Goal: Task Accomplishment & Management: Manage account settings

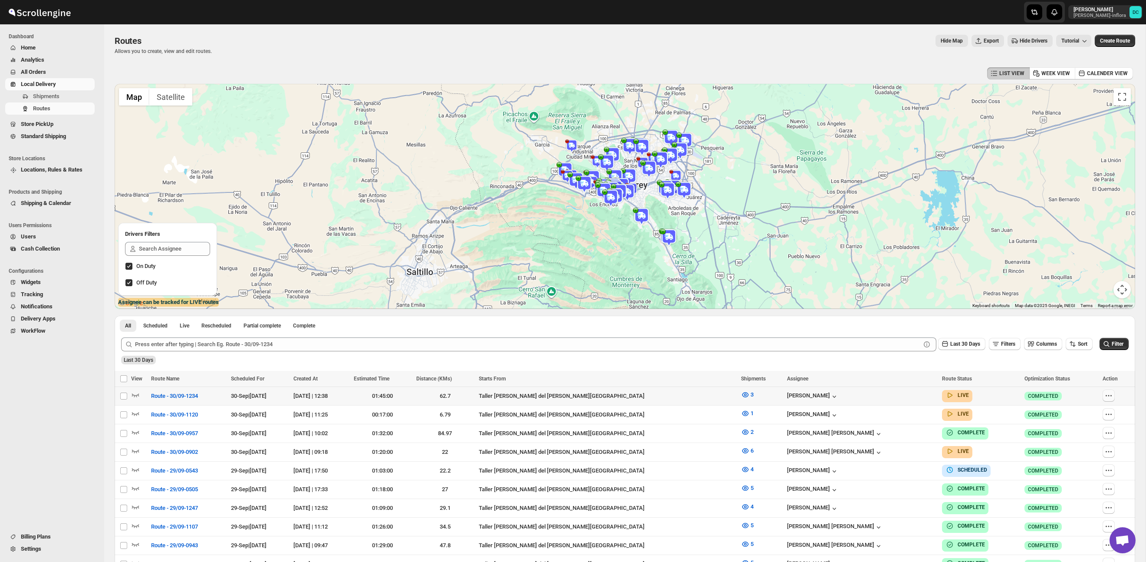
click at [1107, 392] on icon "button" at bounding box center [1108, 395] width 9 height 9
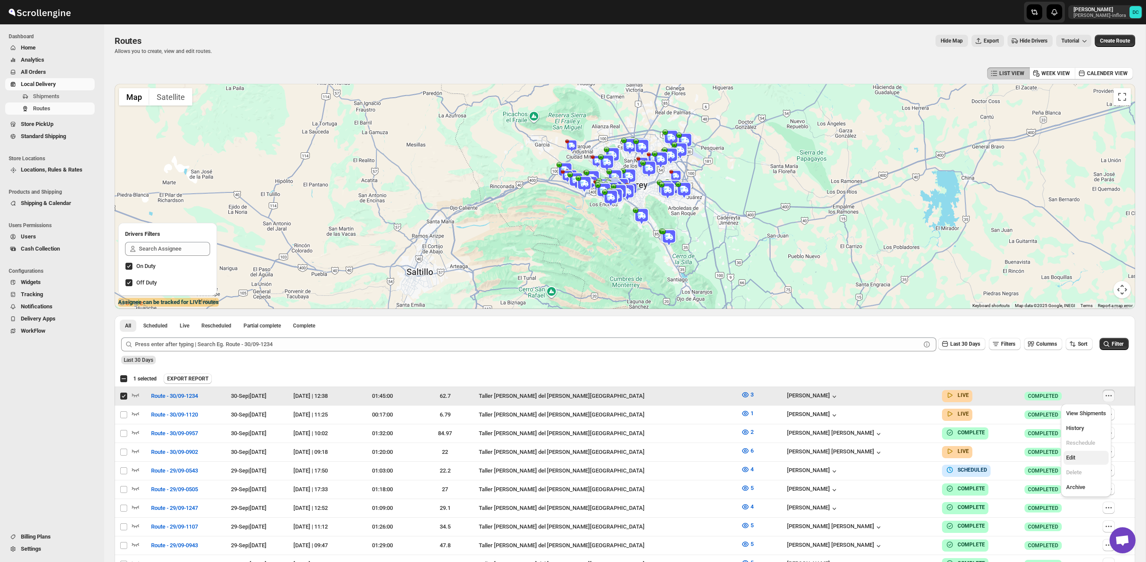
click at [1078, 457] on span "Edit" at bounding box center [1086, 457] width 40 height 9
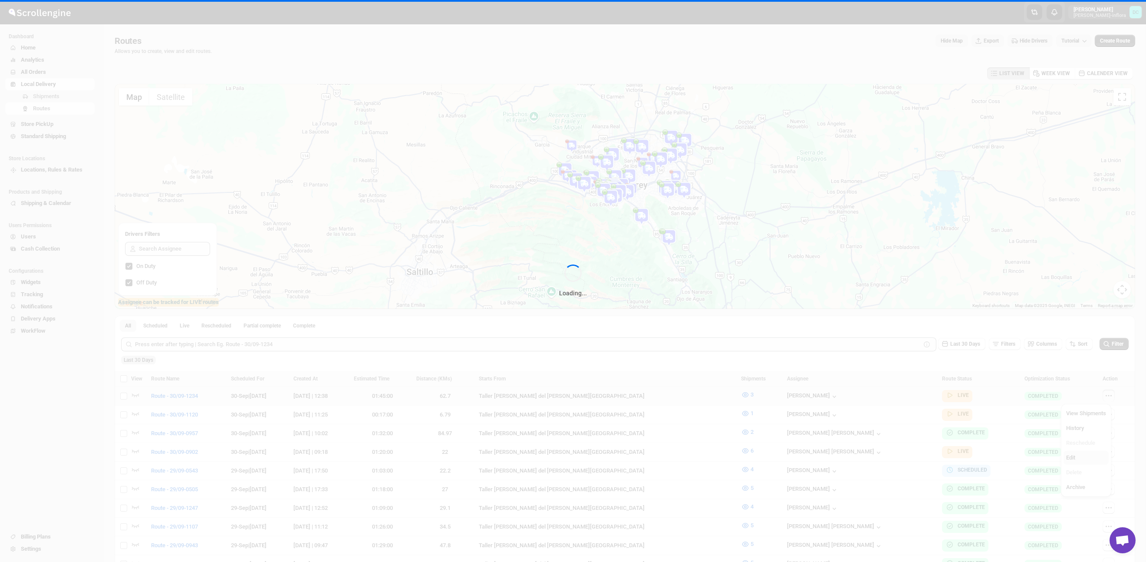
checkbox input "false"
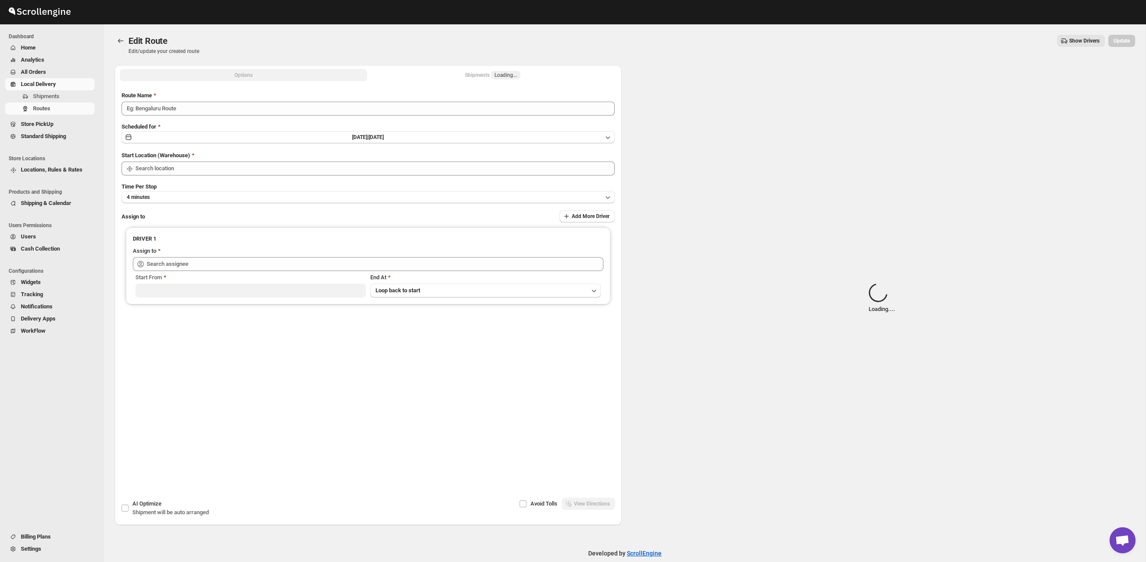
type input "Route - 30/09-1234"
click at [437, 76] on button "Shipments Loading..." at bounding box center [492, 75] width 247 height 12
type input "Taller [PERSON_NAME] del [PERSON_NAME][GEOGRAPHIC_DATA]"
click at [475, 75] on div "Shipments Loading..." at bounding box center [493, 75] width 56 height 9
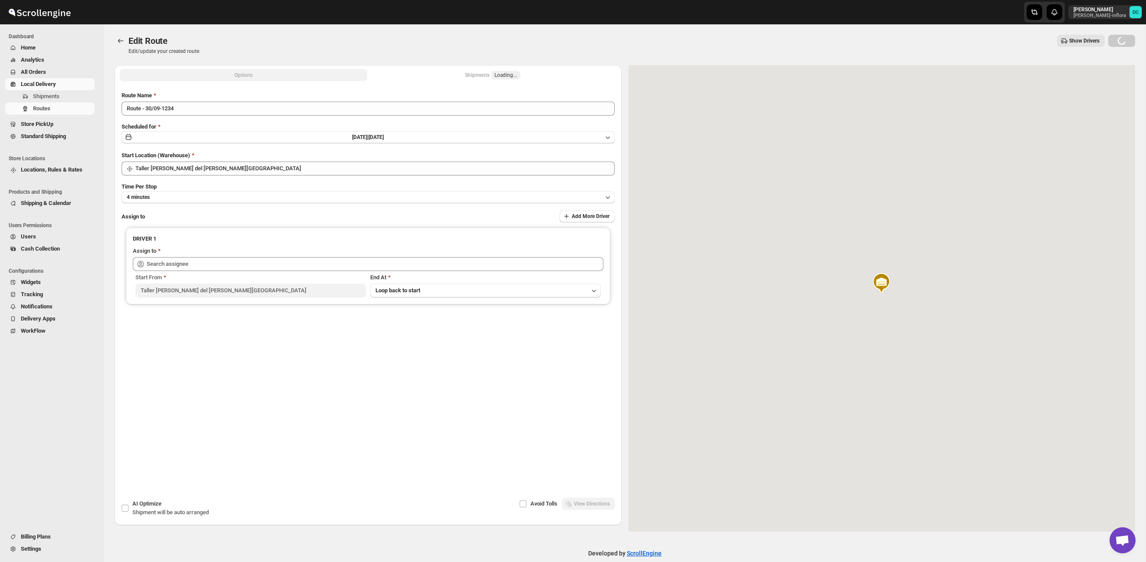
type input "[PERSON_NAME] ([EMAIL_ADDRESS][DOMAIN_NAME])"
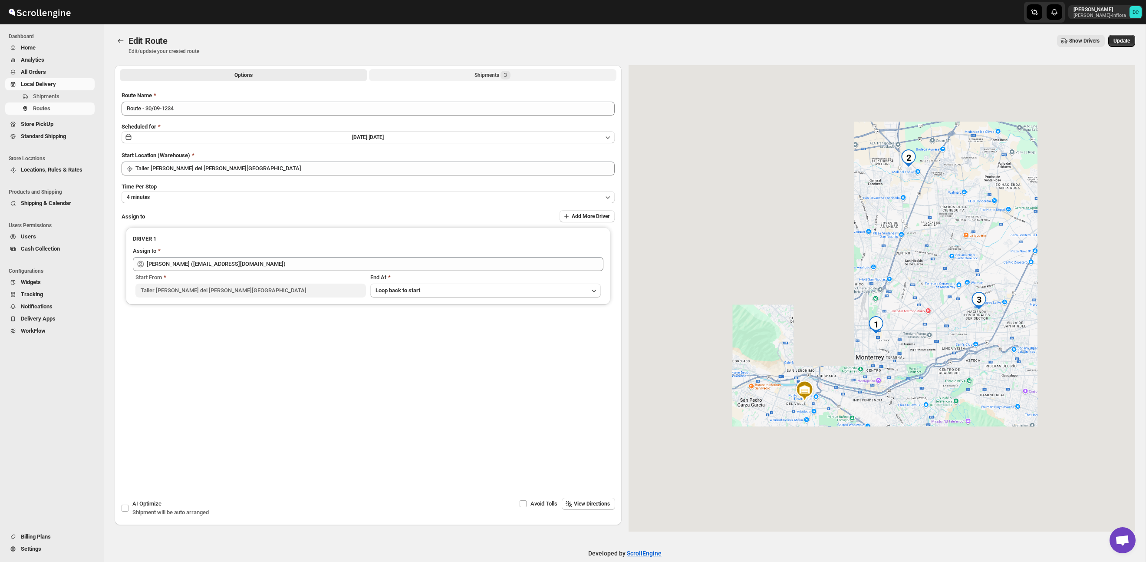
click at [469, 76] on button "Shipments 3" at bounding box center [492, 75] width 247 height 12
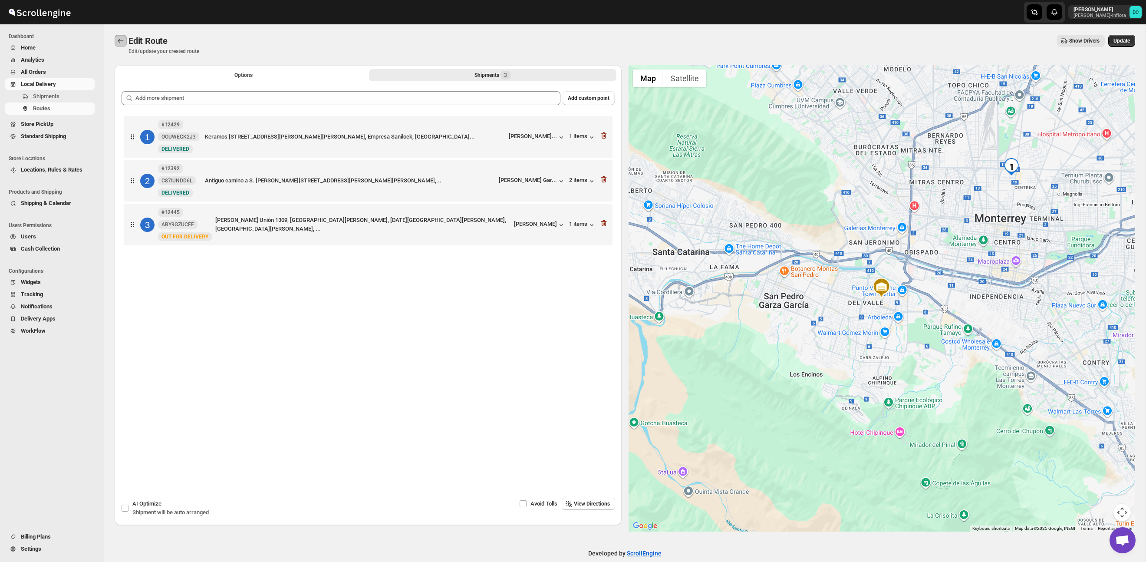
click at [122, 40] on icon "Routes" at bounding box center [120, 40] width 9 height 9
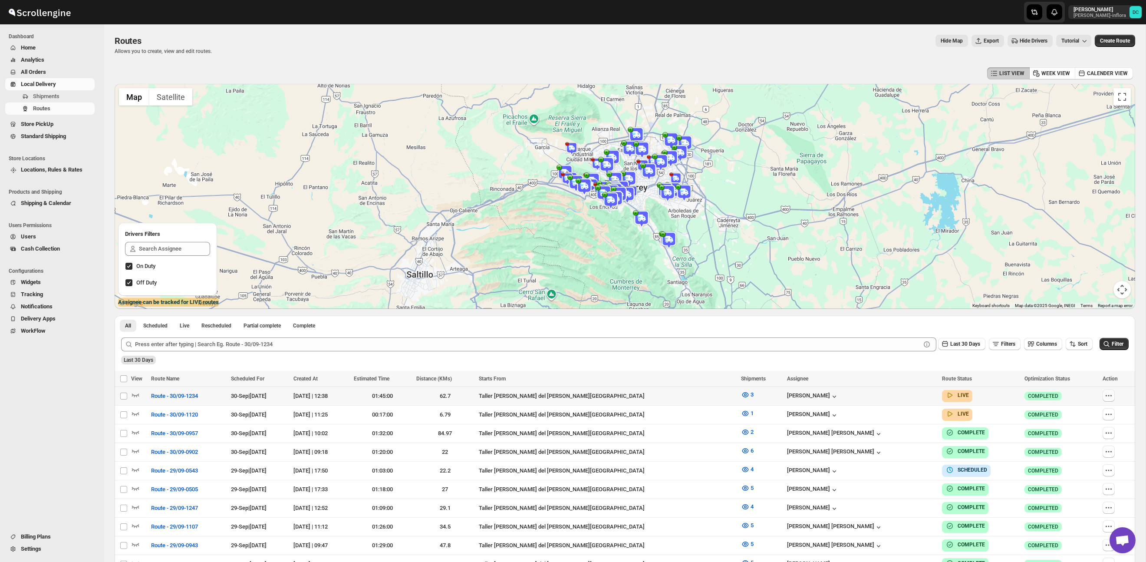
drag, startPoint x: 1101, startPoint y: 396, endPoint x: 1105, endPoint y: 398, distance: 4.7
click at [1104, 396] on icon "button" at bounding box center [1108, 395] width 9 height 9
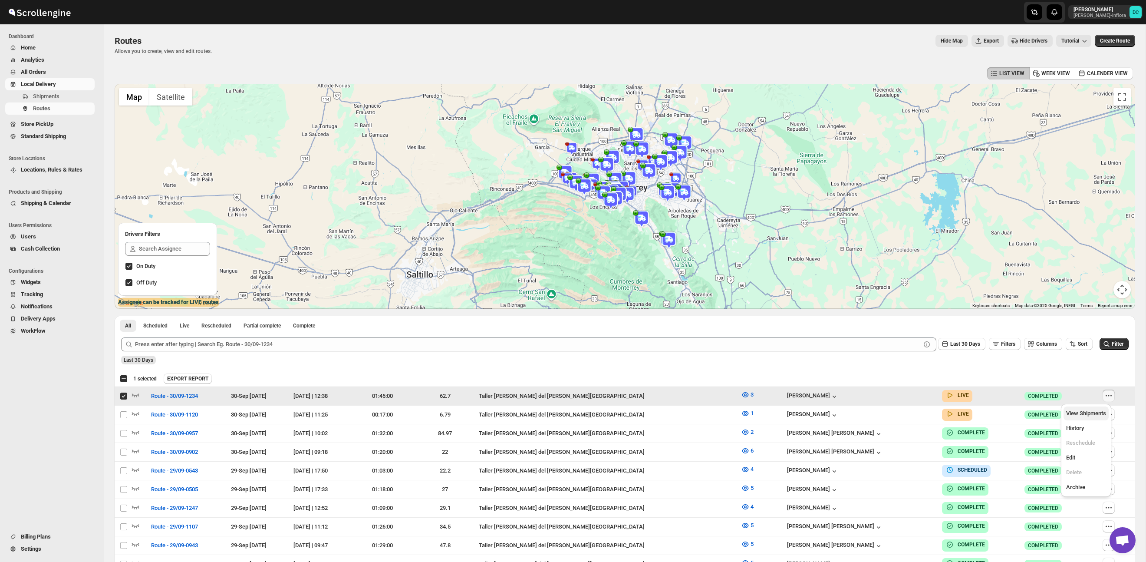
click at [1090, 414] on span "View Shipments" at bounding box center [1086, 413] width 40 height 7
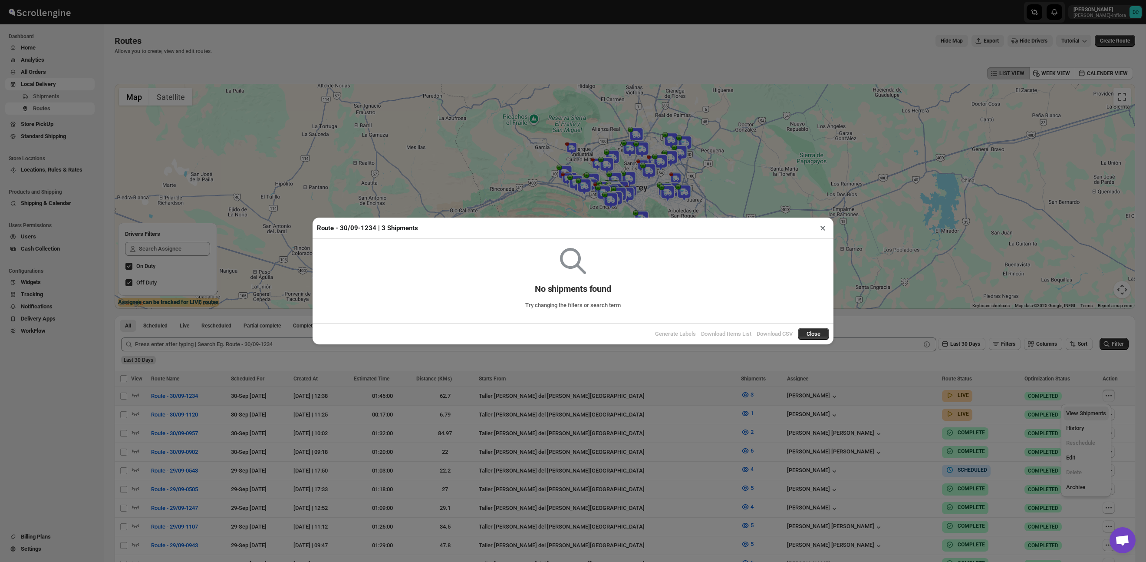
checkbox input "false"
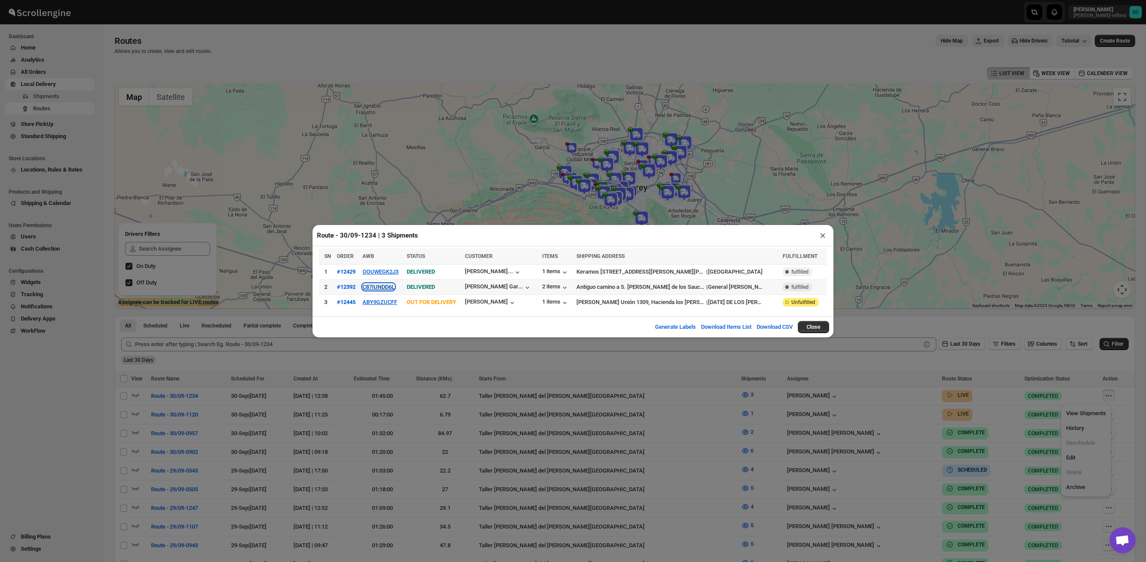
click at [394, 287] on button "C87IUNDD6L" at bounding box center [378, 286] width 32 height 7
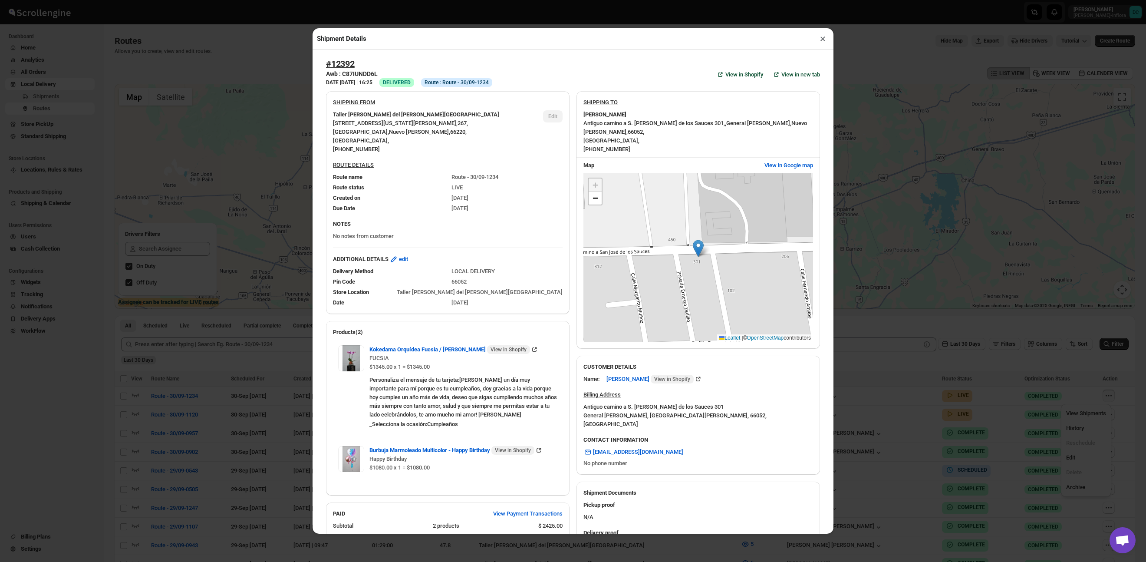
click at [822, 40] on button "×" at bounding box center [822, 39] width 13 height 12
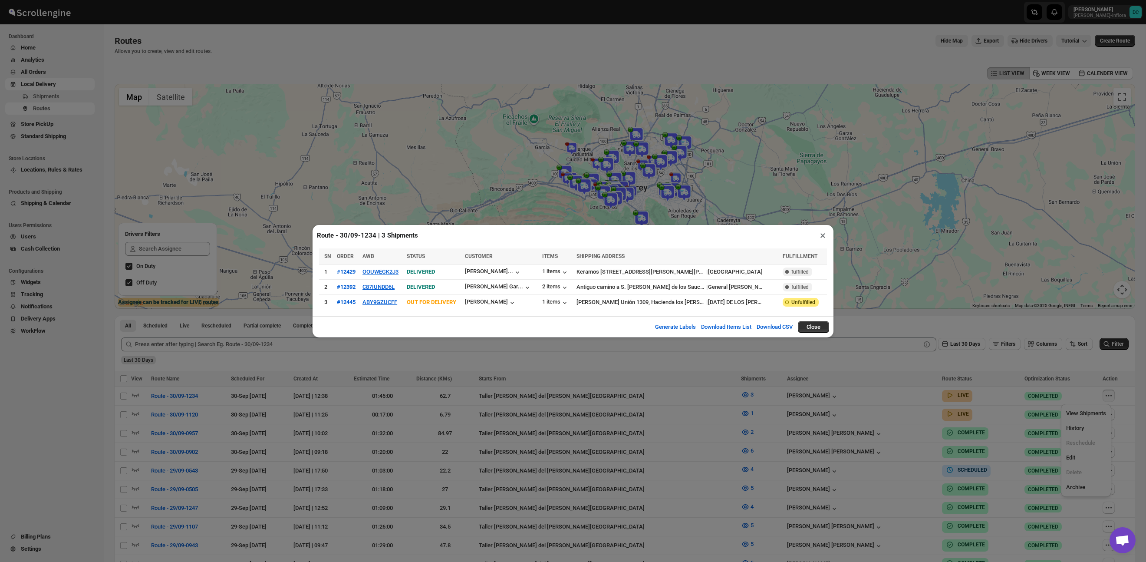
drag, startPoint x: 1029, startPoint y: 365, endPoint x: 946, endPoint y: 332, distance: 89.9
click at [1029, 365] on div "Route - 30/09-1234 | 3 Shipments × SN ORDER AWB STATUS CUSTOMER ITEMS SHIPPING …" at bounding box center [573, 281] width 1146 height 562
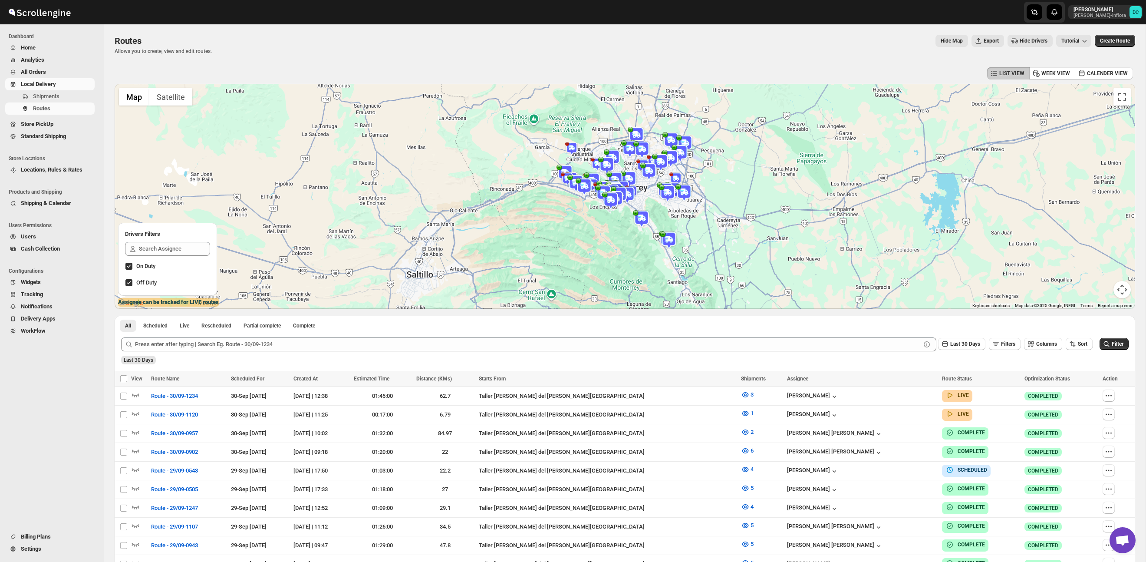
click at [49, 73] on span "All Orders" at bounding box center [57, 72] width 72 height 9
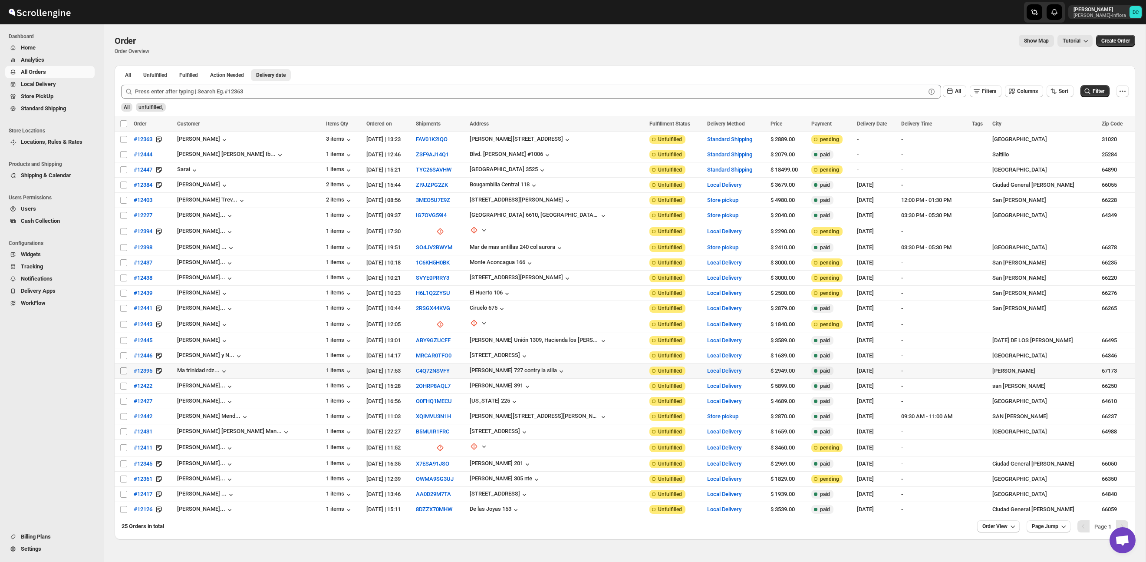
click at [121, 372] on input "Select order" at bounding box center [123, 370] width 7 height 7
checkbox input "true"
click at [124, 388] on input "Select order" at bounding box center [123, 385] width 7 height 7
checkbox input "true"
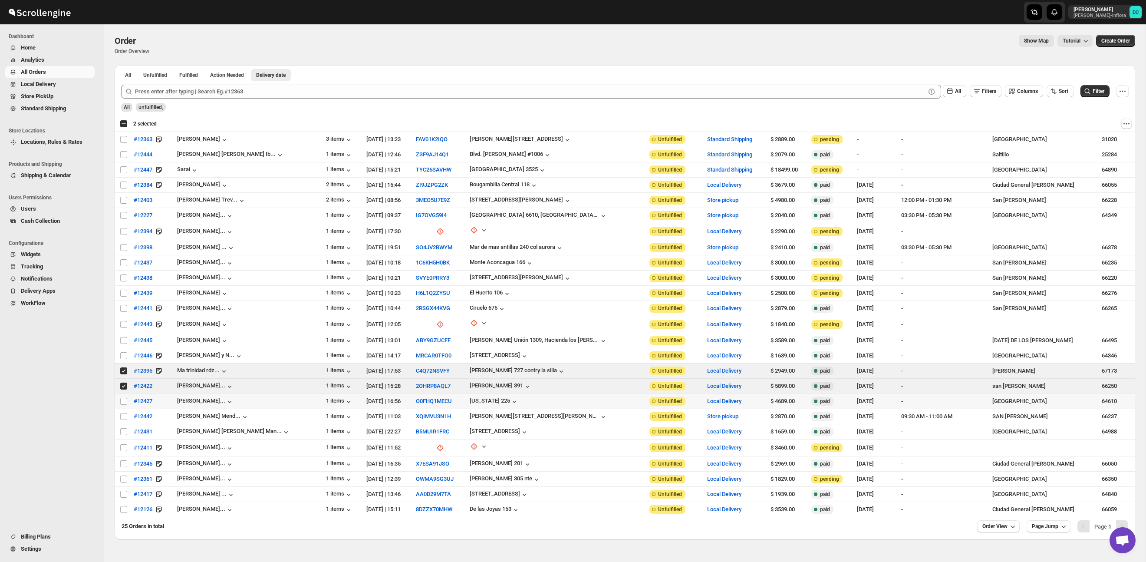
drag, startPoint x: 123, startPoint y: 400, endPoint x: 122, endPoint y: 405, distance: 4.9
click at [123, 400] on input "Select order" at bounding box center [123, 401] width 7 height 7
checkbox input "true"
click at [124, 417] on input "Select order" at bounding box center [123, 416] width 7 height 7
checkbox input "true"
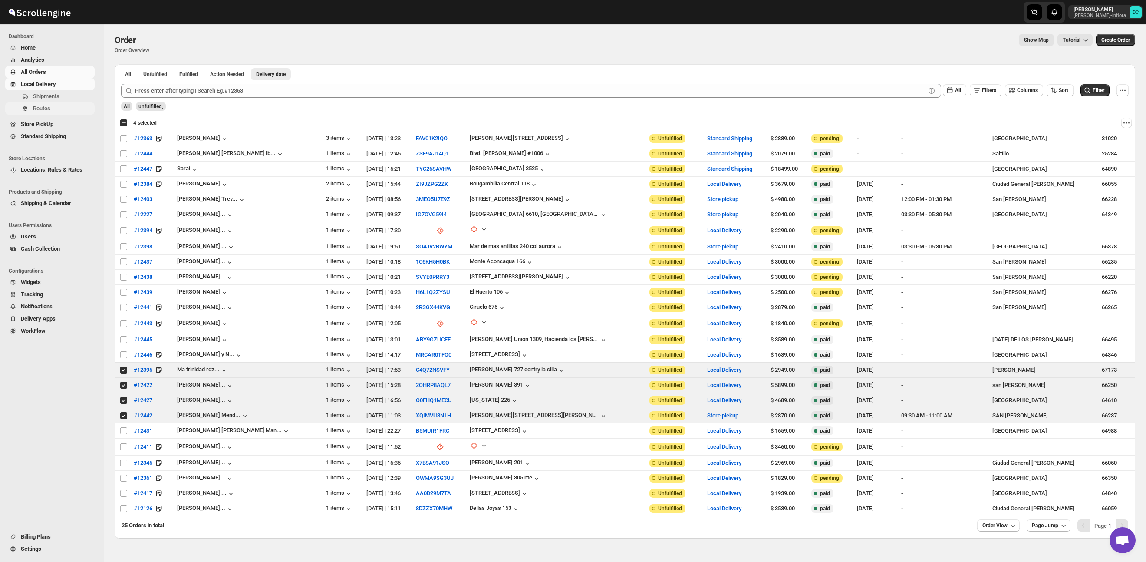
scroll to position [3, 0]
click at [59, 99] on span "Shipments" at bounding box center [46, 96] width 26 height 7
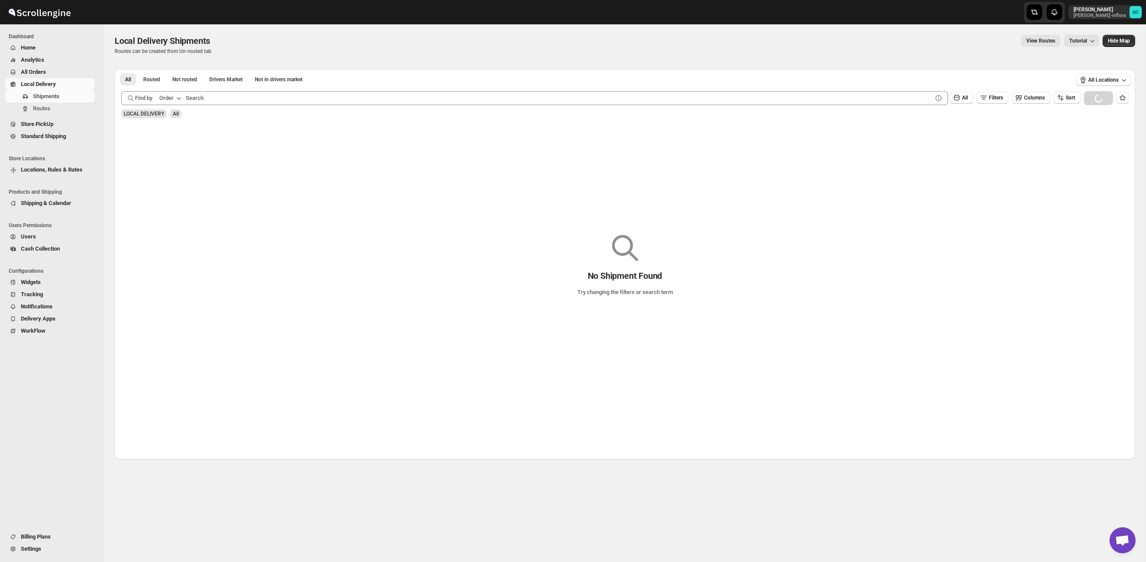
scroll to position [0, 0]
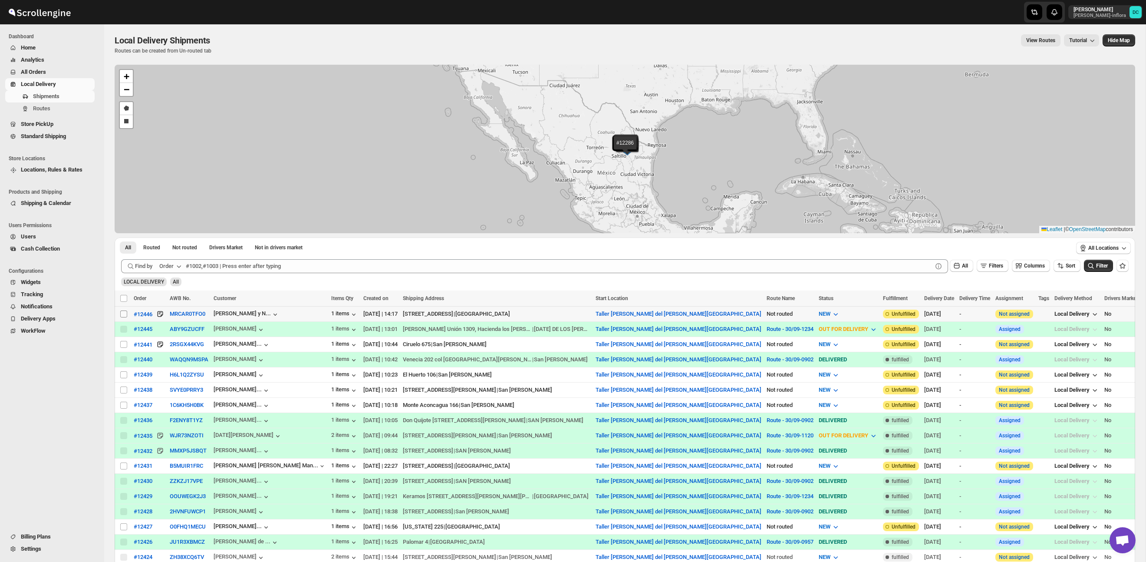
click at [125, 313] on input "Select shipment" at bounding box center [123, 313] width 7 height 7
checkbox input "true"
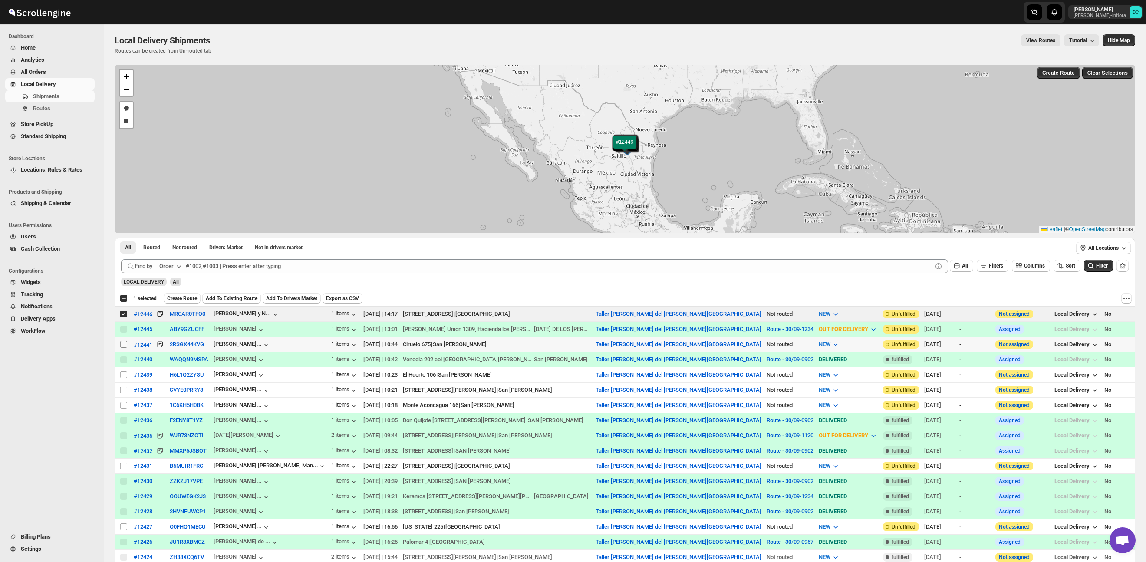
click at [125, 345] on input "Select shipment" at bounding box center [123, 344] width 7 height 7
checkbox input "true"
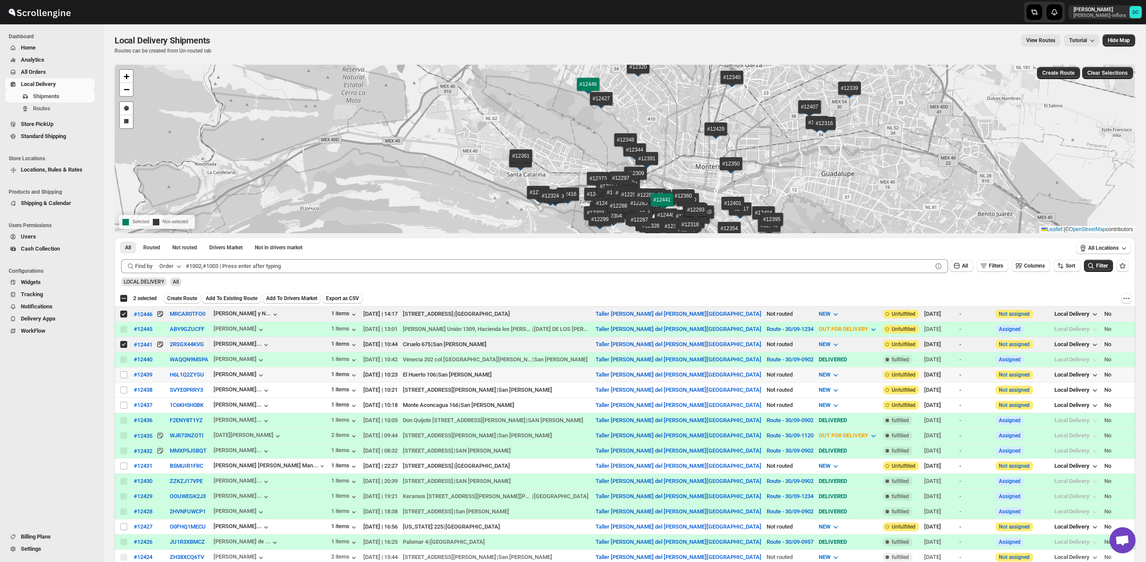
click at [123, 378] on td "Select shipment" at bounding box center [123, 374] width 16 height 15
checkbox input "true"
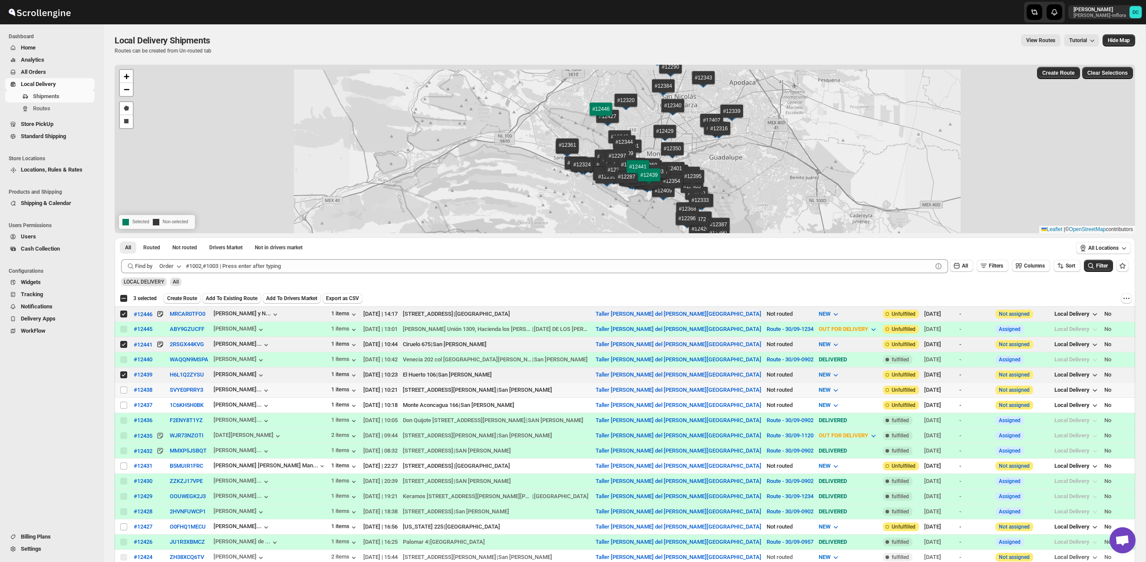
click at [124, 394] on td "Select shipment" at bounding box center [123, 389] width 16 height 15
checkbox input "true"
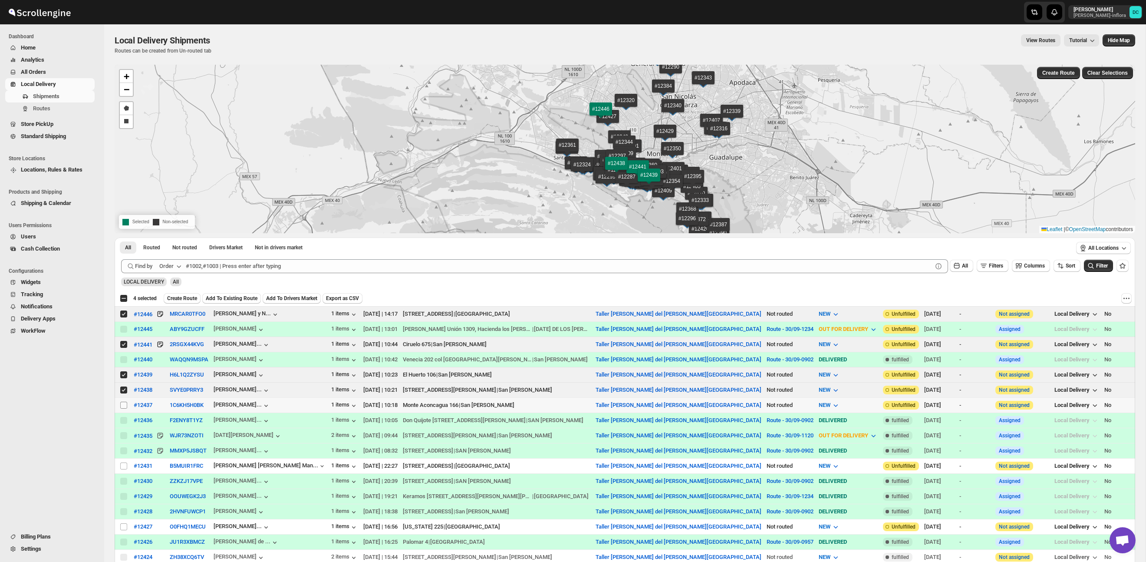
click at [123, 407] on input "Select shipment" at bounding box center [123, 404] width 7 height 7
click at [124, 406] on input "Select shipment" at bounding box center [123, 404] width 7 height 7
drag, startPoint x: 121, startPoint y: 405, endPoint x: 154, endPoint y: 388, distance: 36.9
click at [121, 405] on input "Select shipment" at bounding box center [123, 404] width 7 height 7
checkbox input "true"
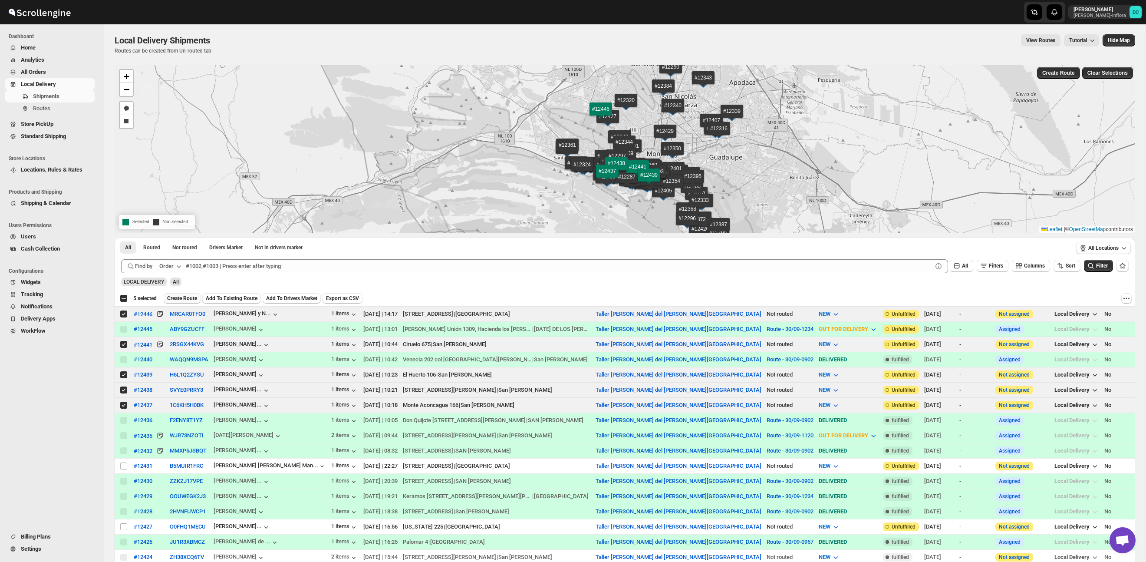
click at [183, 299] on span "Create Route" at bounding box center [182, 298] width 30 height 7
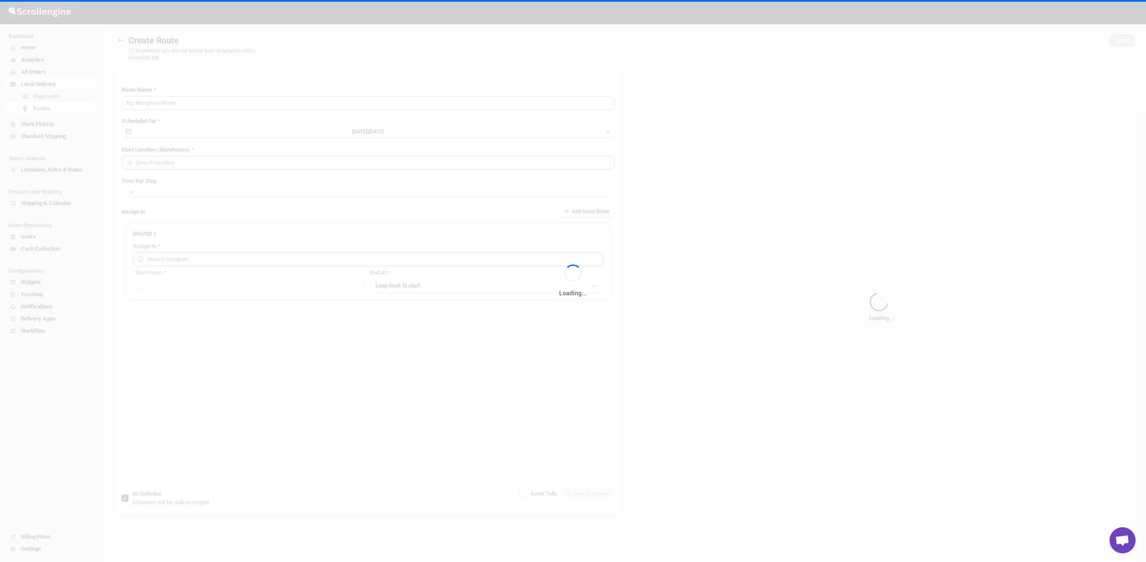
type input "Route - 30/09-0334"
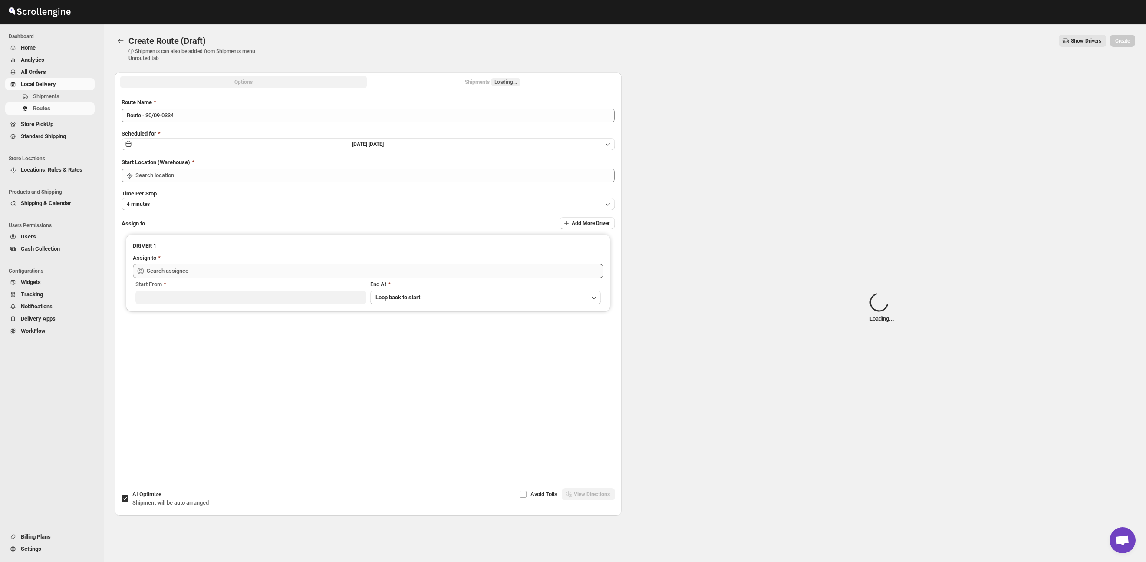
type input "Taller [PERSON_NAME] del [PERSON_NAME][GEOGRAPHIC_DATA]"
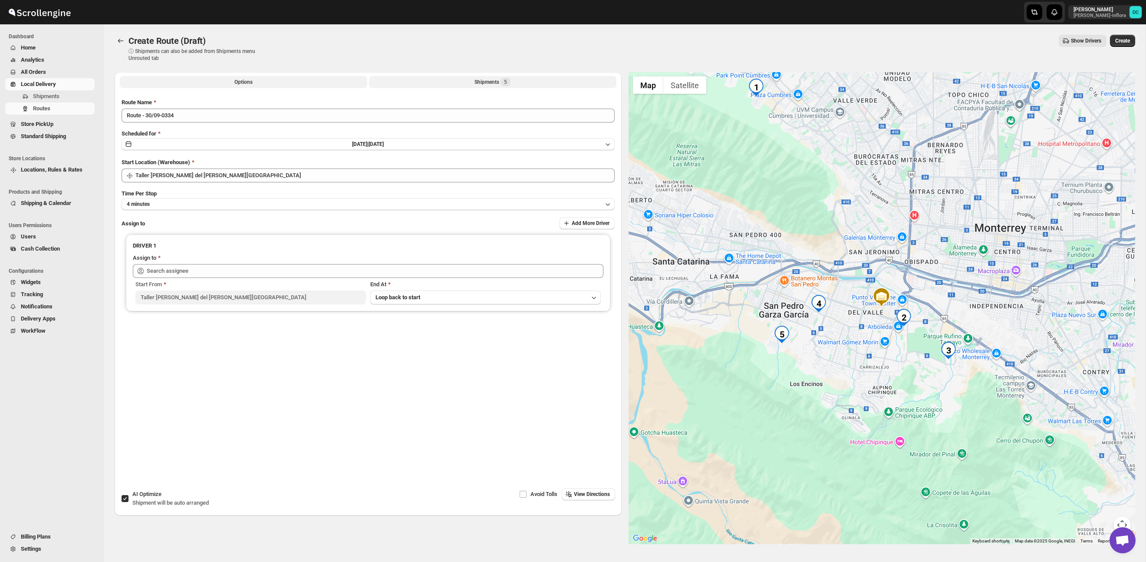
click at [447, 85] on button "Shipments 5" at bounding box center [492, 82] width 247 height 12
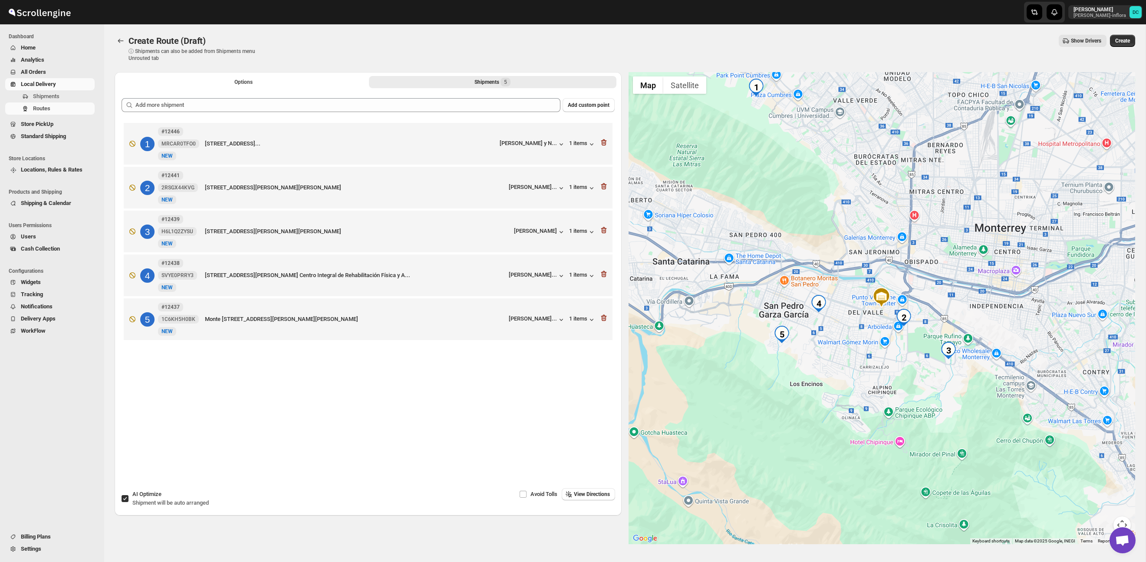
click at [125, 499] on input "AI Optimize Shipment will be auto arranged" at bounding box center [125, 498] width 7 height 7
checkbox input "false"
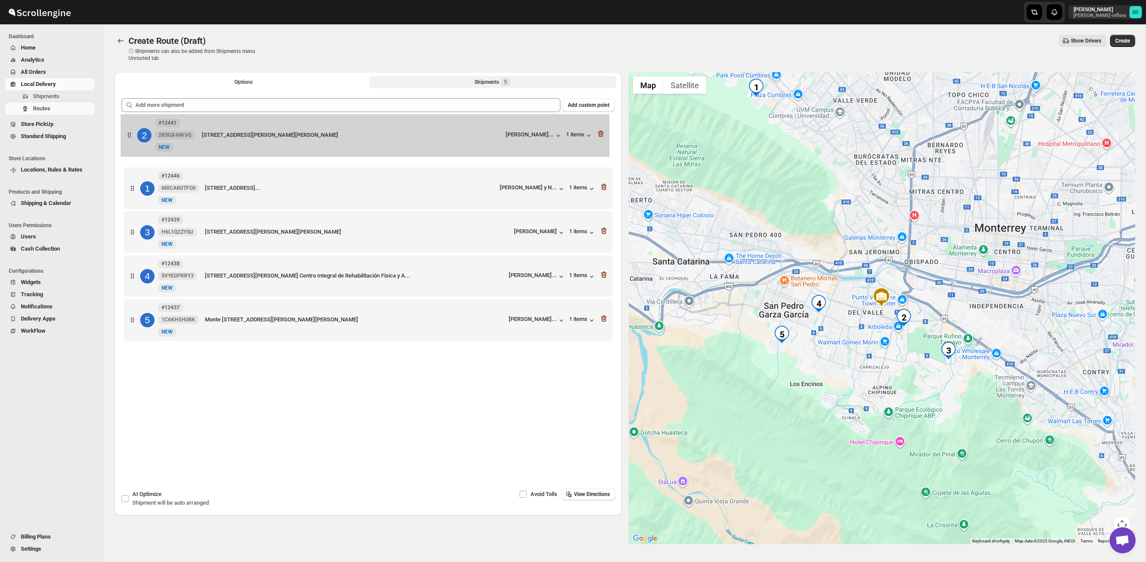
drag, startPoint x: 133, startPoint y: 191, endPoint x: 130, endPoint y: 136, distance: 55.6
click at [130, 136] on div "1 #12446 MRCAR0TFO0 New NEW [STREET_ADDRESS]... [PERSON_NAME] y N... 1 items 2 …" at bounding box center [368, 233] width 493 height 224
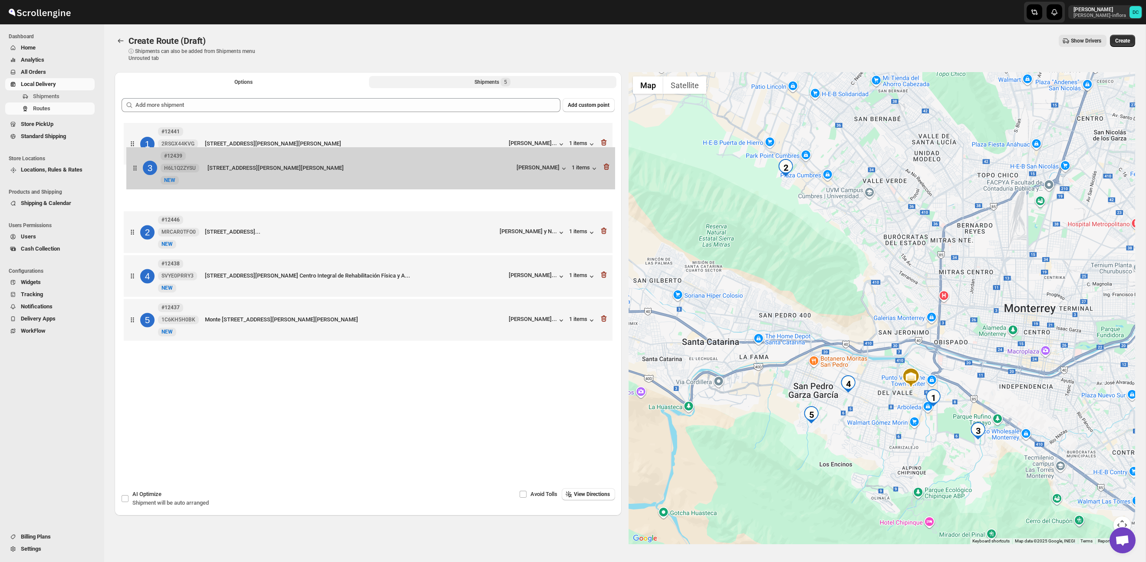
drag, startPoint x: 131, startPoint y: 242, endPoint x: 134, endPoint y: 174, distance: 67.7
click at [134, 174] on div "1 #12441 2RSGX44KVG [STREET_ADDRESS][PERSON_NAME][PERSON_NAME] [PERSON_NAME]...…" at bounding box center [368, 233] width 493 height 224
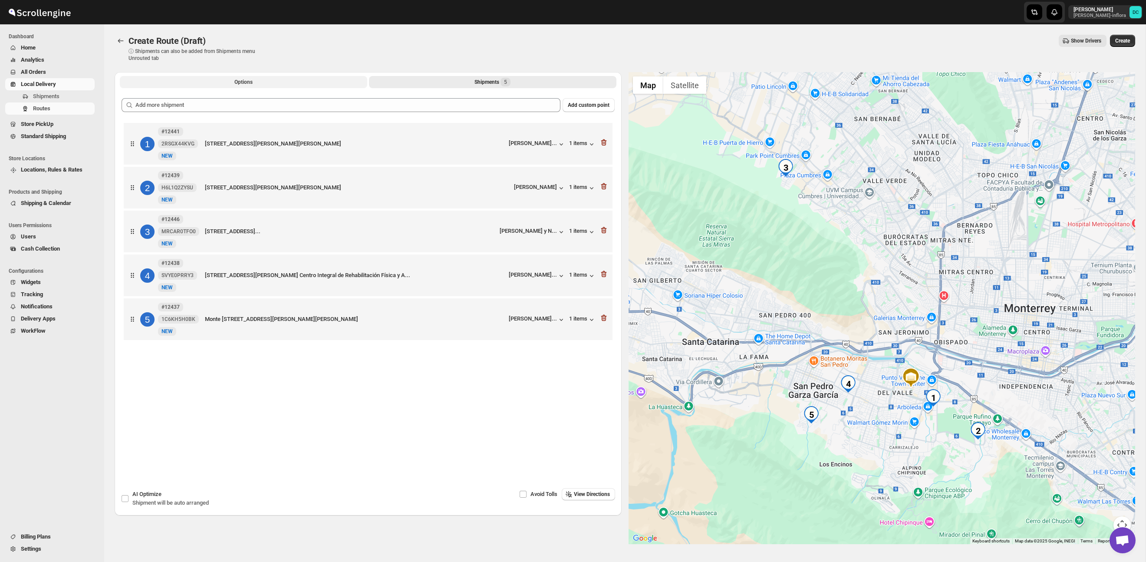
click at [248, 82] on span "Options" at bounding box center [243, 82] width 18 height 7
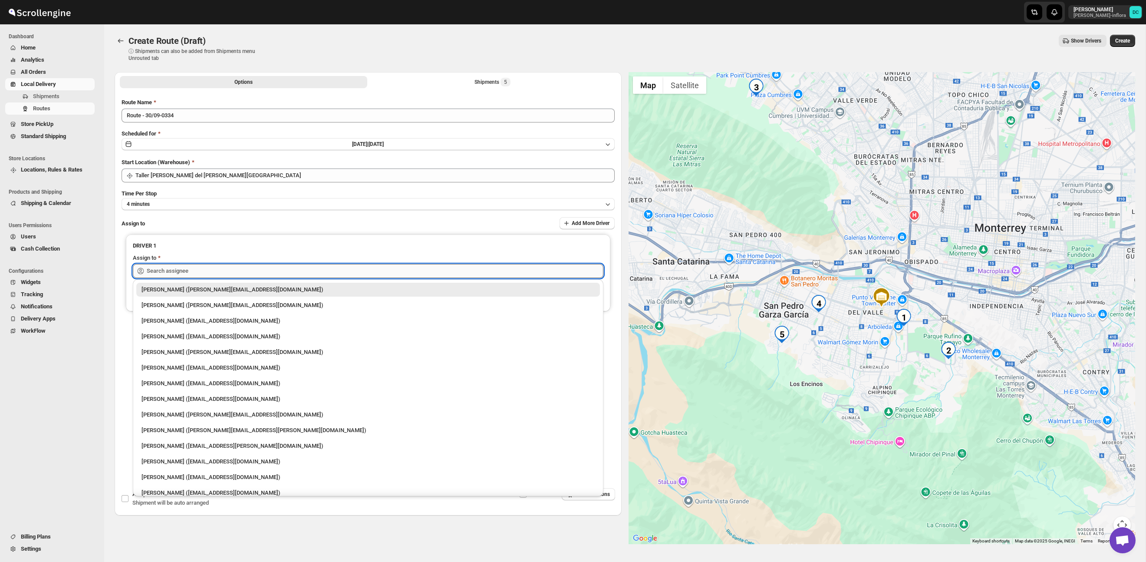
click at [260, 265] on input "text" at bounding box center [375, 271] width 457 height 14
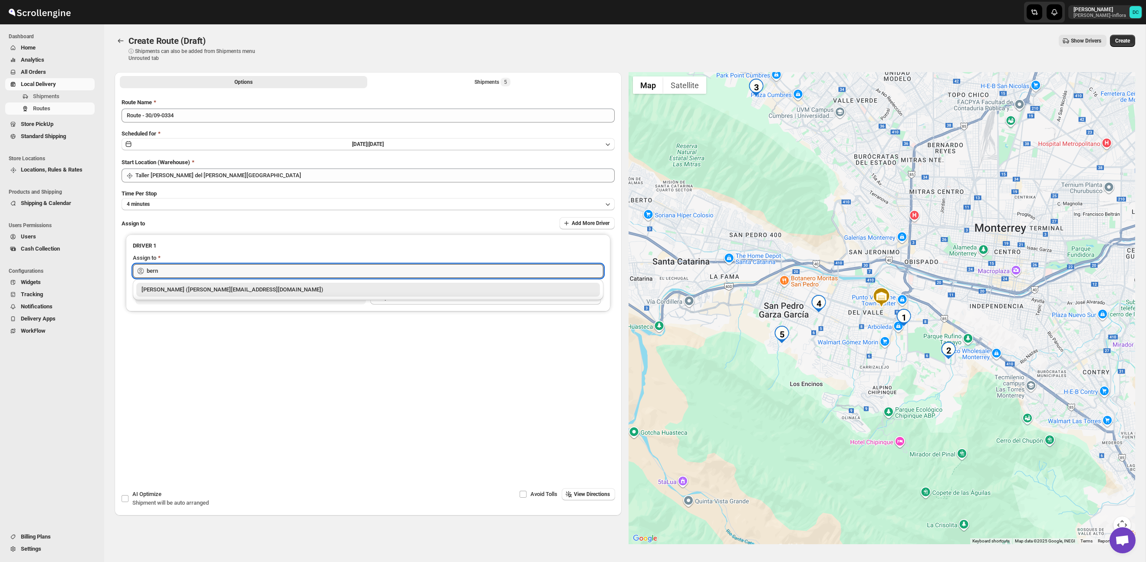
click at [278, 285] on div "[PERSON_NAME] ([PERSON_NAME][EMAIL_ADDRESS][DOMAIN_NAME])" at bounding box center [367, 289] width 453 height 9
type input "[PERSON_NAME] ([PERSON_NAME][EMAIL_ADDRESS][DOMAIN_NAME])"
click at [1115, 43] on span "Create" at bounding box center [1122, 40] width 15 height 7
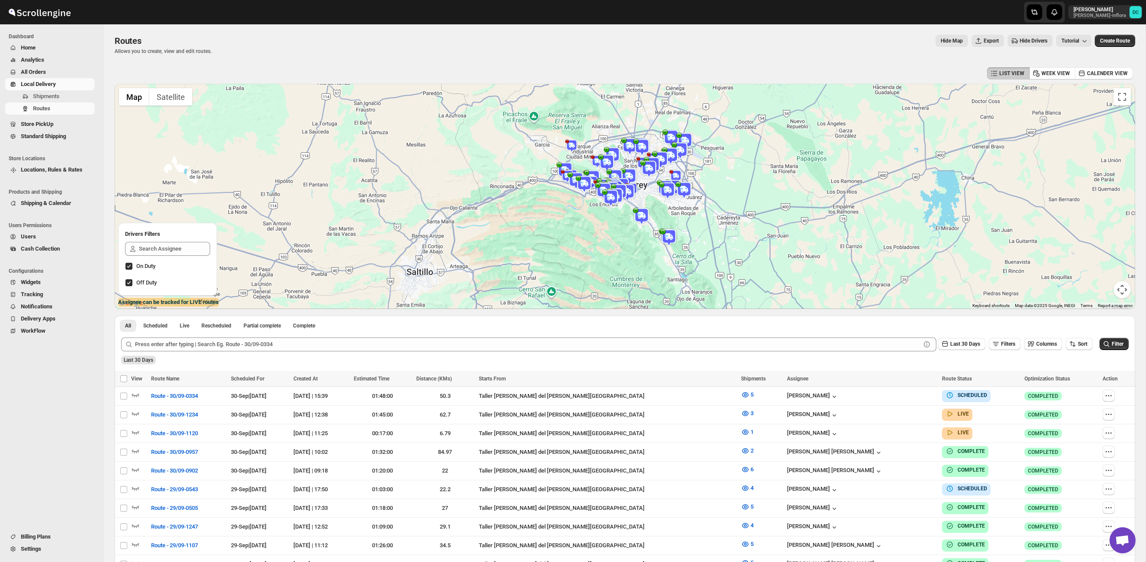
click at [26, 67] on button "All Orders" at bounding box center [49, 72] width 89 height 12
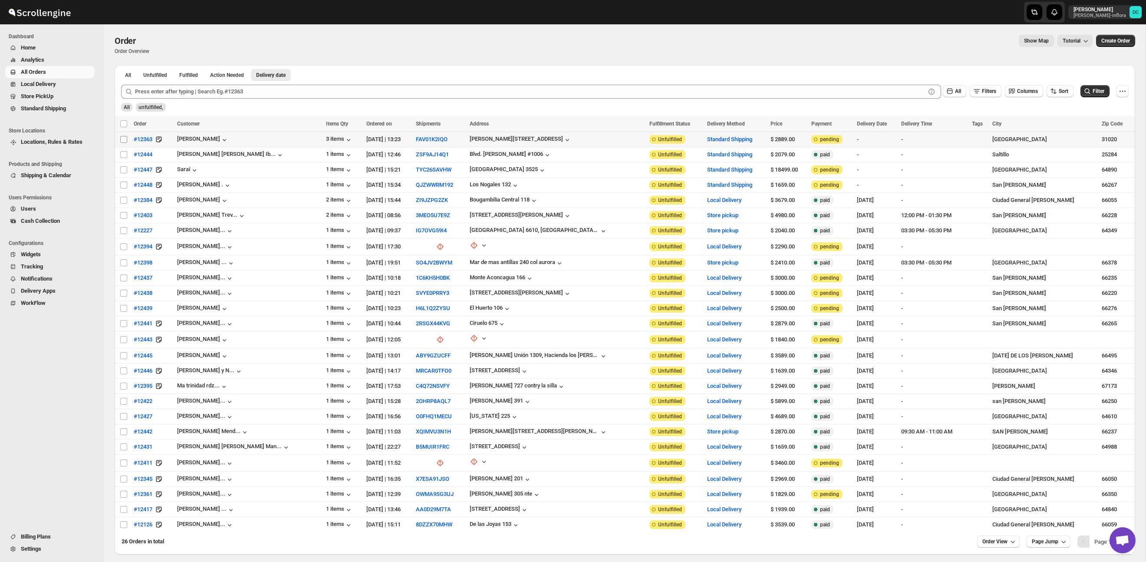
click at [124, 141] on input "Select order" at bounding box center [123, 139] width 7 height 7
checkbox input "true"
click at [123, 154] on input "Select order" at bounding box center [123, 154] width 7 height 7
checkbox input "true"
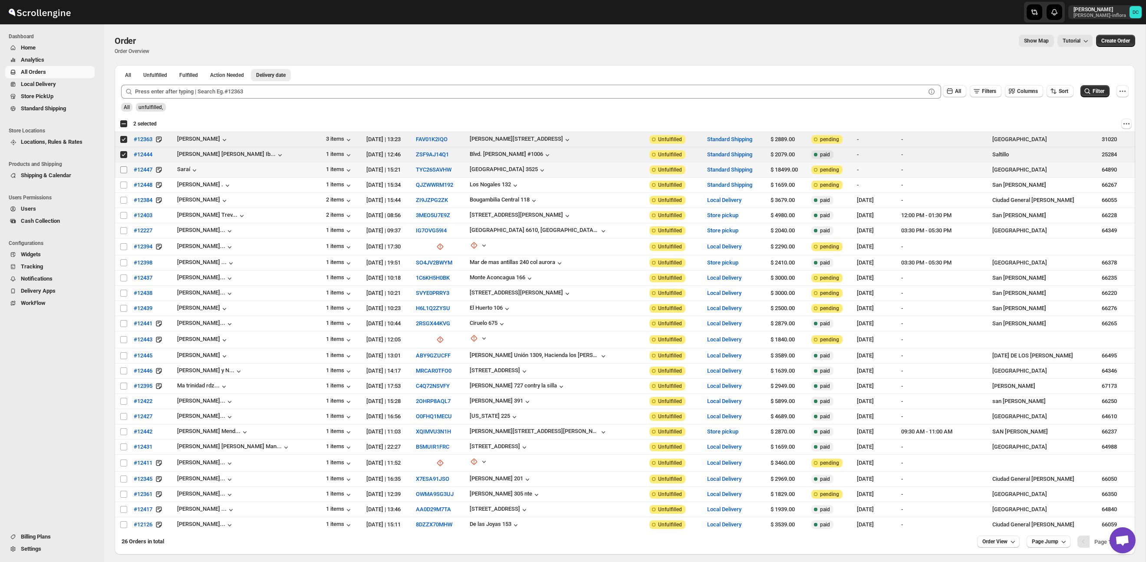
click at [124, 170] on input "Select order" at bounding box center [123, 169] width 7 height 7
checkbox input "true"
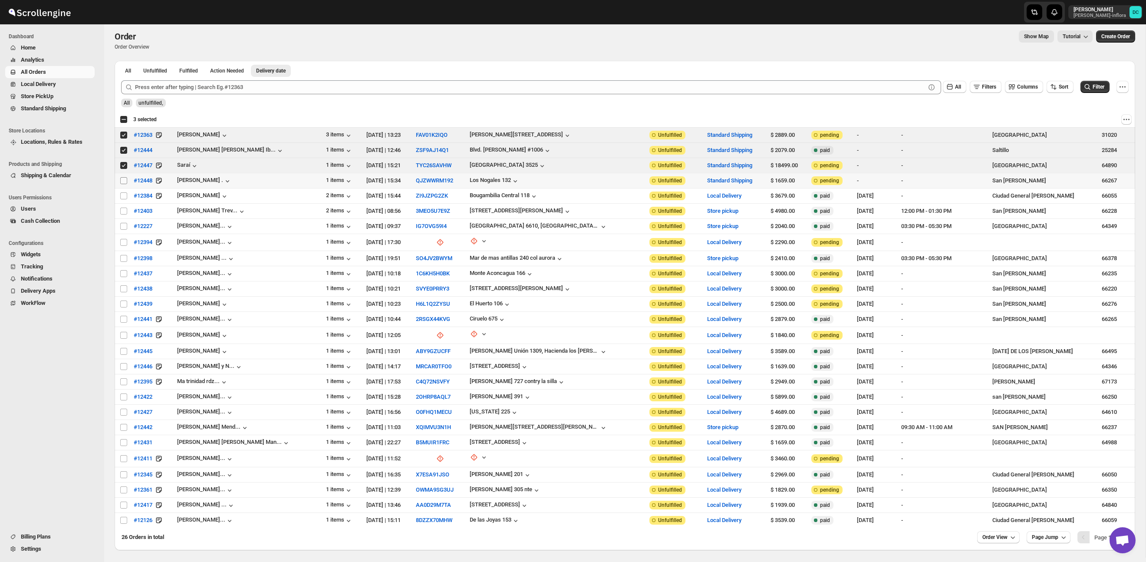
click at [122, 186] on td "Select order" at bounding box center [123, 180] width 16 height 15
checkbox input "true"
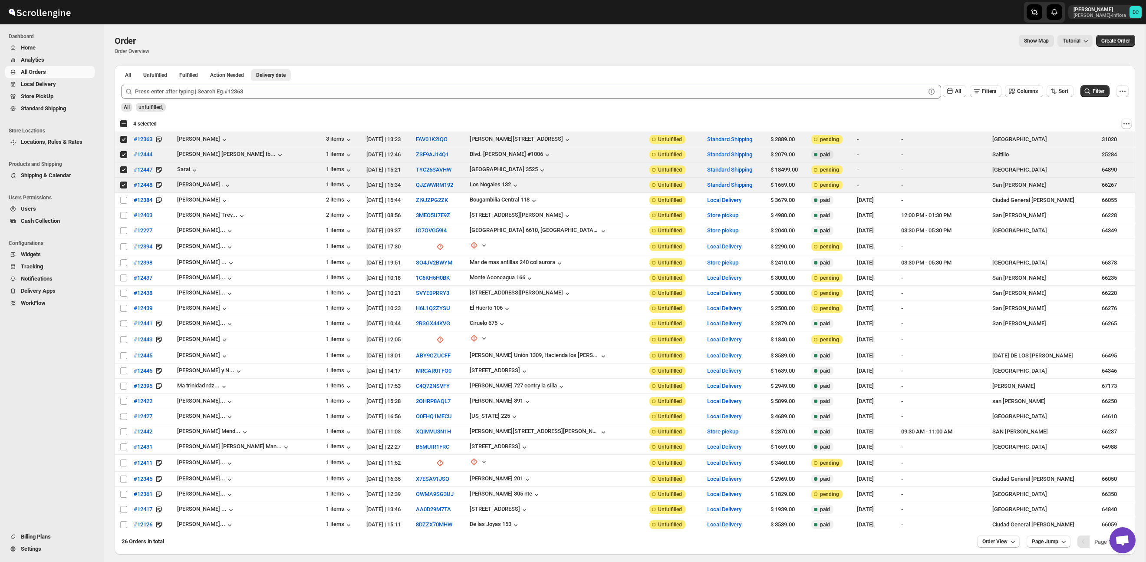
click at [122, 125] on div "Select all 26 orders 4 selected" at bounding box center [138, 124] width 37 height 8
checkbox input "true"
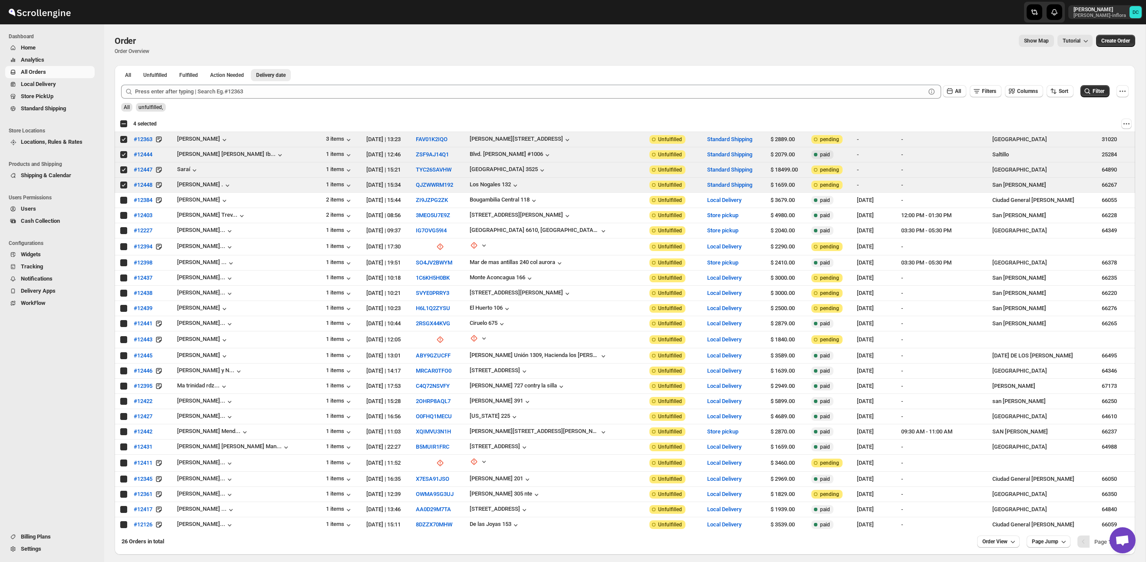
checkbox input "true"
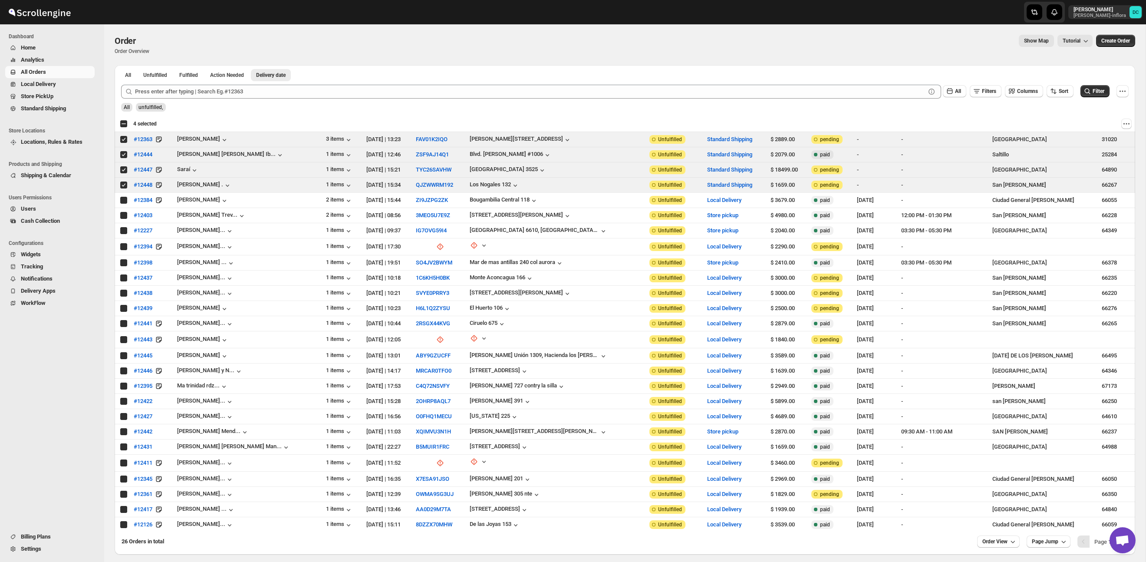
checkbox input "true"
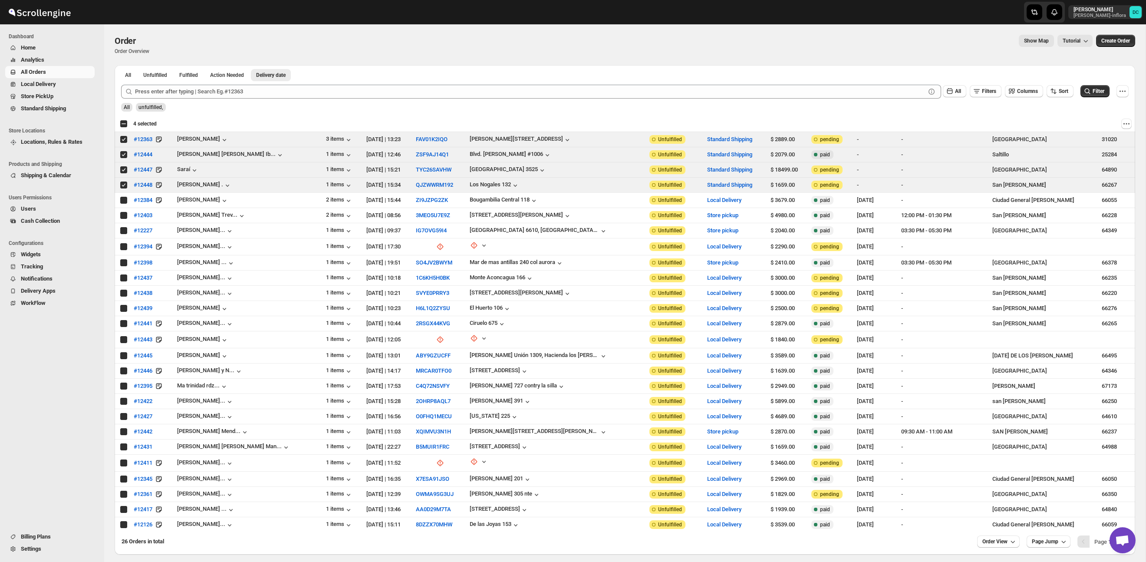
checkbox input "true"
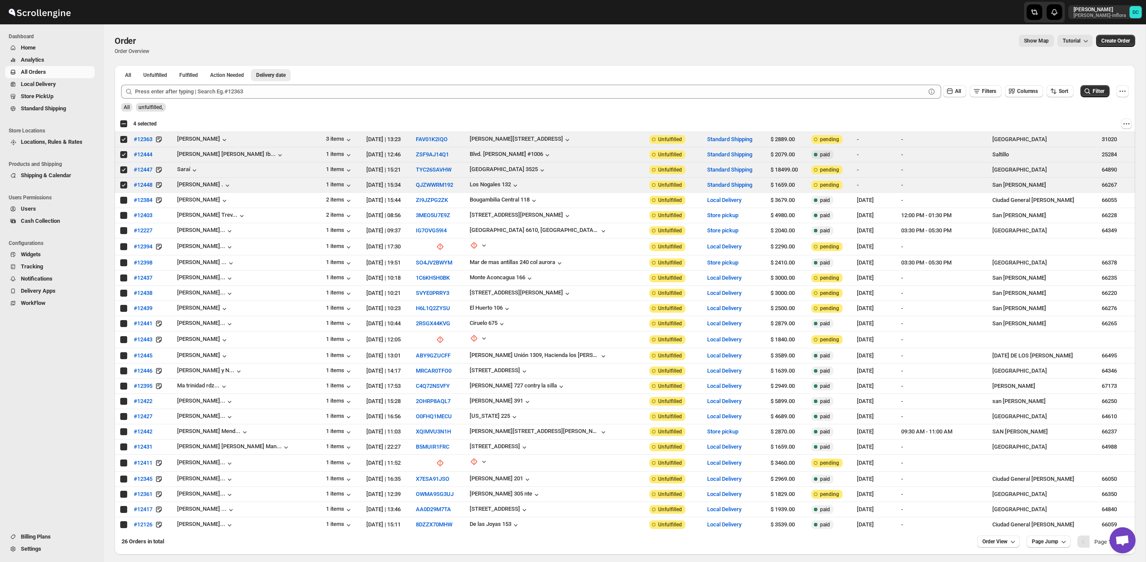
checkbox input "true"
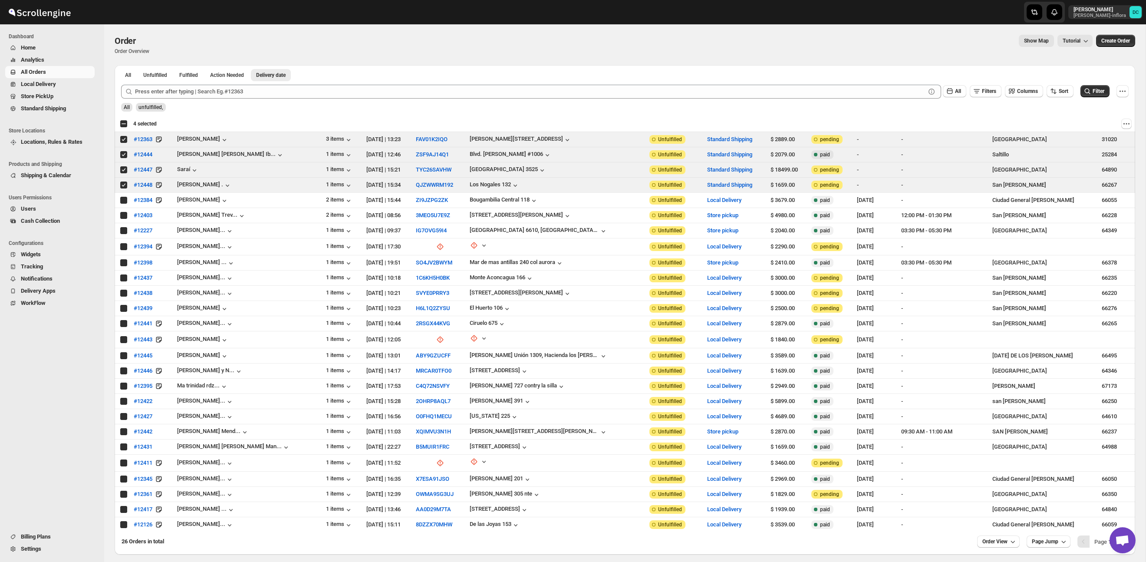
checkbox input "true"
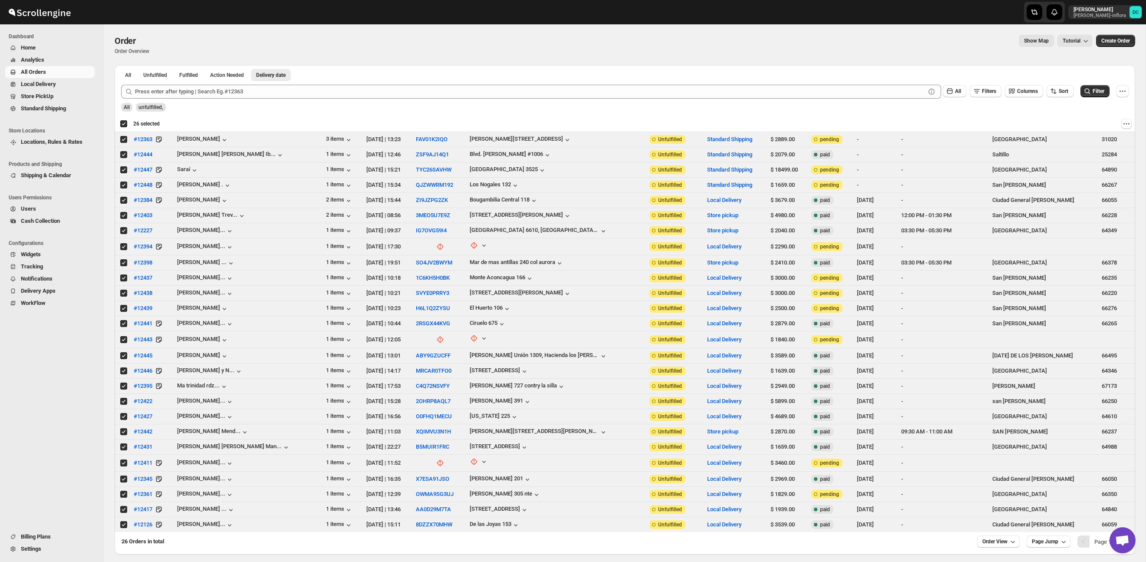
click at [123, 125] on div "Deselect all 26 orders 26 selected" at bounding box center [140, 124] width 40 height 8
checkbox input "false"
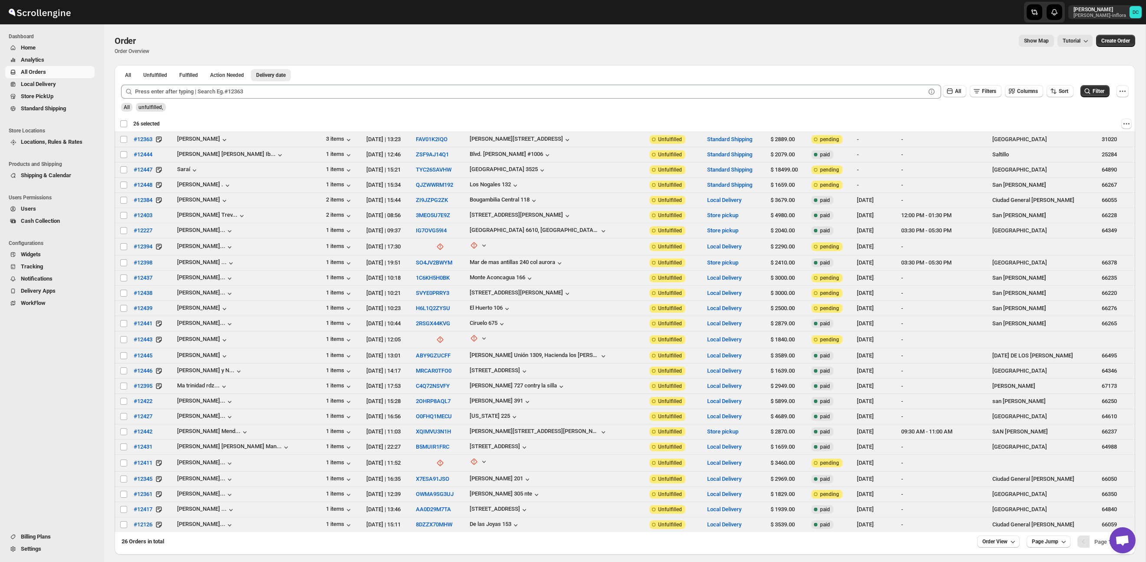
checkbox input "false"
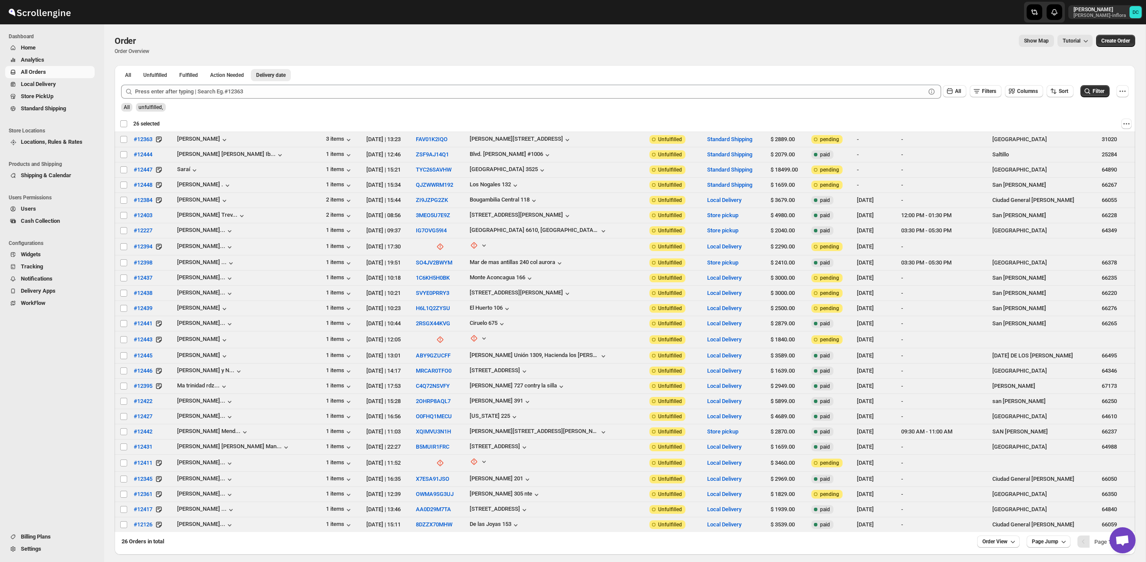
checkbox input "false"
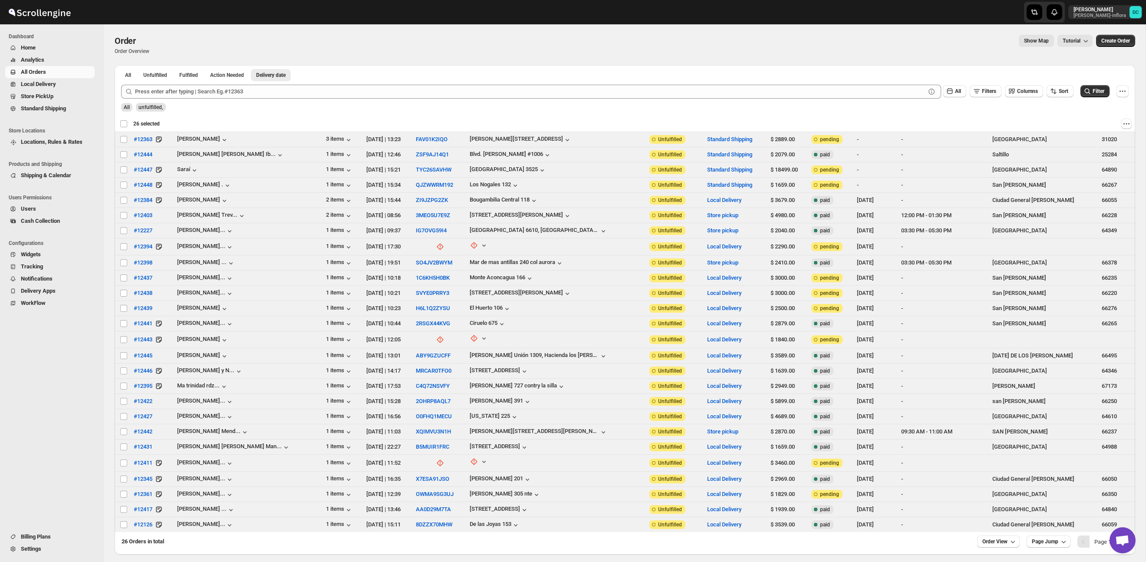
checkbox input "false"
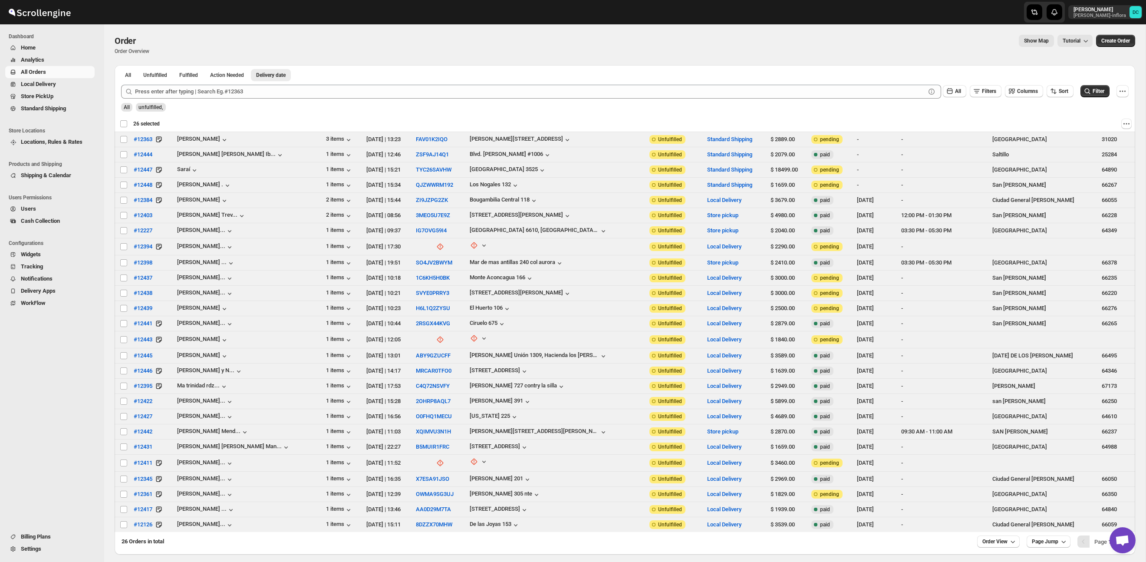
checkbox input "false"
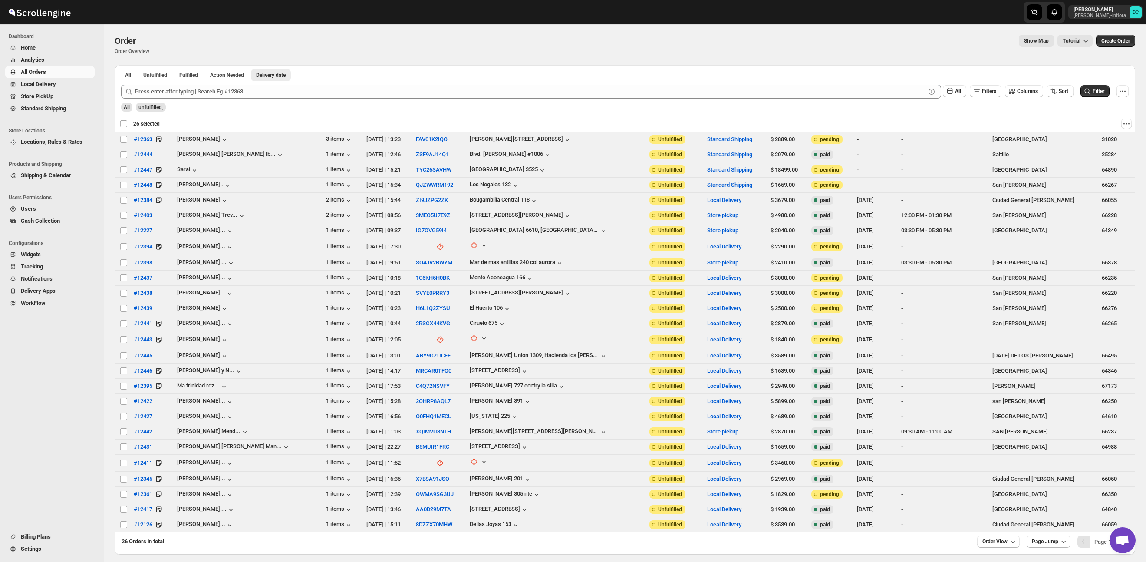
checkbox input "false"
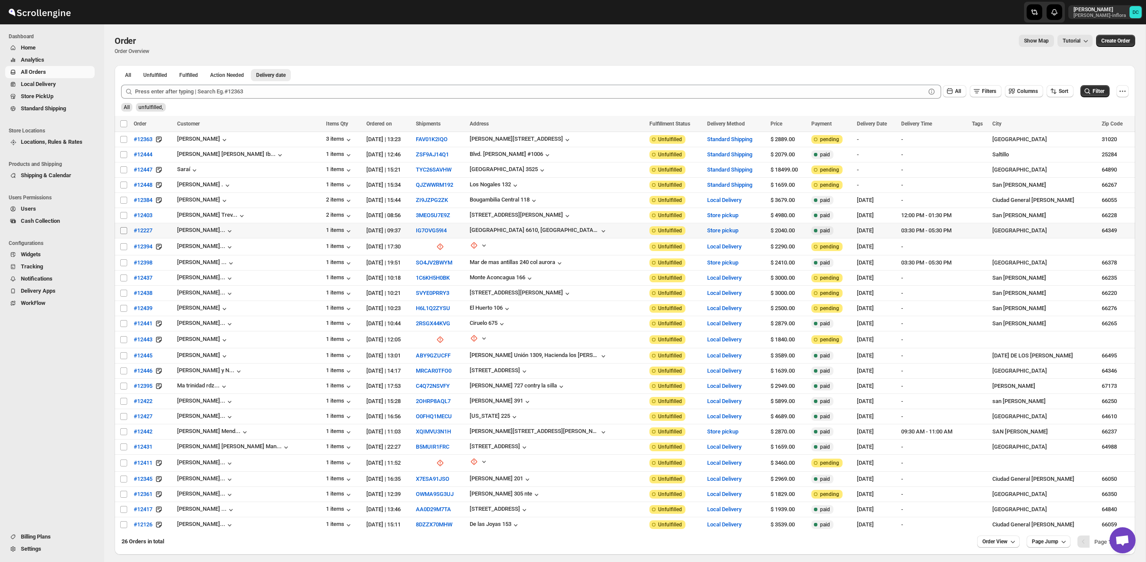
click at [123, 231] on input "Select order" at bounding box center [123, 230] width 7 height 7
checkbox input "true"
click at [120, 216] on span at bounding box center [124, 215] width 8 height 8
click at [120, 216] on input "Select order" at bounding box center [123, 215] width 7 height 7
checkbox input "false"
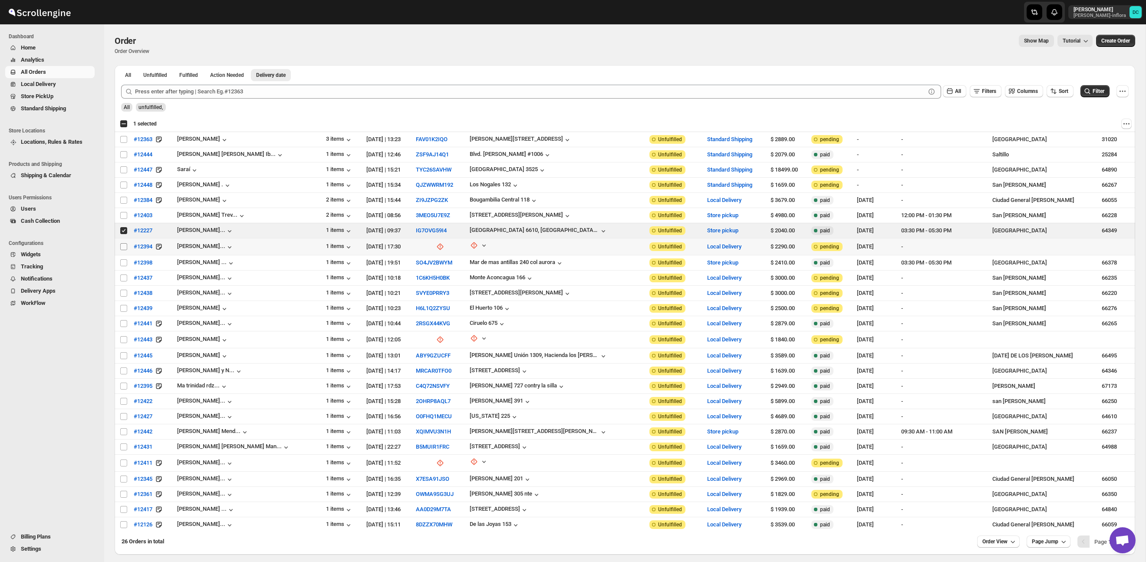
click at [123, 246] on input "Select order" at bounding box center [123, 246] width 7 height 7
checkbox input "true"
click at [123, 261] on input "Select order" at bounding box center [123, 262] width 7 height 7
checkbox input "true"
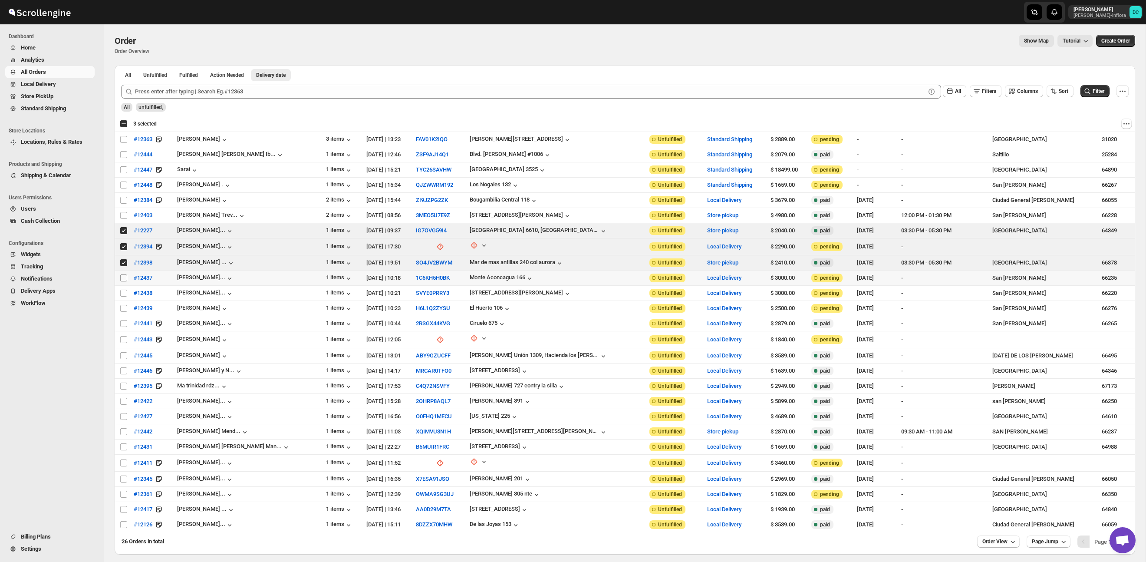
click at [124, 280] on input "Select order" at bounding box center [123, 277] width 7 height 7
checkbox input "true"
click at [125, 294] on input "Select order" at bounding box center [123, 292] width 7 height 7
checkbox input "true"
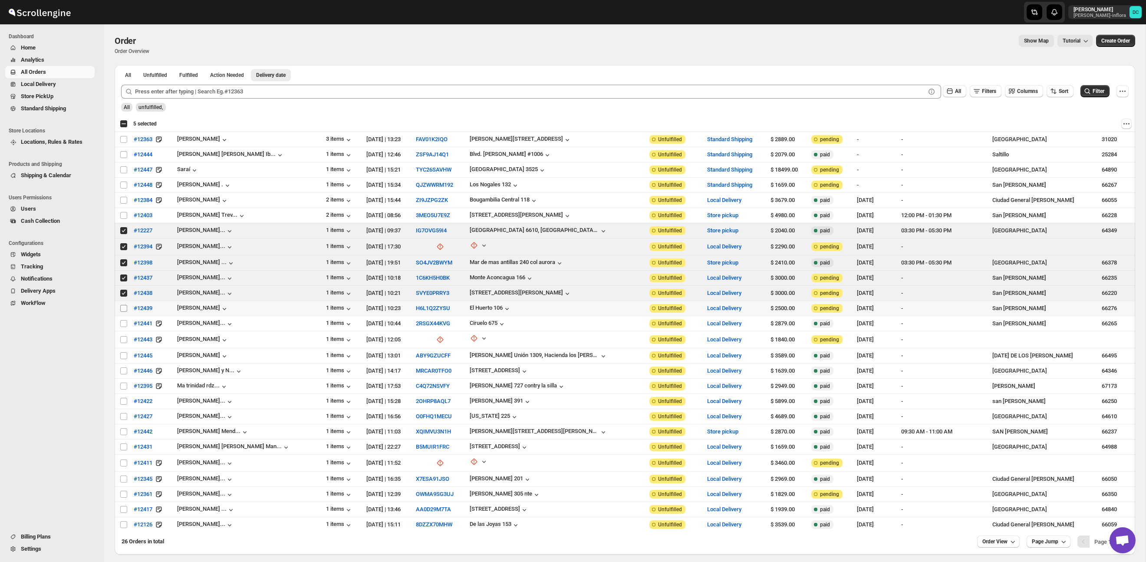
click at [124, 309] on input "Select order" at bounding box center [123, 308] width 7 height 7
checkbox input "true"
click at [123, 323] on input "Select order" at bounding box center [123, 323] width 7 height 7
checkbox input "true"
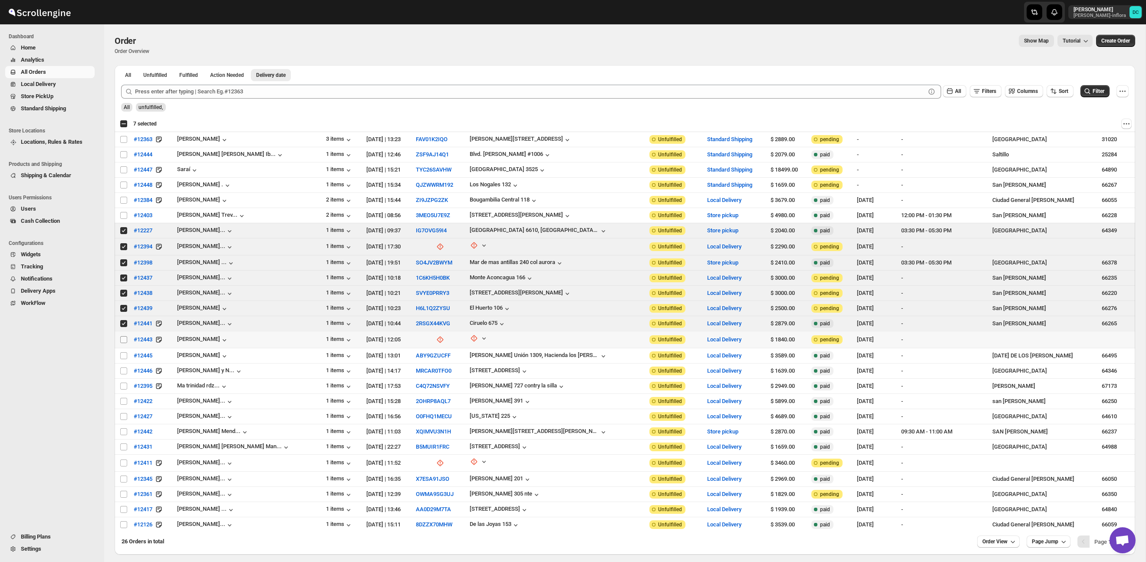
click at [122, 340] on input "Select order" at bounding box center [123, 339] width 7 height 7
checkbox input "true"
click at [125, 356] on input "Select order" at bounding box center [123, 355] width 7 height 7
checkbox input "true"
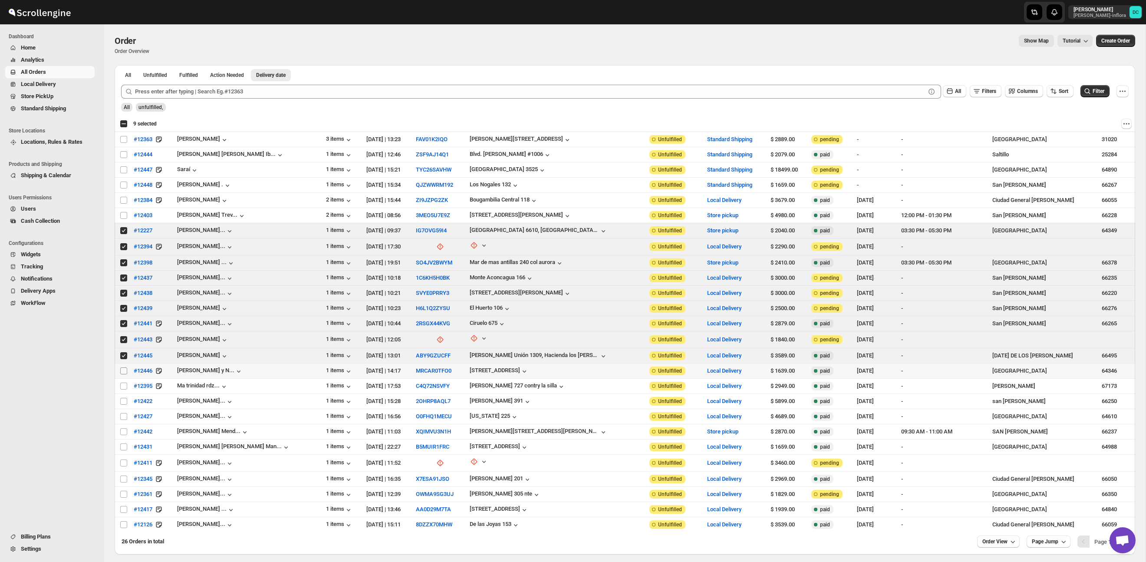
click at [125, 370] on input "Select order" at bounding box center [123, 370] width 7 height 7
checkbox input "true"
drag, startPoint x: 124, startPoint y: 125, endPoint x: 130, endPoint y: 126, distance: 6.3
click at [124, 125] on div "Select all 26 orders 10 selected" at bounding box center [140, 124] width 40 height 8
checkbox input "true"
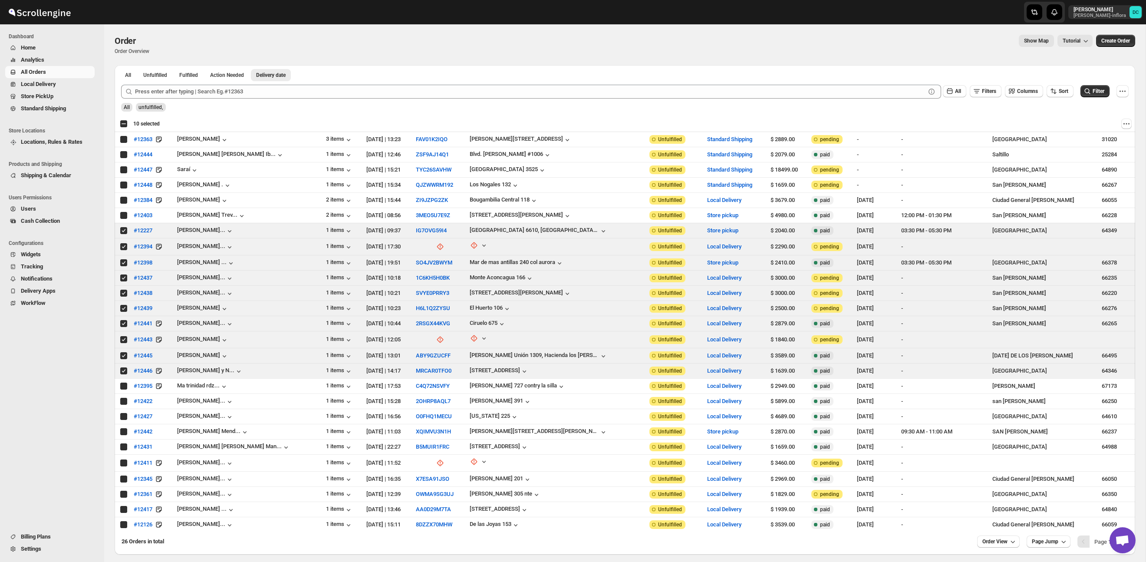
checkbox input "true"
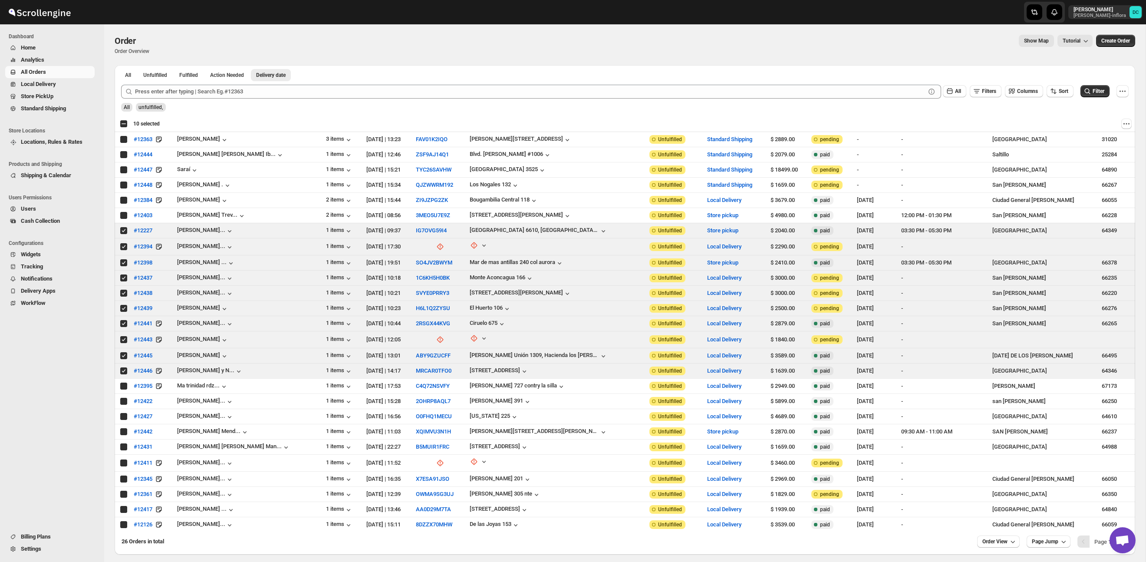
checkbox input "true"
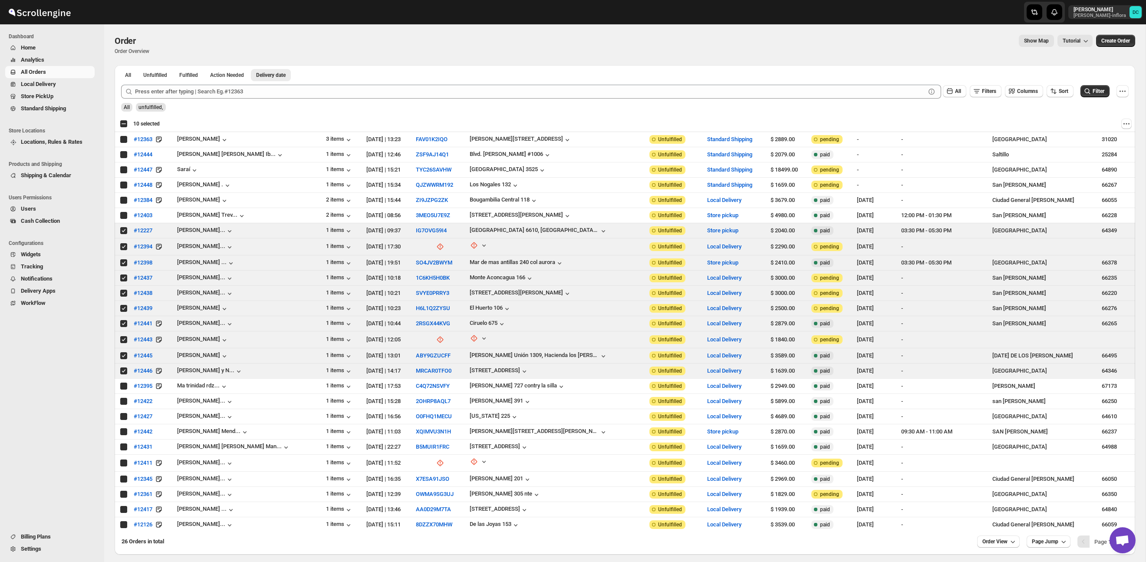
checkbox input "true"
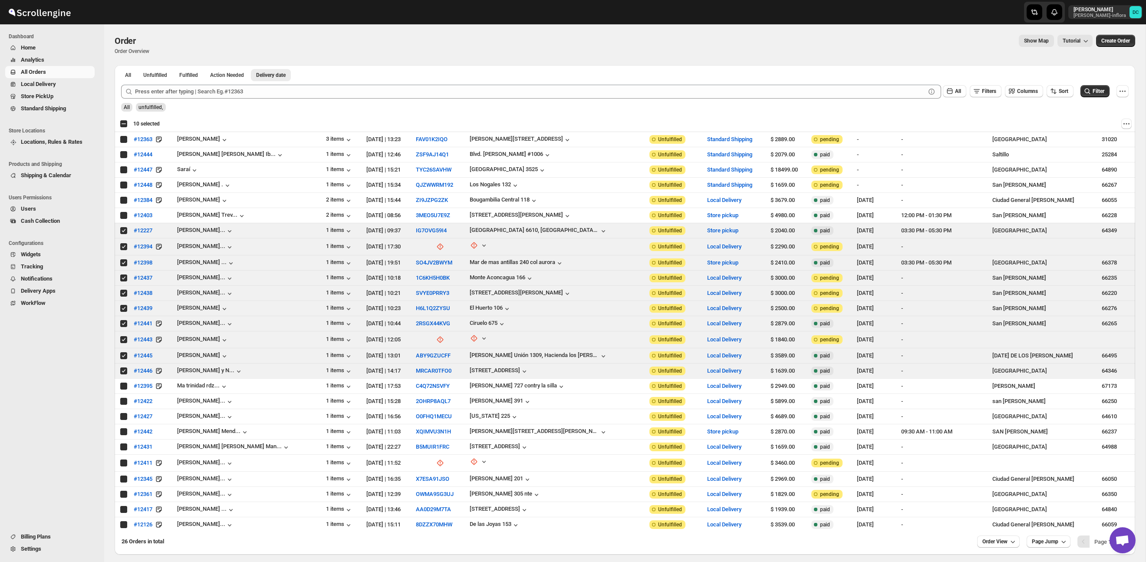
checkbox input "true"
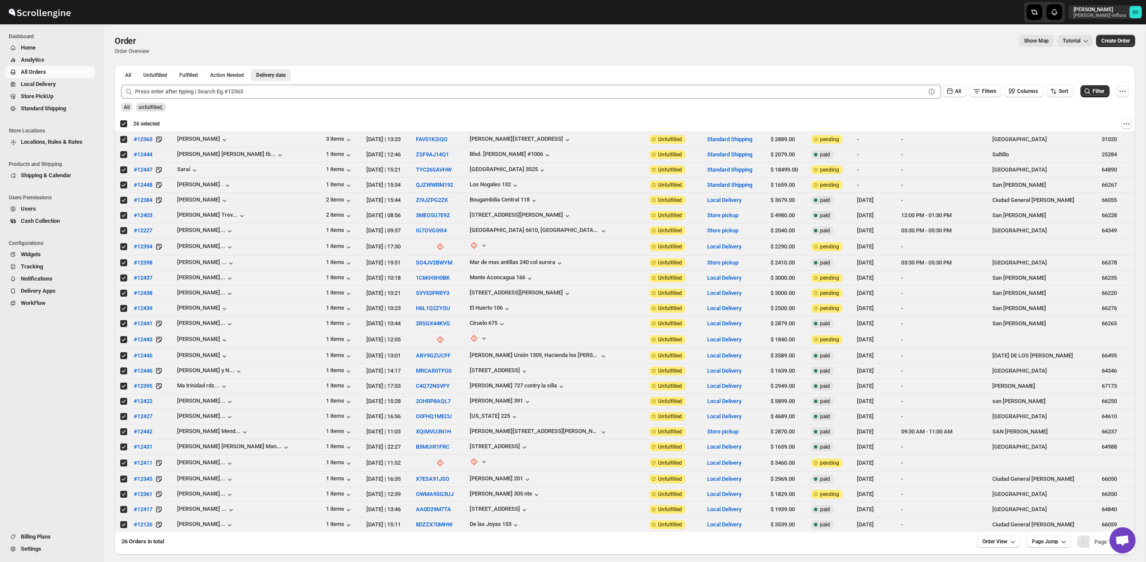
click at [123, 125] on div "Deselect all 26 orders 26 selected" at bounding box center [140, 124] width 40 height 8
checkbox input "false"
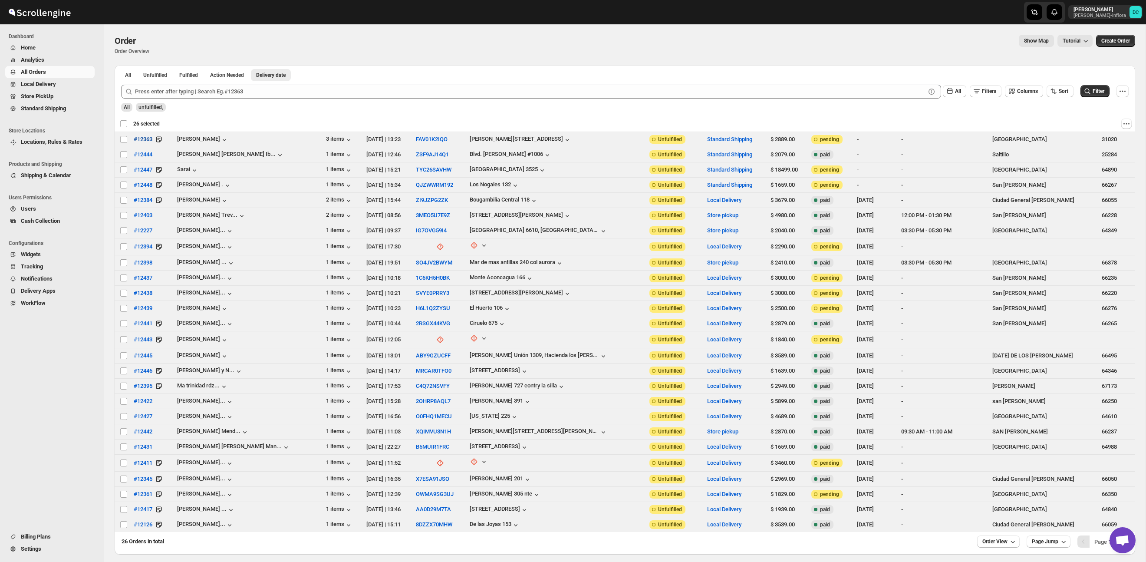
checkbox input "false"
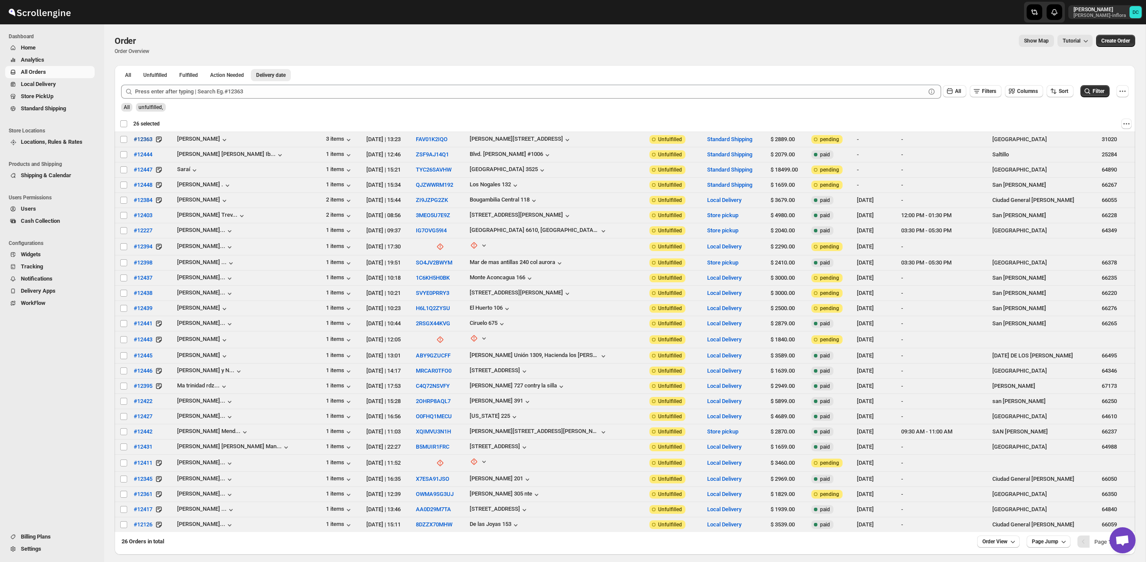
checkbox input "false"
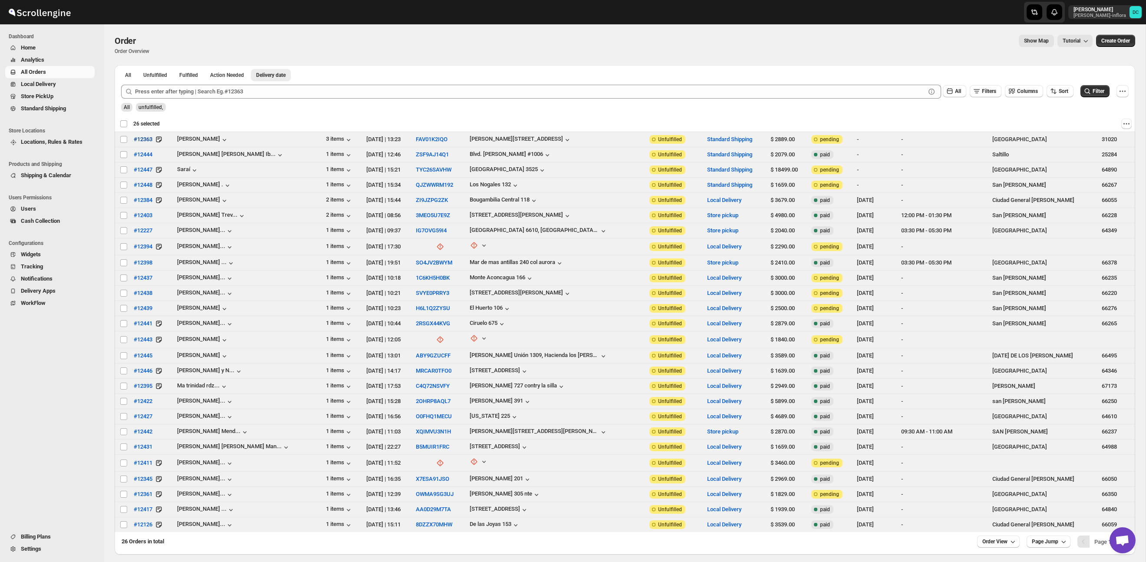
checkbox input "false"
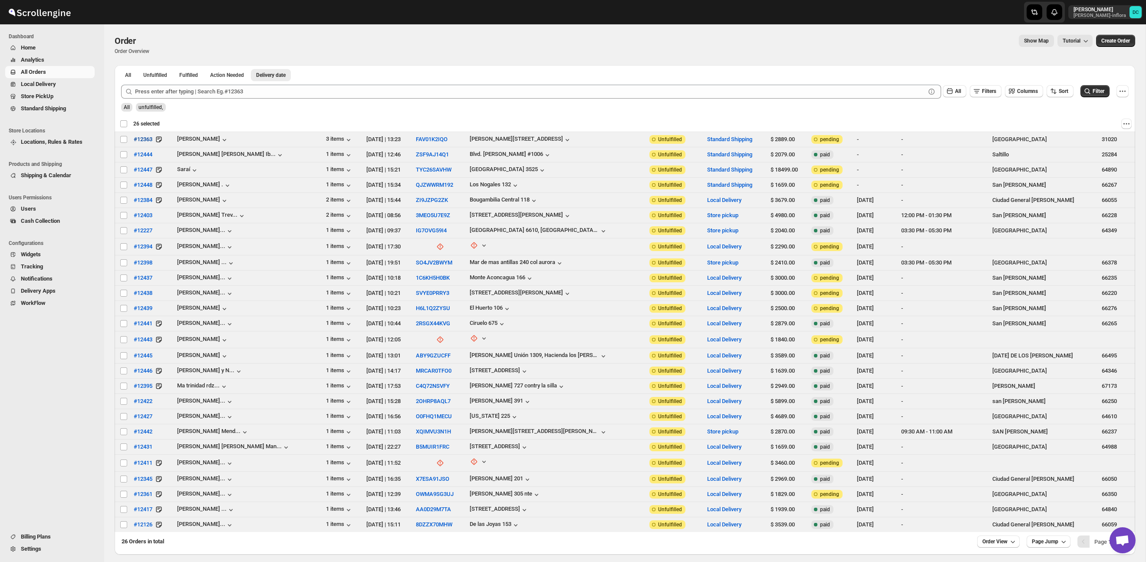
checkbox input "false"
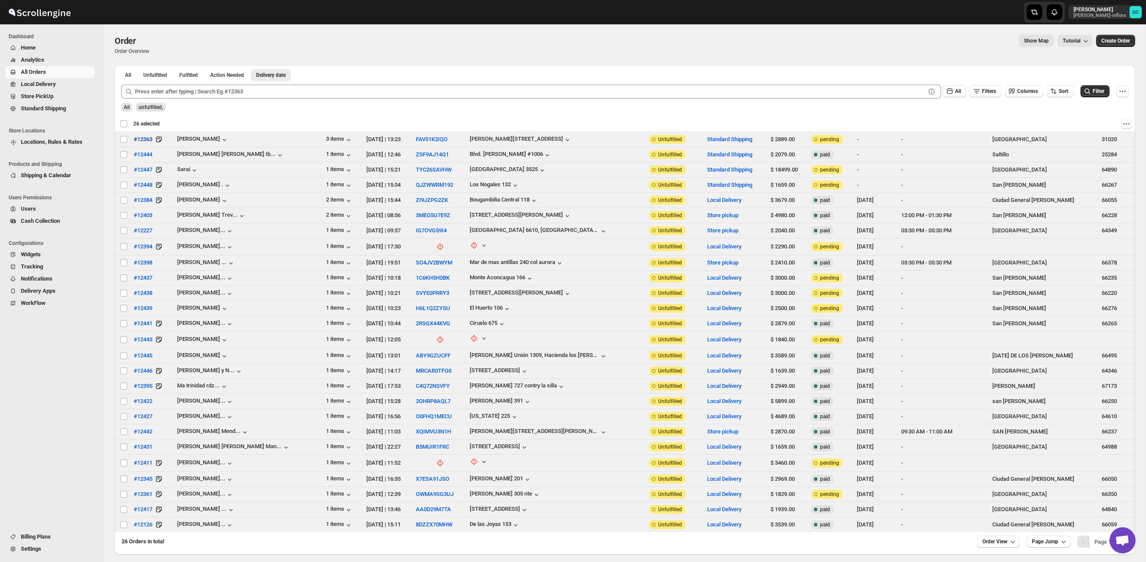
checkbox input "false"
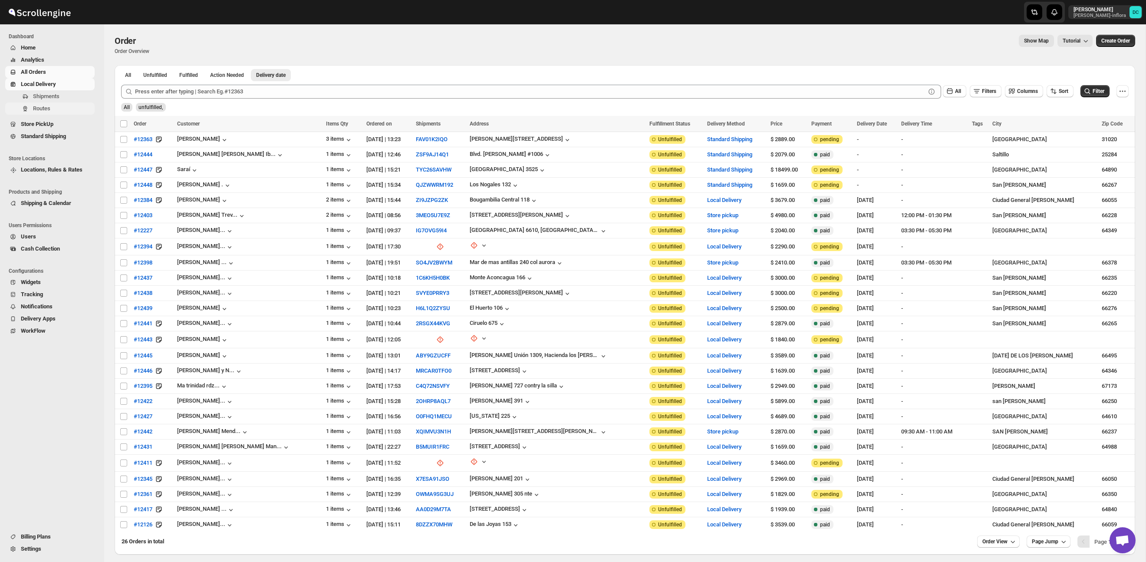
click at [53, 111] on span "Routes" at bounding box center [63, 108] width 60 height 9
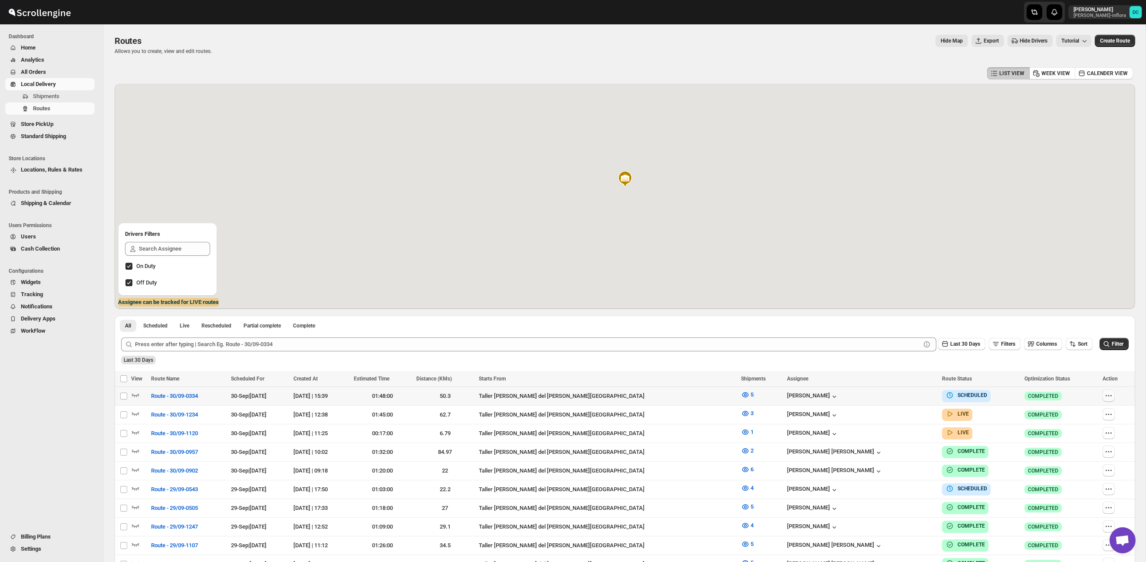
click at [1104, 395] on icon "button" at bounding box center [1108, 395] width 9 height 9
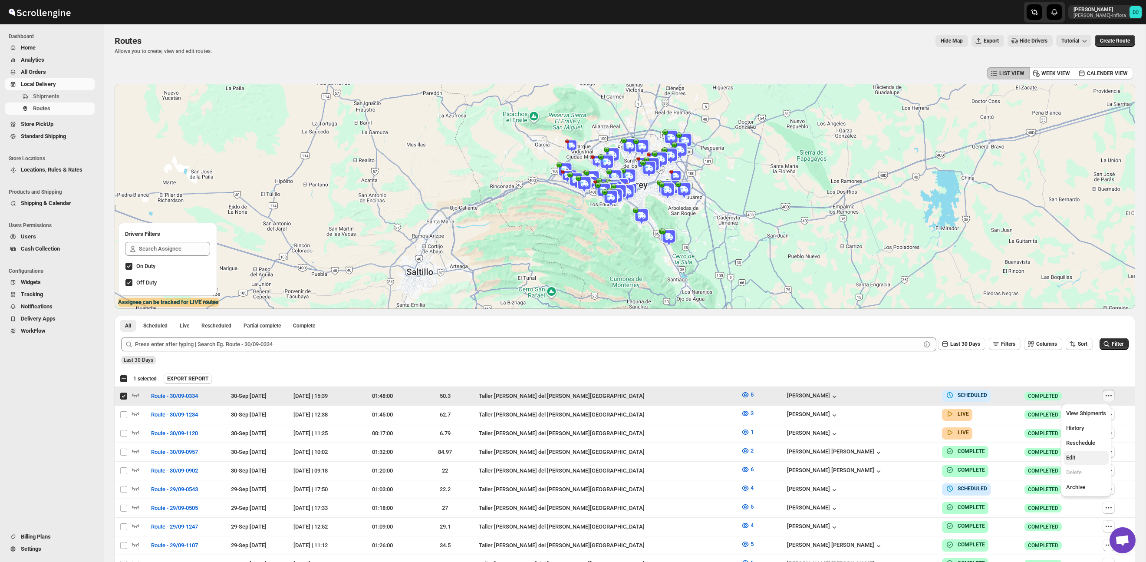
click at [1084, 460] on span "Edit" at bounding box center [1086, 457] width 40 height 9
checkbox input "false"
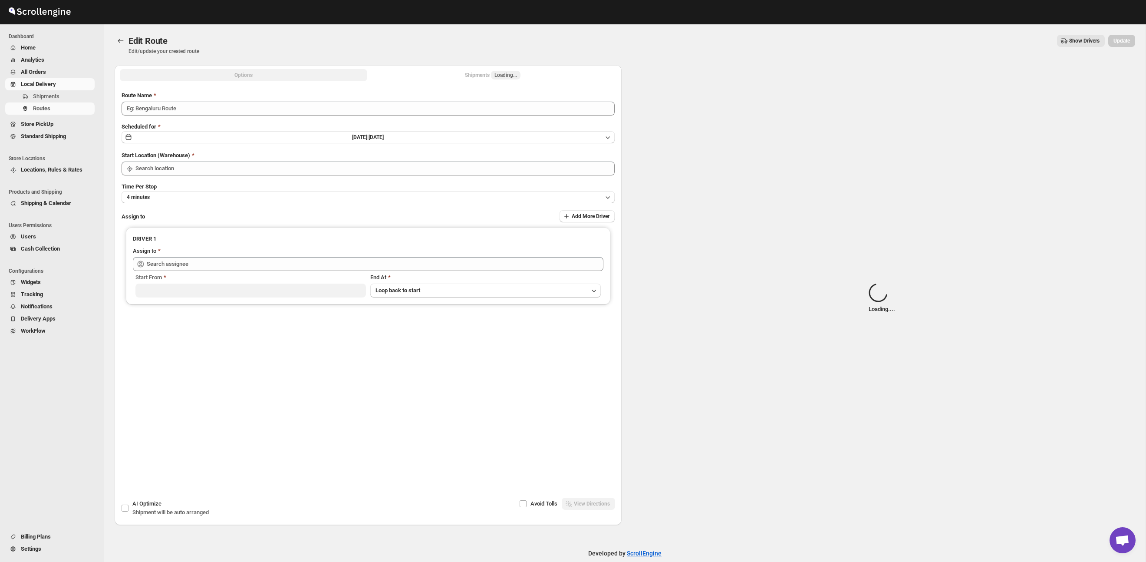
type input "Route - 30/09-0334"
type input "Taller [PERSON_NAME] del [PERSON_NAME][GEOGRAPHIC_DATA]"
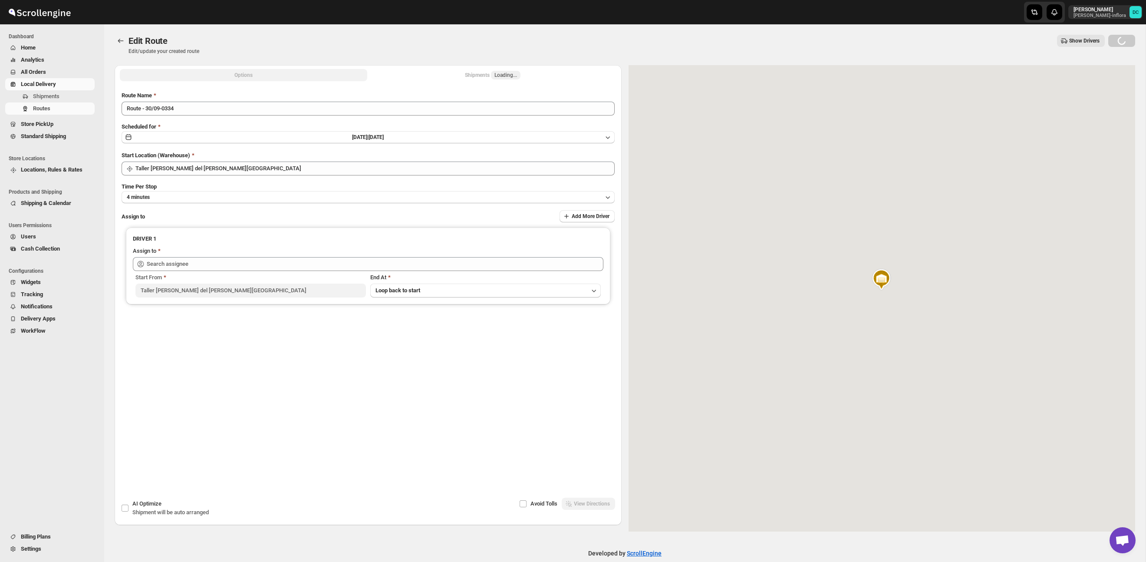
type input "[PERSON_NAME] ([PERSON_NAME][EMAIL_ADDRESS][DOMAIN_NAME])"
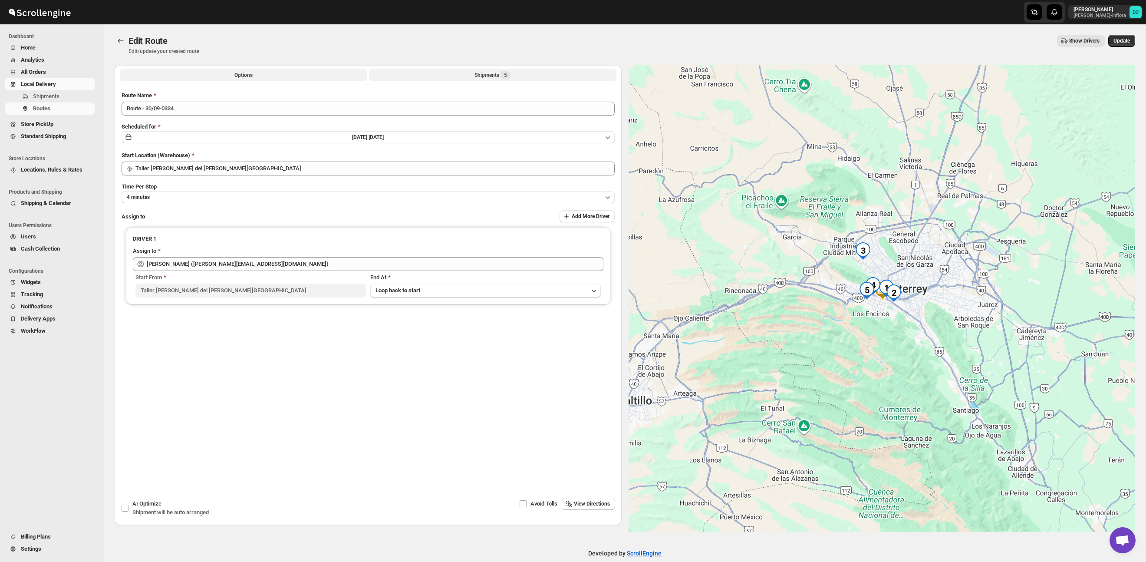
click at [479, 75] on div "Shipments 5" at bounding box center [492, 75] width 36 height 9
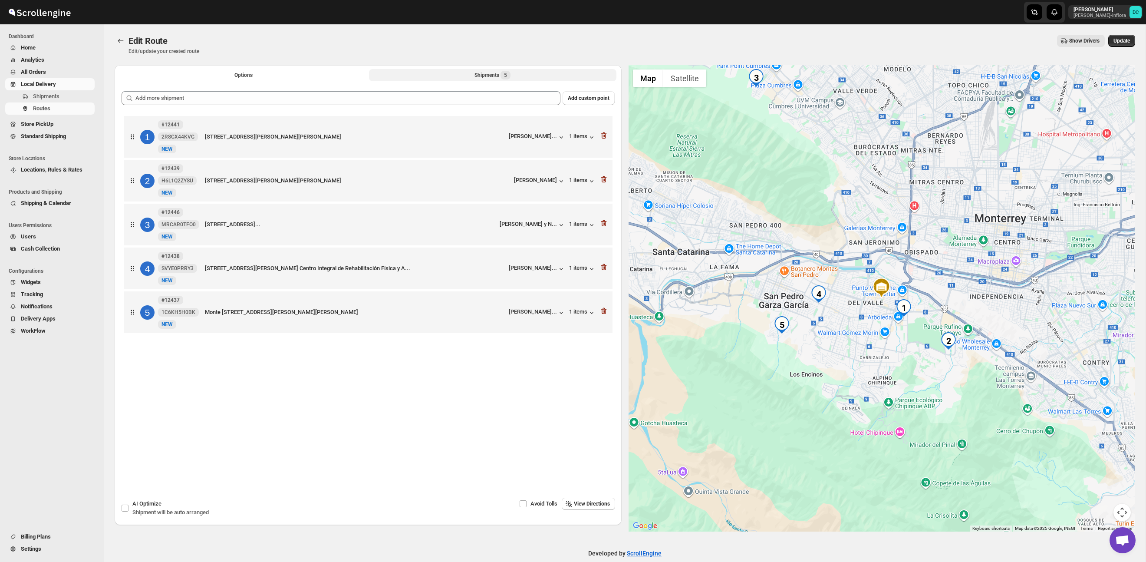
scroll to position [2, 0]
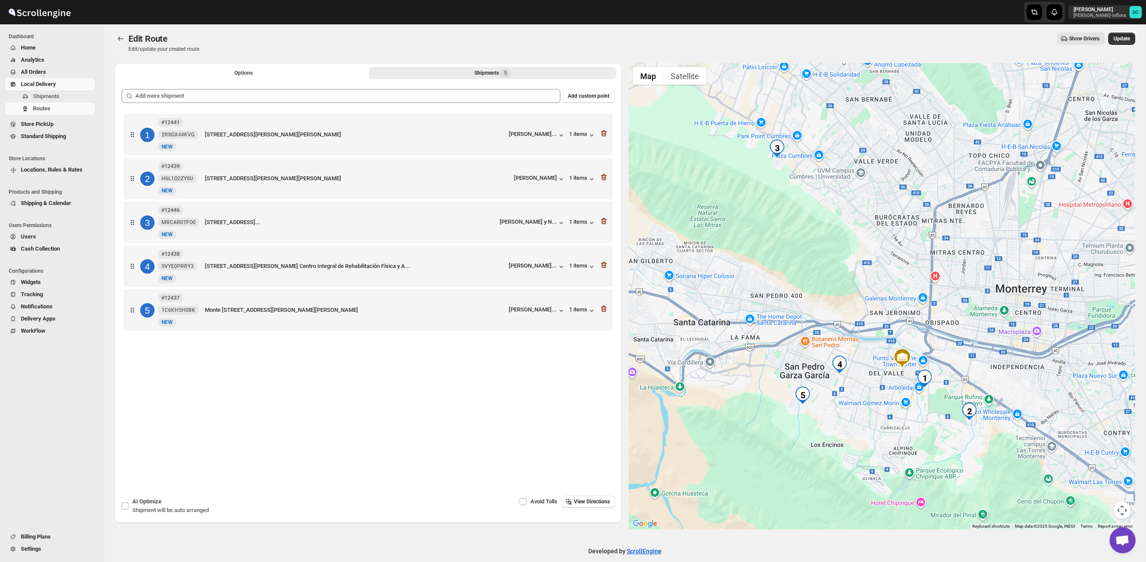
drag, startPoint x: 774, startPoint y: 135, endPoint x: 794, endPoint y: 206, distance: 73.1
click at [794, 208] on div at bounding box center [881, 296] width 507 height 466
click at [321, 71] on button "Options" at bounding box center [243, 73] width 247 height 12
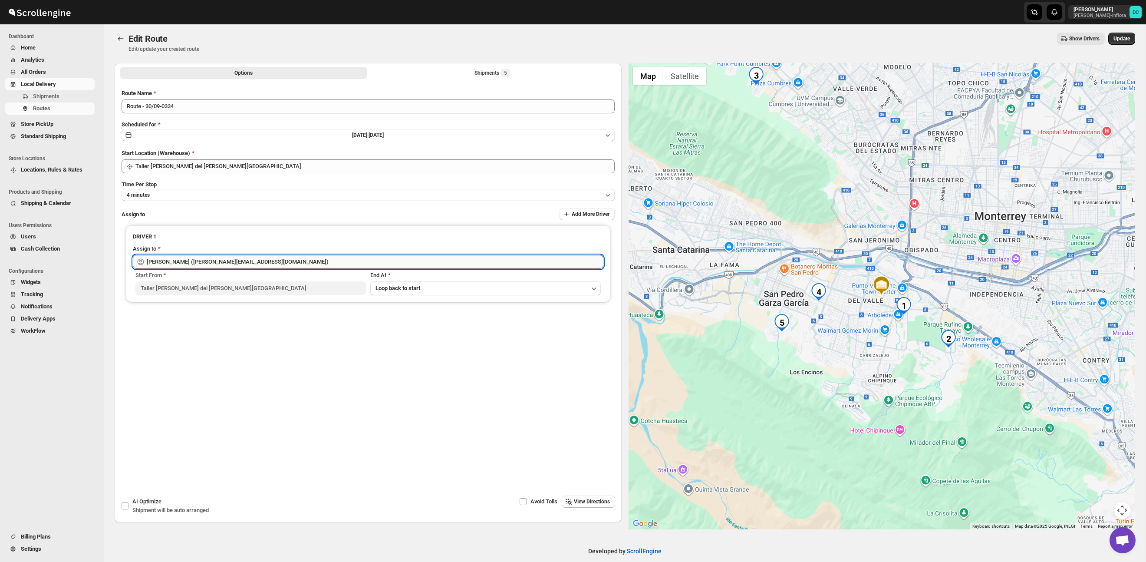
click at [287, 265] on input "[PERSON_NAME] ([PERSON_NAME][EMAIL_ADDRESS][DOMAIN_NAME])" at bounding box center [375, 262] width 457 height 14
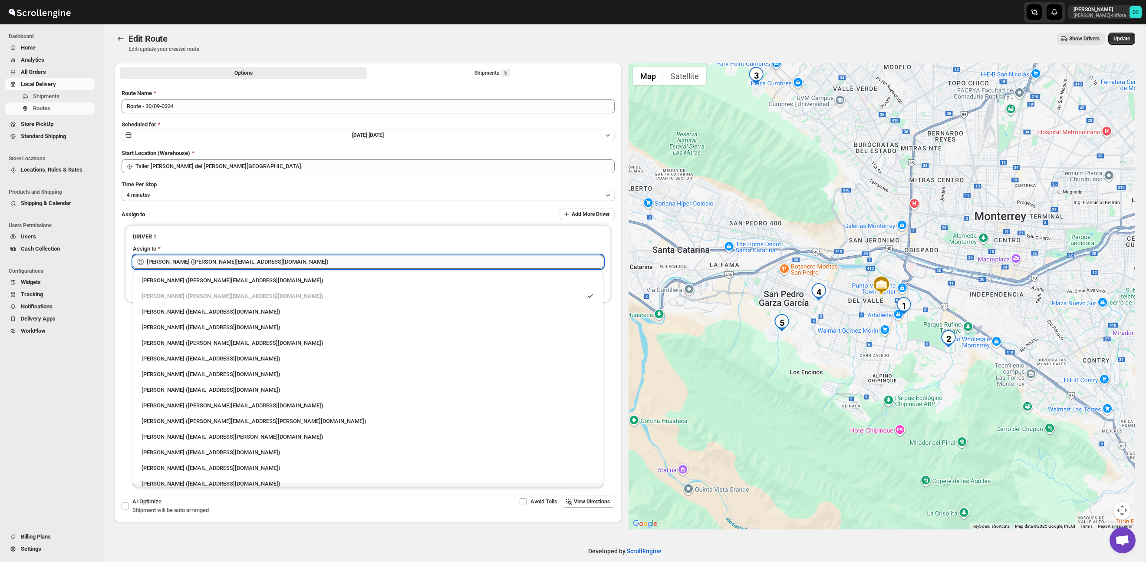
click at [287, 265] on input "[PERSON_NAME] ([PERSON_NAME][EMAIL_ADDRESS][DOMAIN_NAME])" at bounding box center [375, 262] width 457 height 14
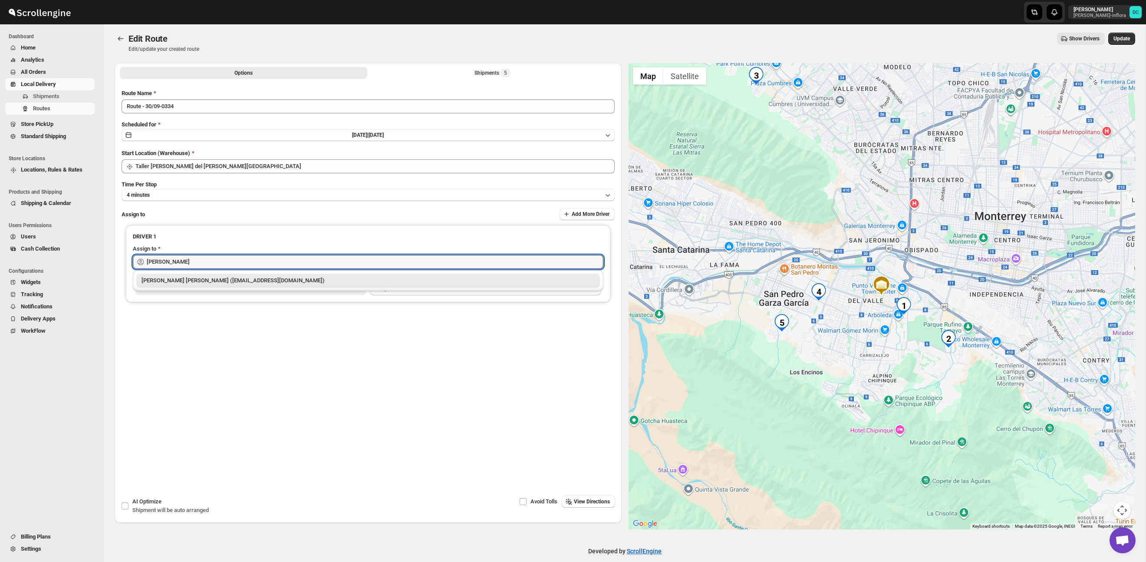
click at [191, 276] on div "[PERSON_NAME] [PERSON_NAME] ([EMAIL_ADDRESS][DOMAIN_NAME])" at bounding box center [367, 280] width 453 height 9
type input "[PERSON_NAME] [PERSON_NAME] ([EMAIL_ADDRESS][DOMAIN_NAME])"
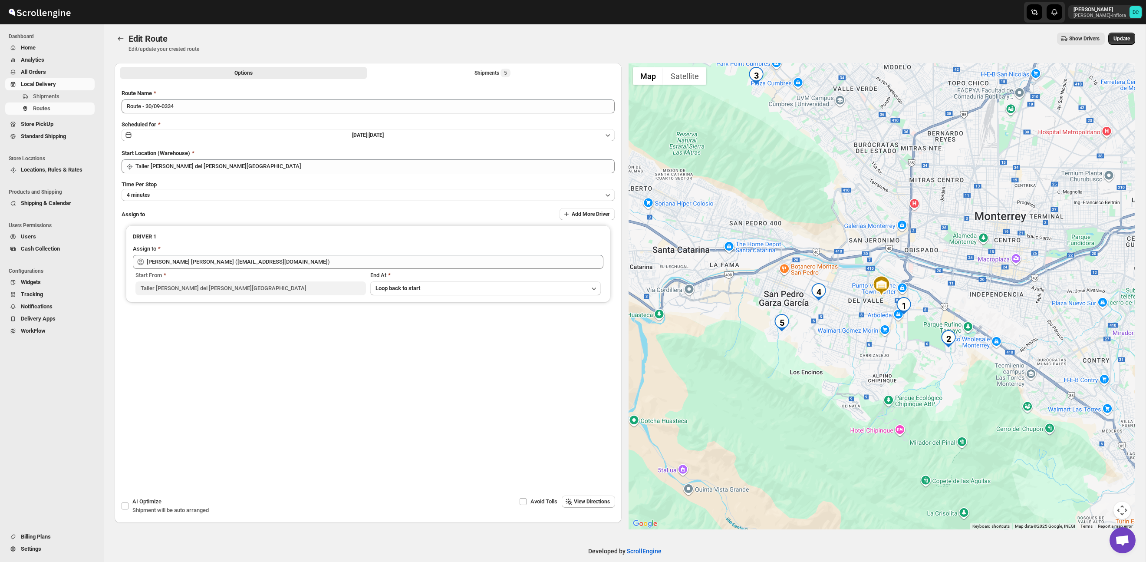
drag, startPoint x: 1119, startPoint y: 39, endPoint x: 1112, endPoint y: 45, distance: 8.9
click at [1119, 39] on span "Update" at bounding box center [1121, 38] width 16 height 7
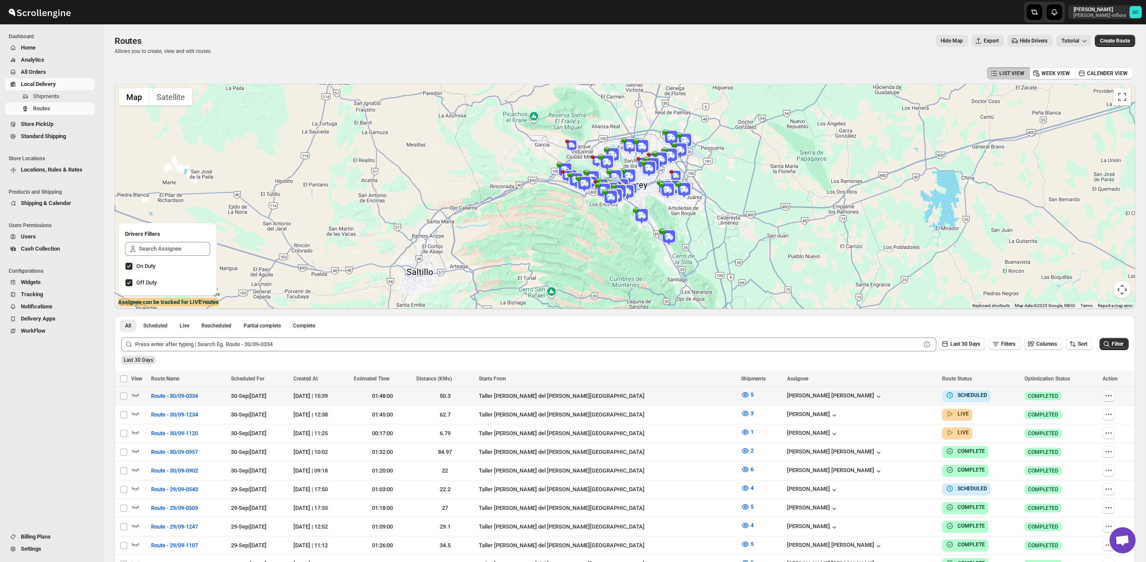
click at [1107, 395] on icon "button" at bounding box center [1107, 394] width 1 height 1
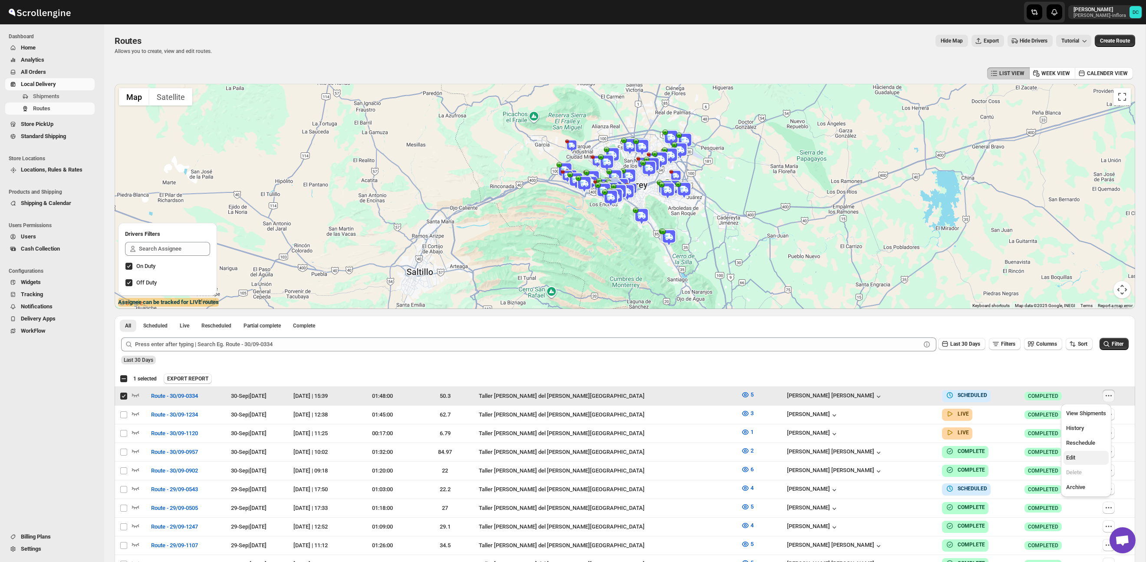
click at [1079, 462] on button "Edit" at bounding box center [1085, 457] width 45 height 14
checkbox input "false"
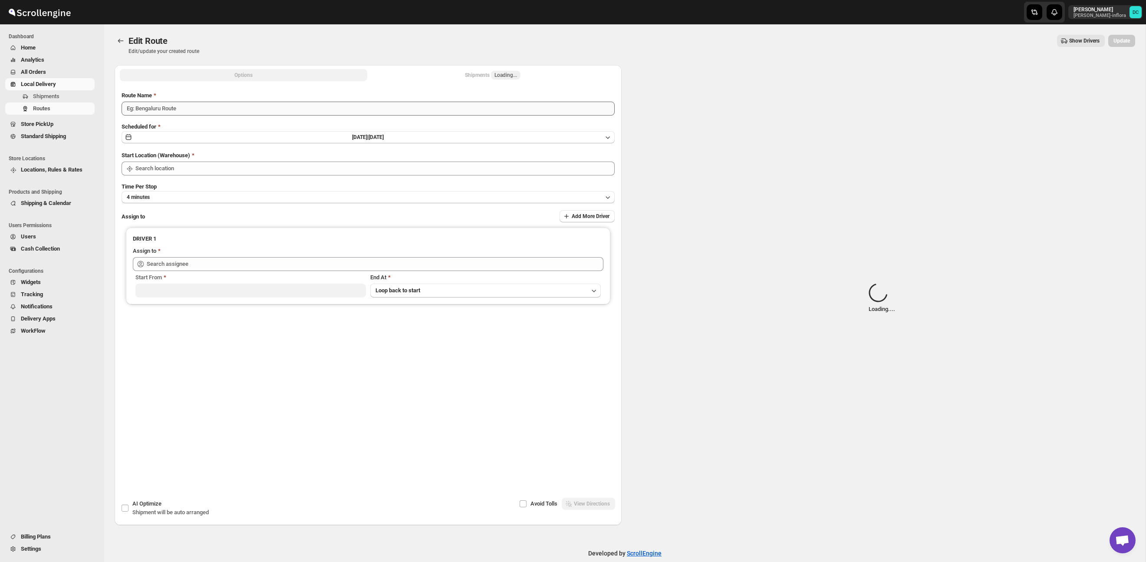
type input "Route - 30/09-0334"
type input "Taller [PERSON_NAME] del [PERSON_NAME][GEOGRAPHIC_DATA]"
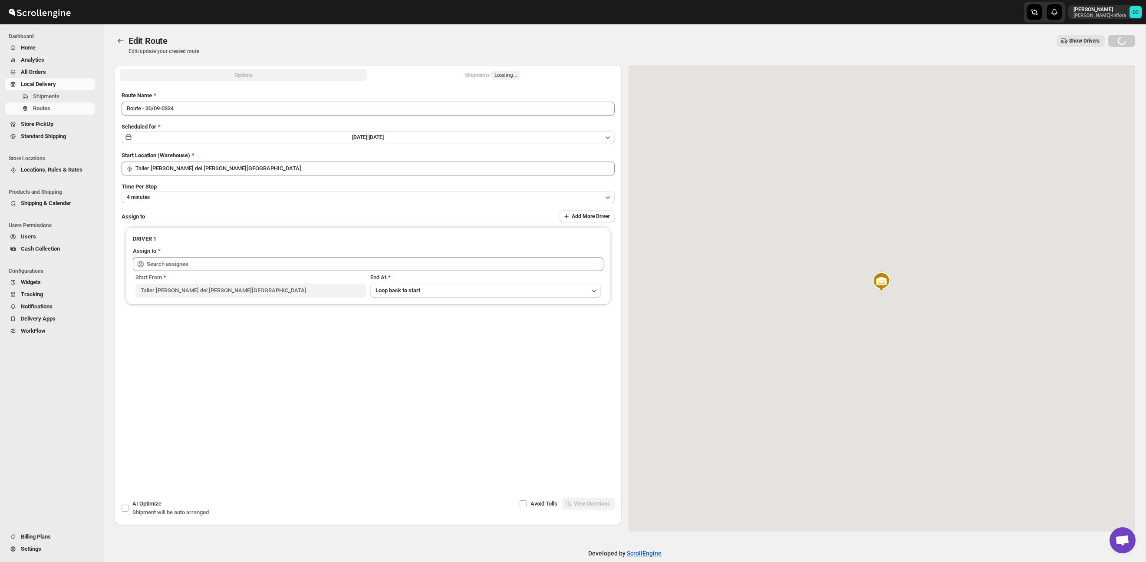
type input "[PERSON_NAME] [PERSON_NAME] ([EMAIL_ADDRESS][DOMAIN_NAME])"
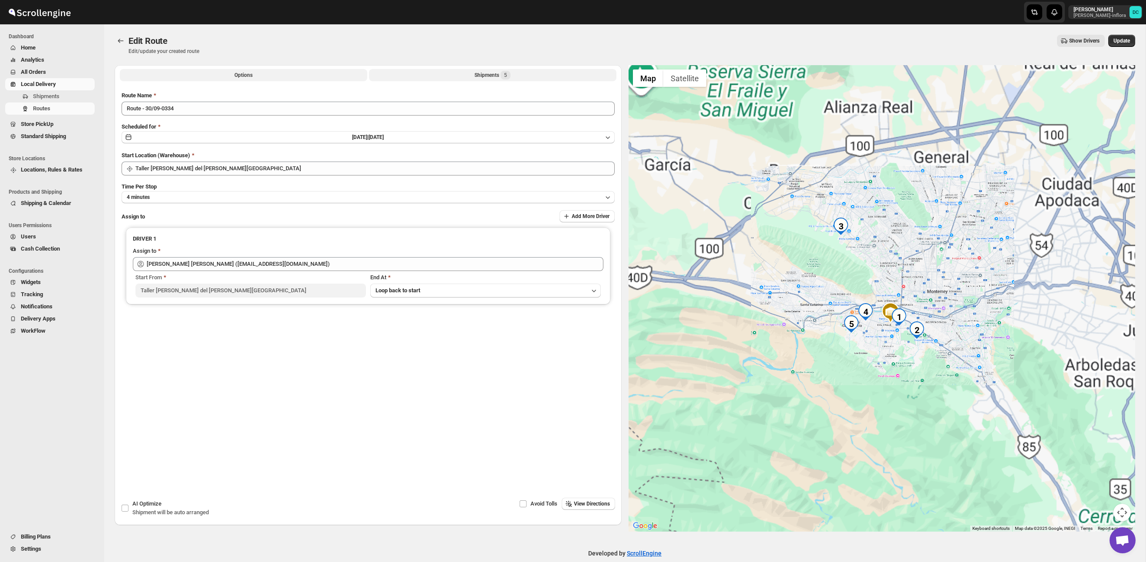
click at [525, 74] on button "Shipments 5" at bounding box center [492, 75] width 247 height 12
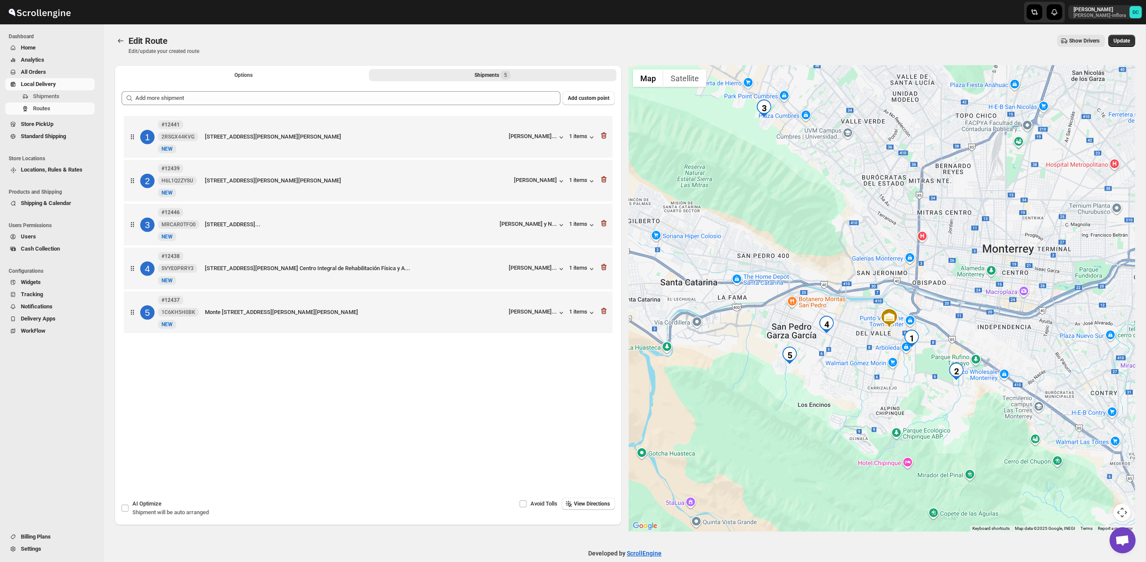
drag, startPoint x: 761, startPoint y: 130, endPoint x: 783, endPoint y: 213, distance: 85.4
click at [783, 216] on div at bounding box center [881, 298] width 507 height 466
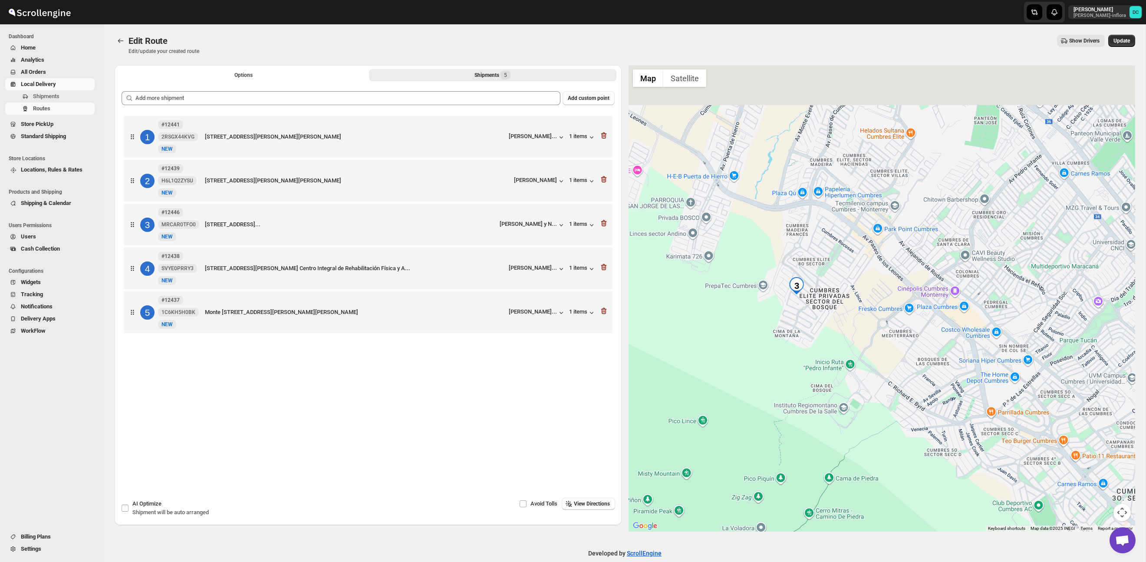
drag, startPoint x: 801, startPoint y: 158, endPoint x: 791, endPoint y: 336, distance: 179.0
click at [836, 273] on div at bounding box center [881, 298] width 507 height 466
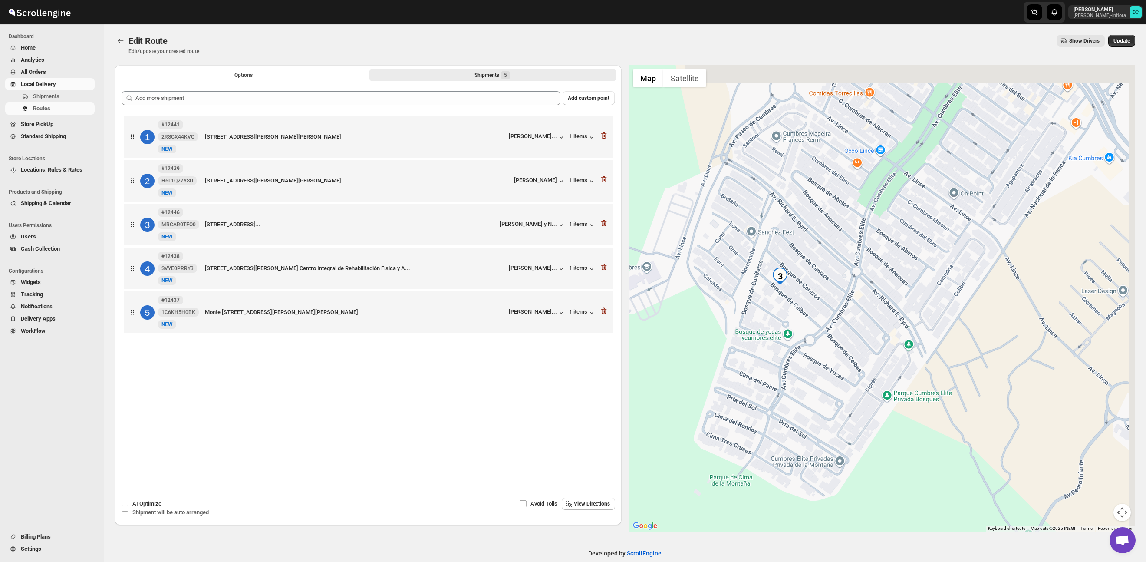
drag, startPoint x: 858, startPoint y: 282, endPoint x: 839, endPoint y: 311, distance: 34.4
click at [839, 311] on div at bounding box center [881, 298] width 507 height 466
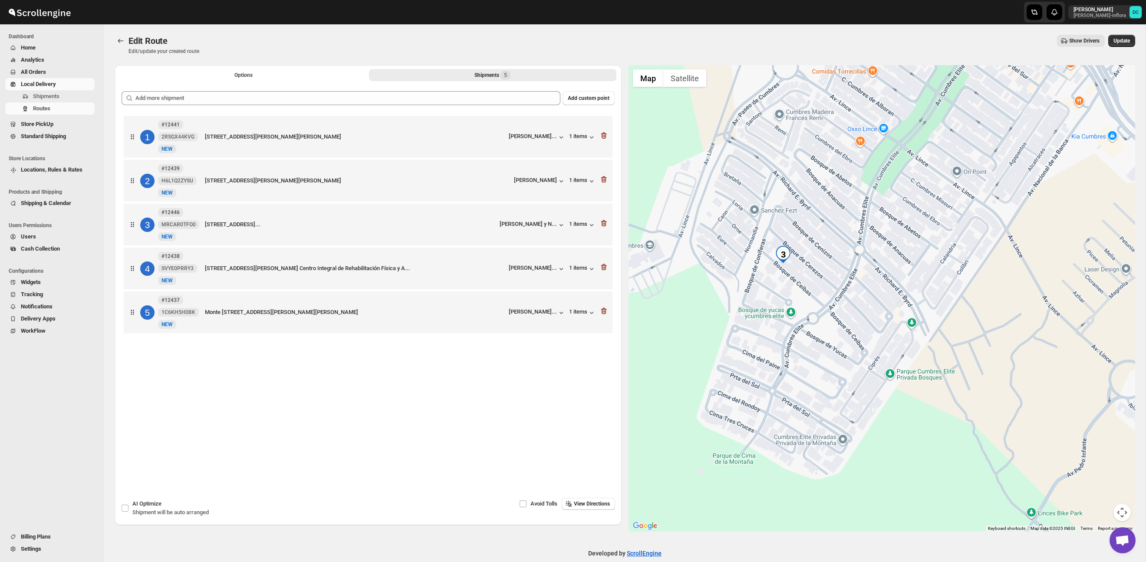
drag, startPoint x: 864, startPoint y: 322, endPoint x: 855, endPoint y: 296, distance: 27.6
click at [855, 296] on div at bounding box center [881, 298] width 507 height 466
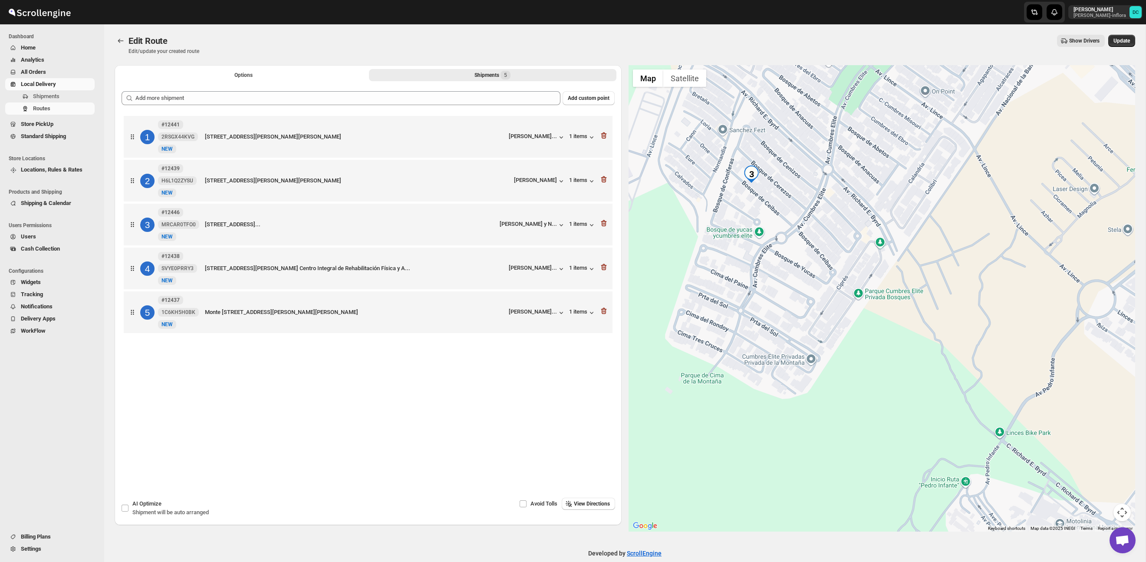
drag, startPoint x: 1028, startPoint y: 373, endPoint x: 1005, endPoint y: 378, distance: 23.0
click at [965, 217] on div at bounding box center [881, 298] width 507 height 466
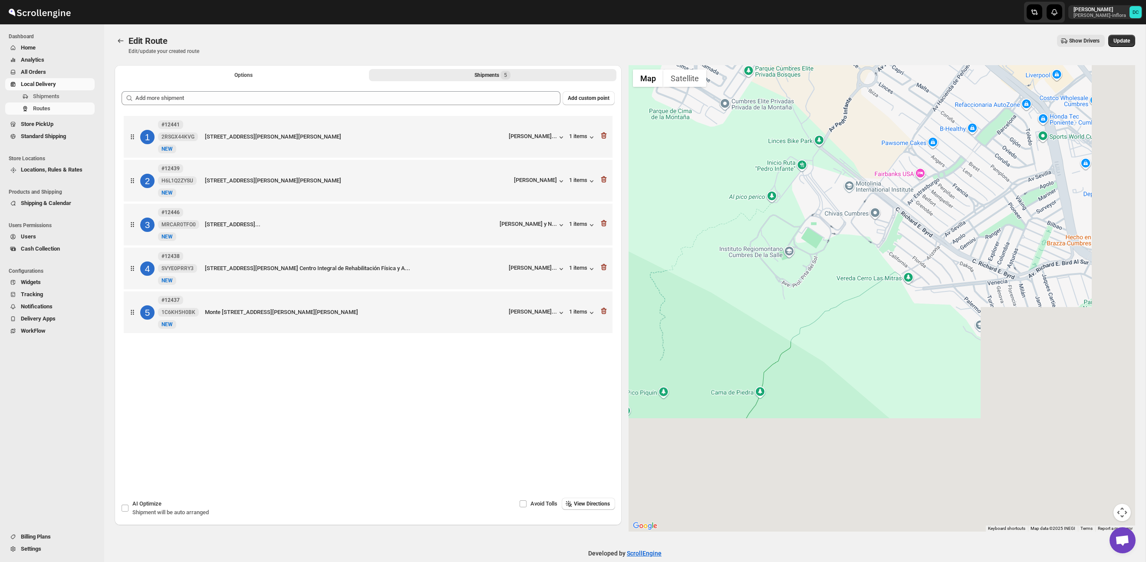
drag, startPoint x: 997, startPoint y: 394, endPoint x: 954, endPoint y: 320, distance: 85.5
click at [864, 219] on div at bounding box center [881, 298] width 507 height 466
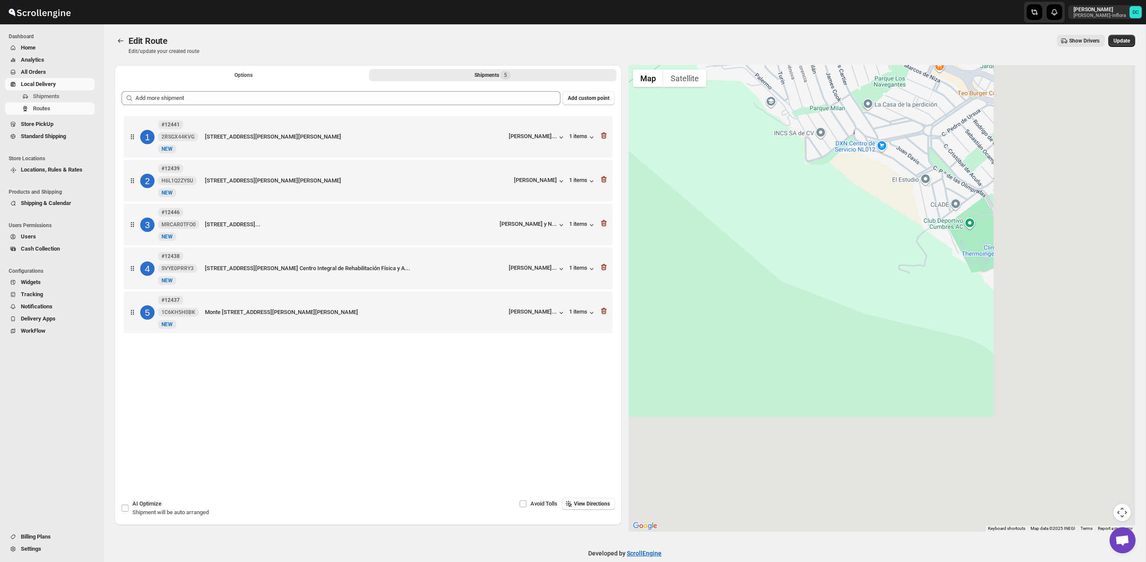
drag, startPoint x: 961, startPoint y: 340, endPoint x: 966, endPoint y: 295, distance: 45.0
click at [820, 196] on div at bounding box center [881, 298] width 507 height 466
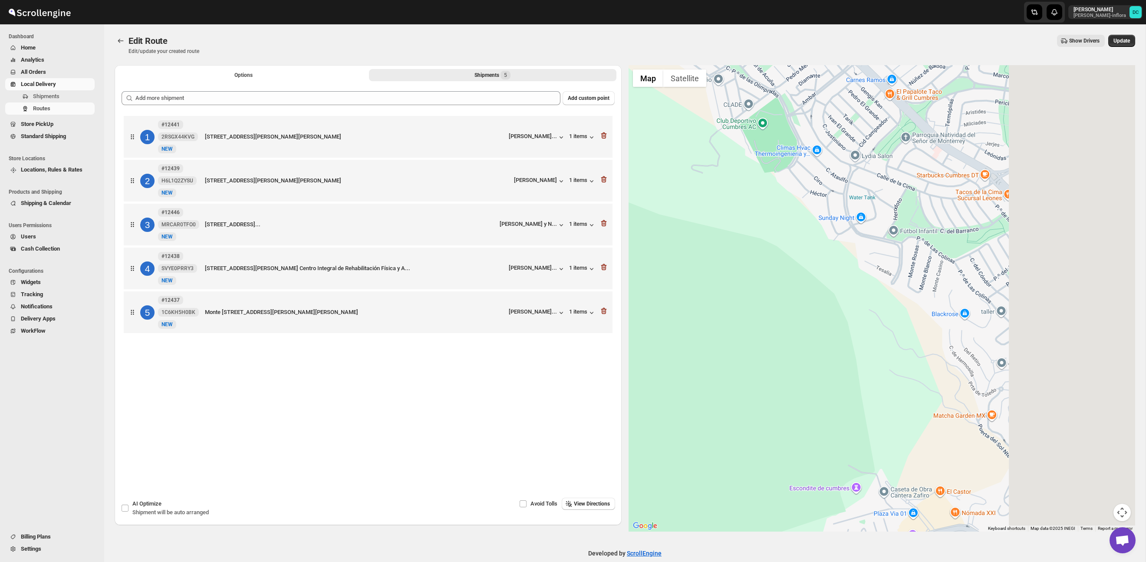
drag, startPoint x: 1013, startPoint y: 309, endPoint x: 818, endPoint y: 224, distance: 212.8
click at [818, 224] on div at bounding box center [881, 298] width 507 height 466
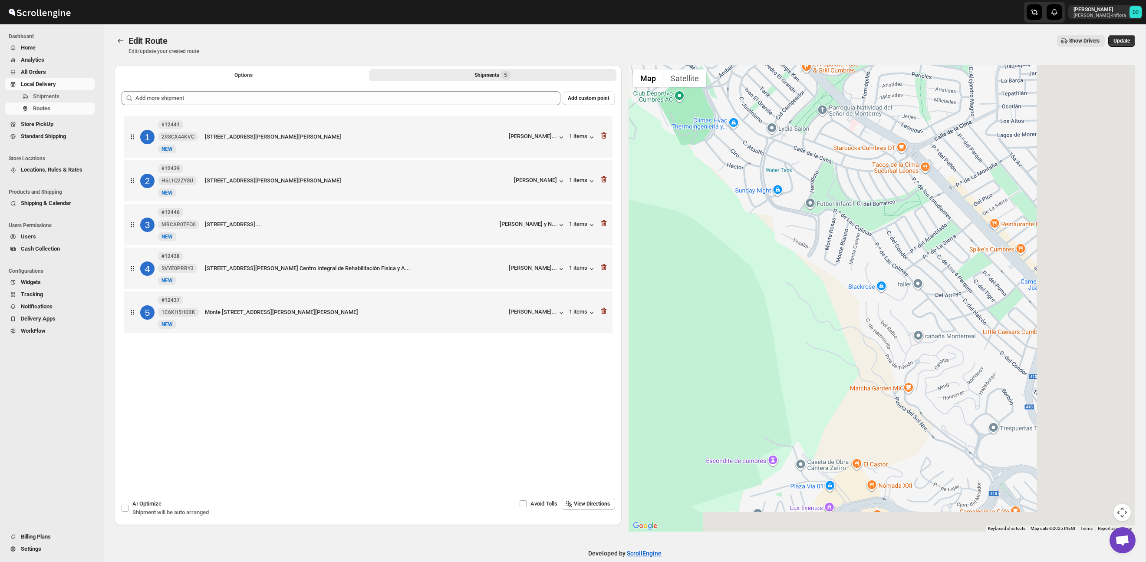
drag, startPoint x: 960, startPoint y: 269, endPoint x: 830, endPoint y: 336, distance: 146.3
click at [798, 323] on div at bounding box center [881, 298] width 507 height 466
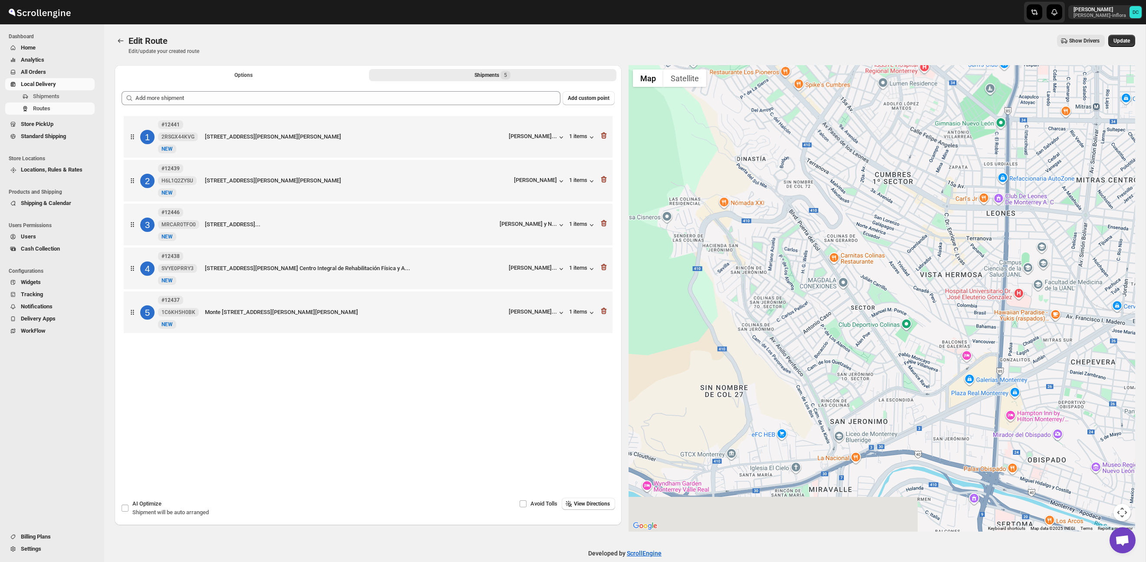
drag, startPoint x: 969, startPoint y: 454, endPoint x: 939, endPoint y: 194, distance: 261.2
click at [939, 194] on div at bounding box center [881, 298] width 507 height 466
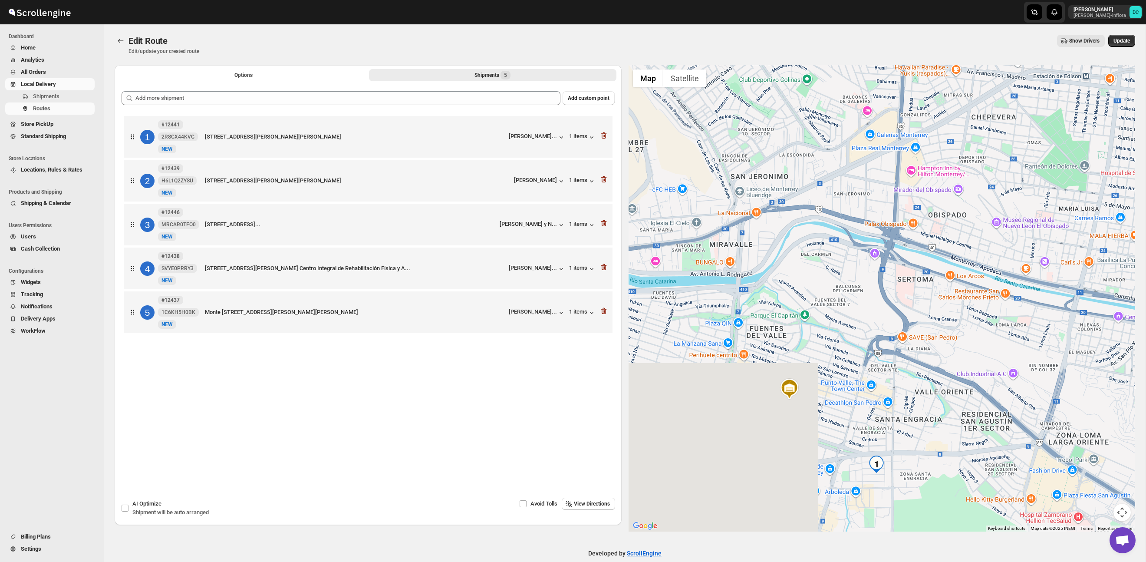
drag, startPoint x: 972, startPoint y: 385, endPoint x: 836, endPoint y: 335, distance: 144.9
click at [873, 152] on div at bounding box center [881, 298] width 507 height 466
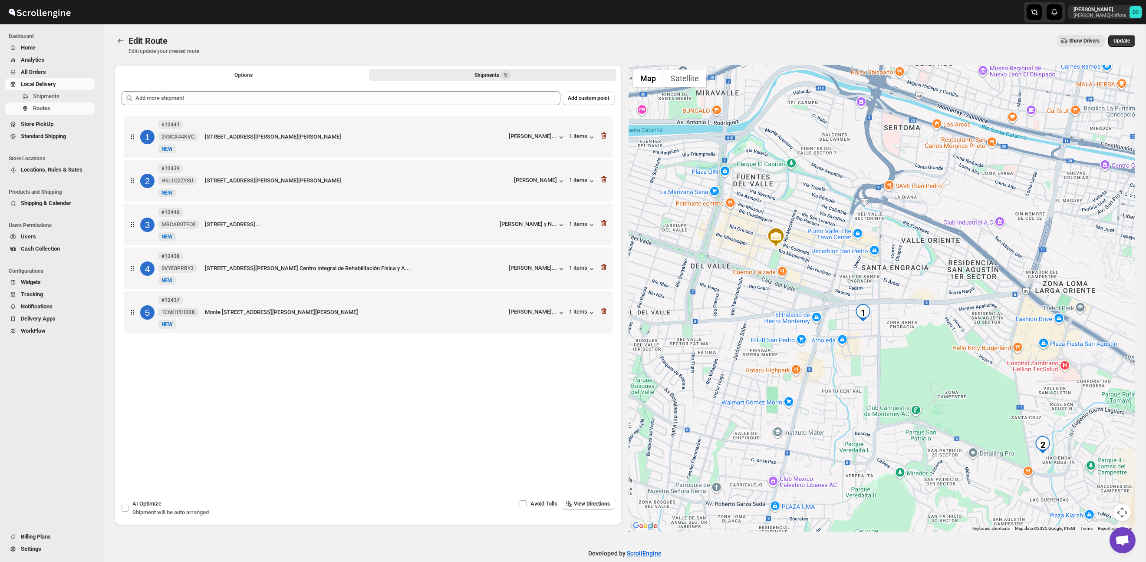
drag, startPoint x: 836, startPoint y: 319, endPoint x: 883, endPoint y: 302, distance: 49.8
click at [821, 192] on div at bounding box center [881, 298] width 507 height 466
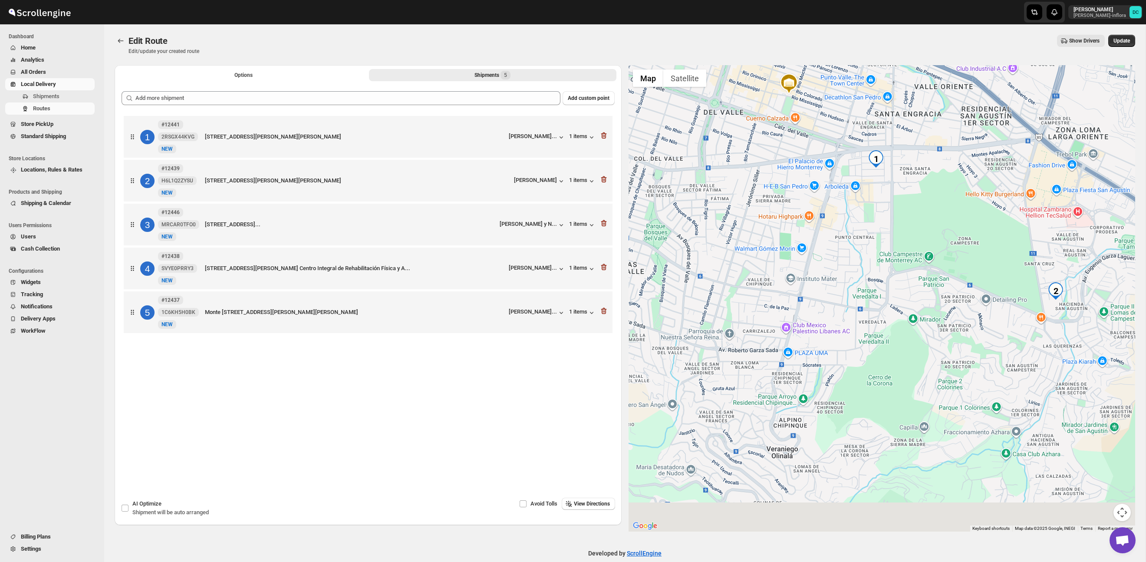
drag, startPoint x: 880, startPoint y: 382, endPoint x: 894, endPoint y: 233, distance: 150.0
click at [894, 233] on div at bounding box center [881, 298] width 507 height 466
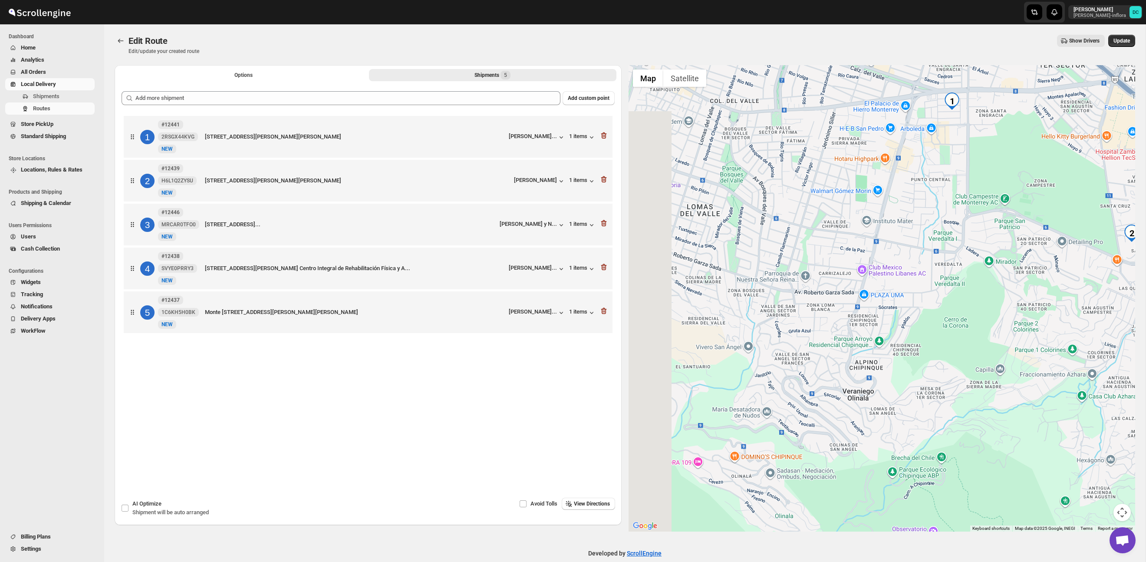
drag, startPoint x: 805, startPoint y: 350, endPoint x: 926, endPoint y: 265, distance: 147.4
click at [952, 263] on div at bounding box center [881, 298] width 507 height 466
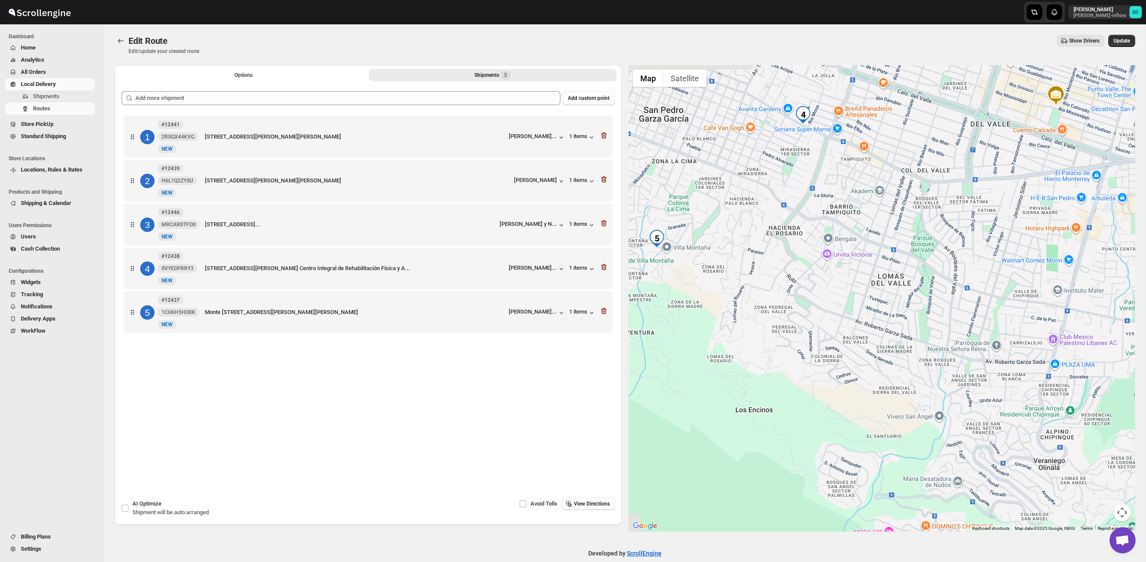
drag, startPoint x: 861, startPoint y: 260, endPoint x: 924, endPoint y: 384, distance: 139.0
click at [924, 384] on div at bounding box center [881, 298] width 507 height 466
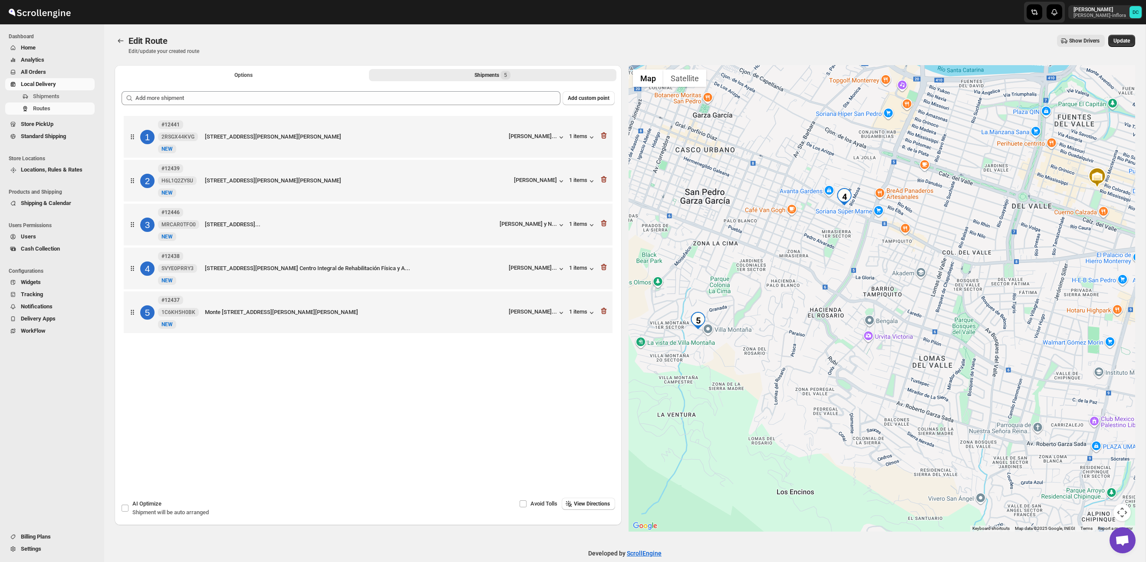
drag, startPoint x: 795, startPoint y: 296, endPoint x: 835, endPoint y: 226, distance: 79.9
click at [832, 360] on div at bounding box center [881, 298] width 507 height 466
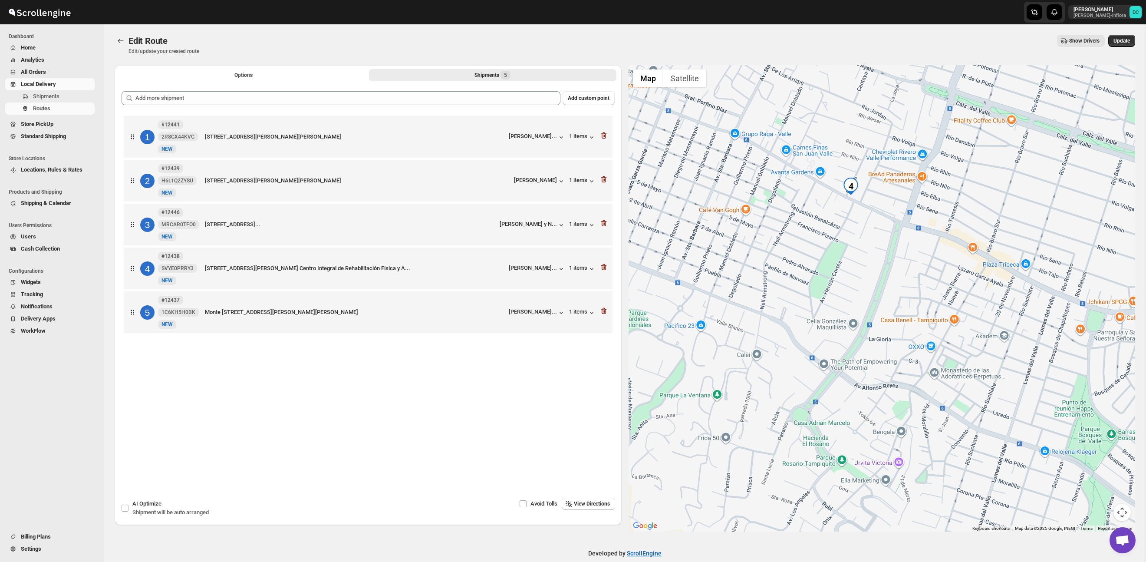
drag, startPoint x: 845, startPoint y: 210, endPoint x: 846, endPoint y: 267, distance: 56.8
click at [845, 269] on div at bounding box center [881, 298] width 507 height 466
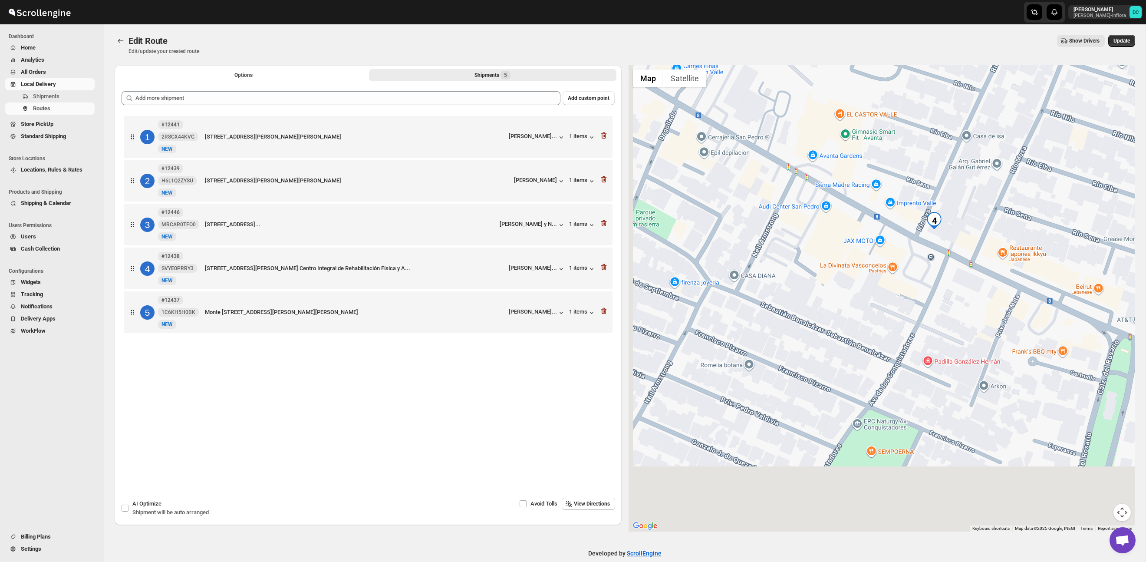
drag, startPoint x: 910, startPoint y: 365, endPoint x: 980, endPoint y: 260, distance: 126.7
click at [982, 256] on div at bounding box center [881, 298] width 507 height 466
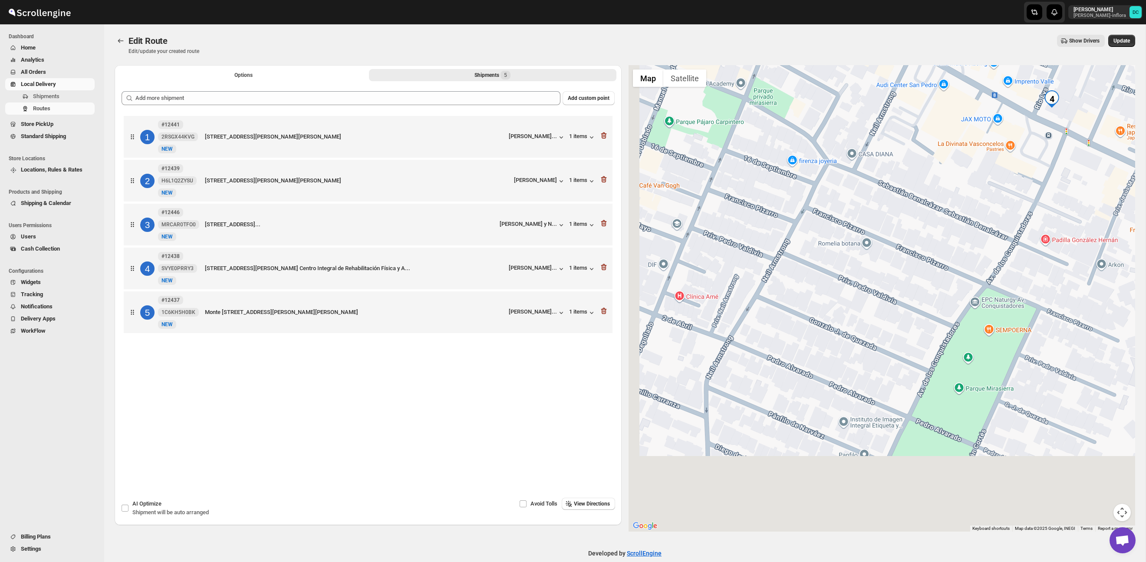
drag, startPoint x: 933, startPoint y: 279, endPoint x: 776, endPoint y: 392, distance: 193.2
click at [984, 234] on div at bounding box center [881, 298] width 507 height 466
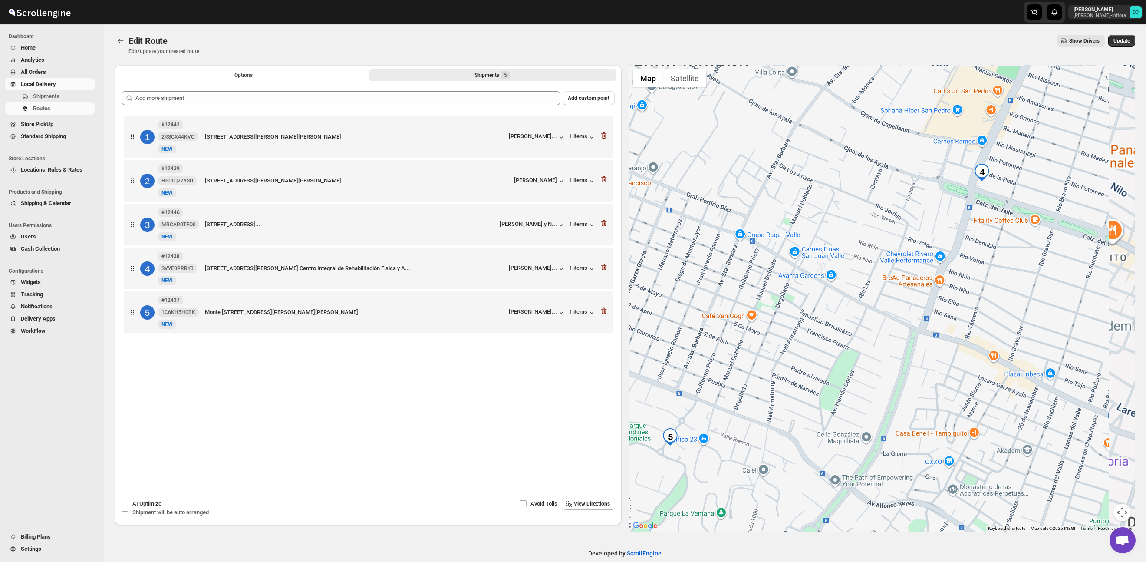
drag, startPoint x: 774, startPoint y: 390, endPoint x: 949, endPoint y: 245, distance: 227.5
click at [887, 269] on div at bounding box center [881, 298] width 507 height 466
drag, startPoint x: 949, startPoint y: 245, endPoint x: 954, endPoint y: 241, distance: 5.8
click at [955, 240] on div at bounding box center [881, 298] width 507 height 466
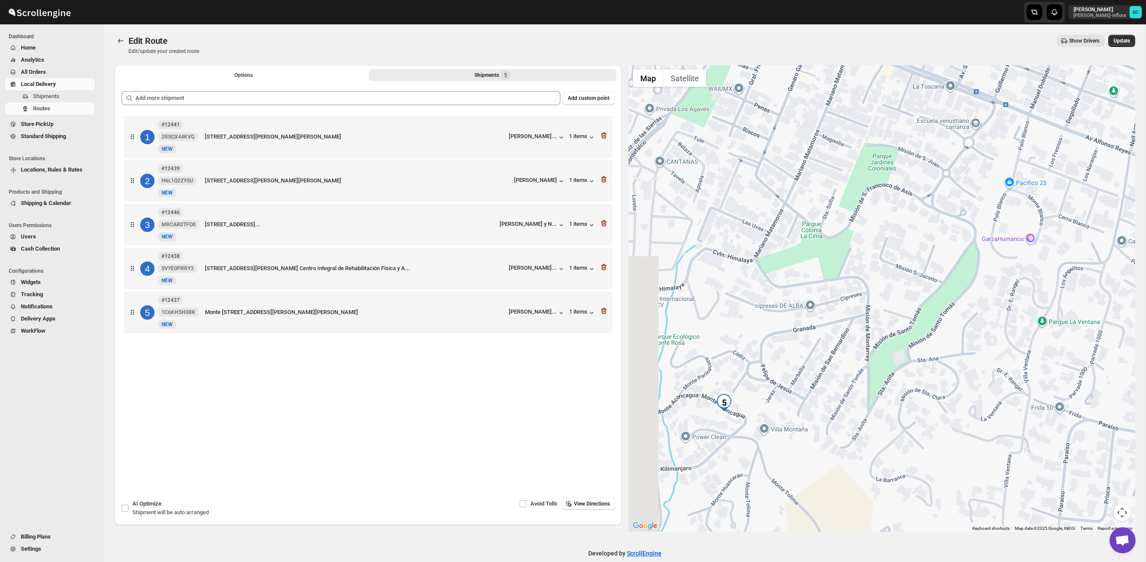
drag, startPoint x: 711, startPoint y: 405, endPoint x: 751, endPoint y: 388, distance: 43.1
click at [751, 388] on div at bounding box center [881, 298] width 507 height 466
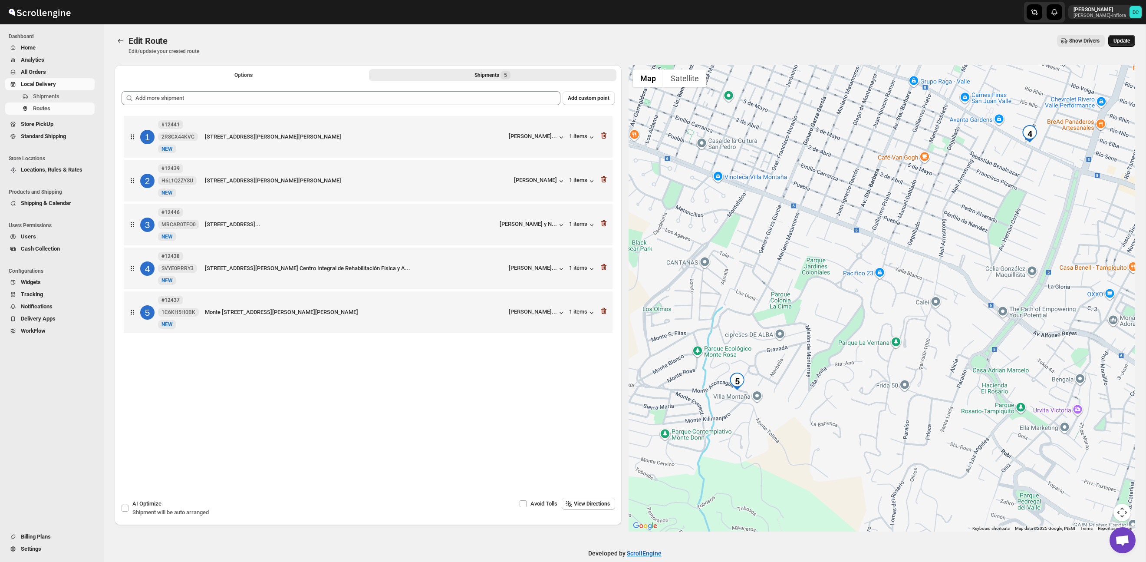
drag, startPoint x: 1122, startPoint y: 40, endPoint x: 1107, endPoint y: 46, distance: 15.4
click at [1122, 40] on span "Update" at bounding box center [1121, 40] width 16 height 7
